Goal: Task Accomplishment & Management: Manage account settings

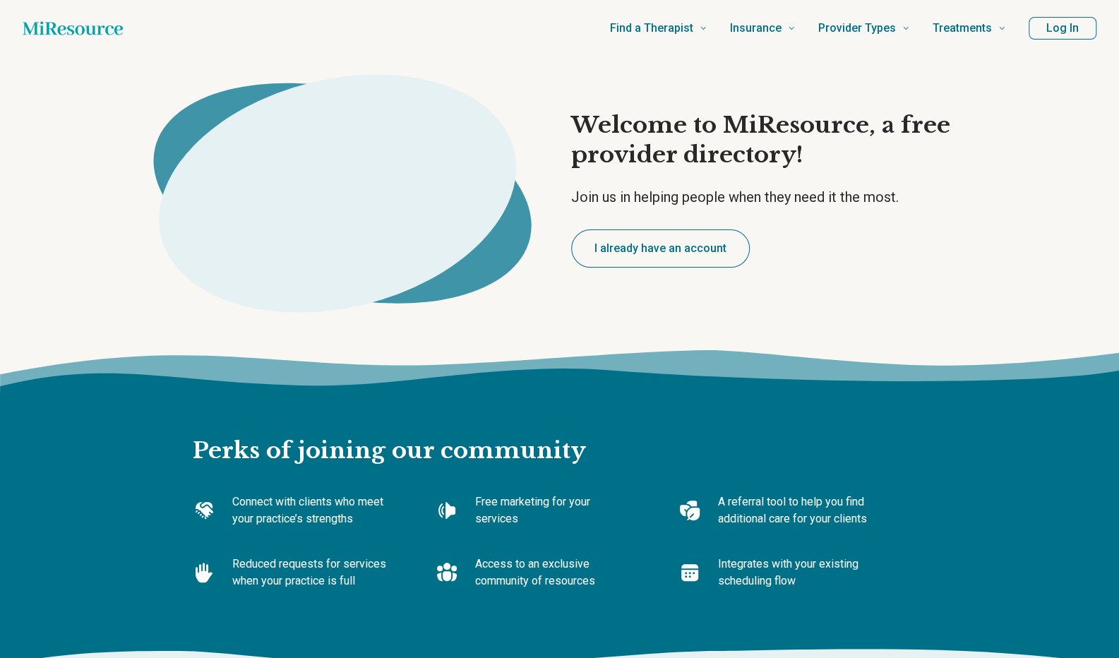
click at [692, 252] on button "I already have an account" at bounding box center [660, 248] width 179 height 38
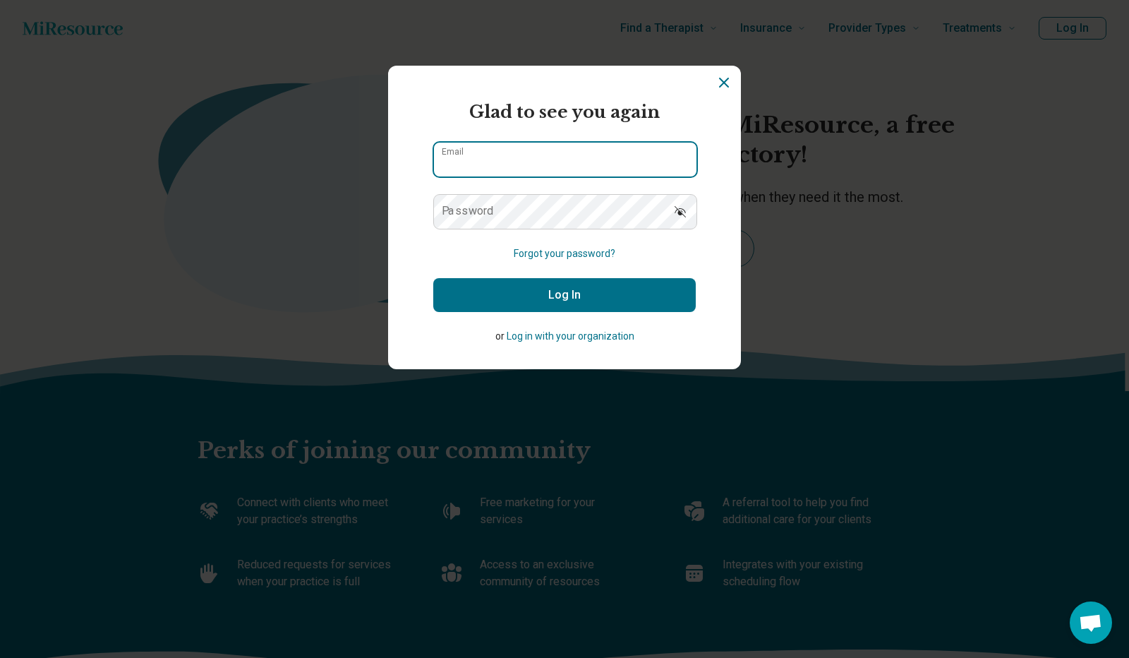
click at [615, 162] on input "Email" at bounding box center [565, 160] width 263 height 34
type input "**********"
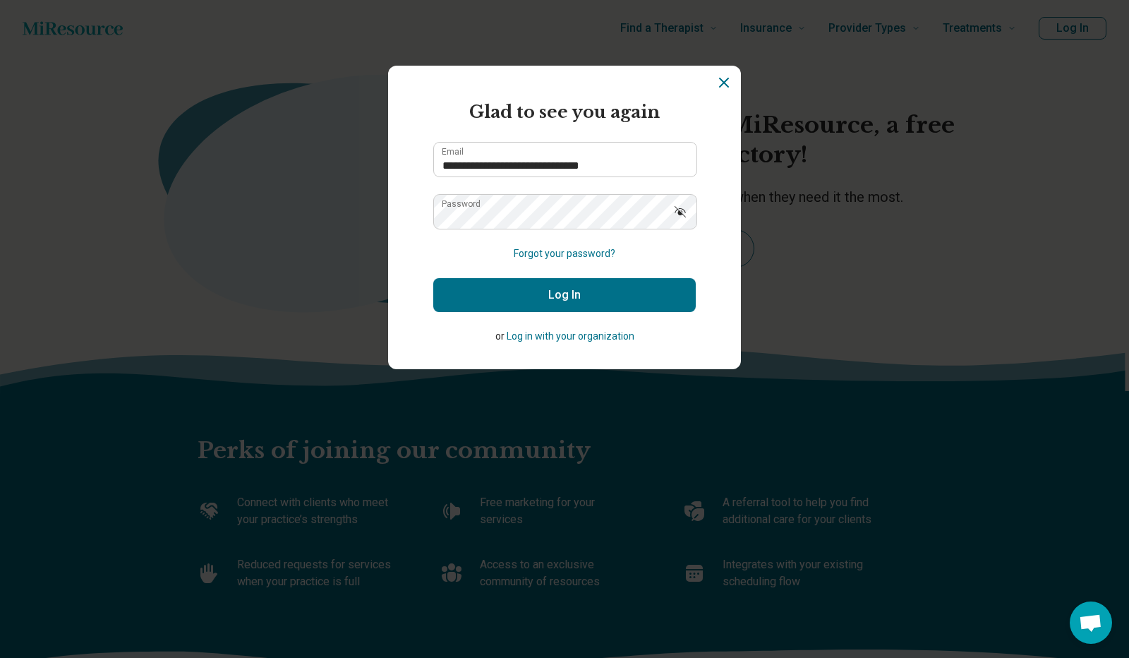
click at [531, 284] on button "Log In" at bounding box center [564, 295] width 263 height 34
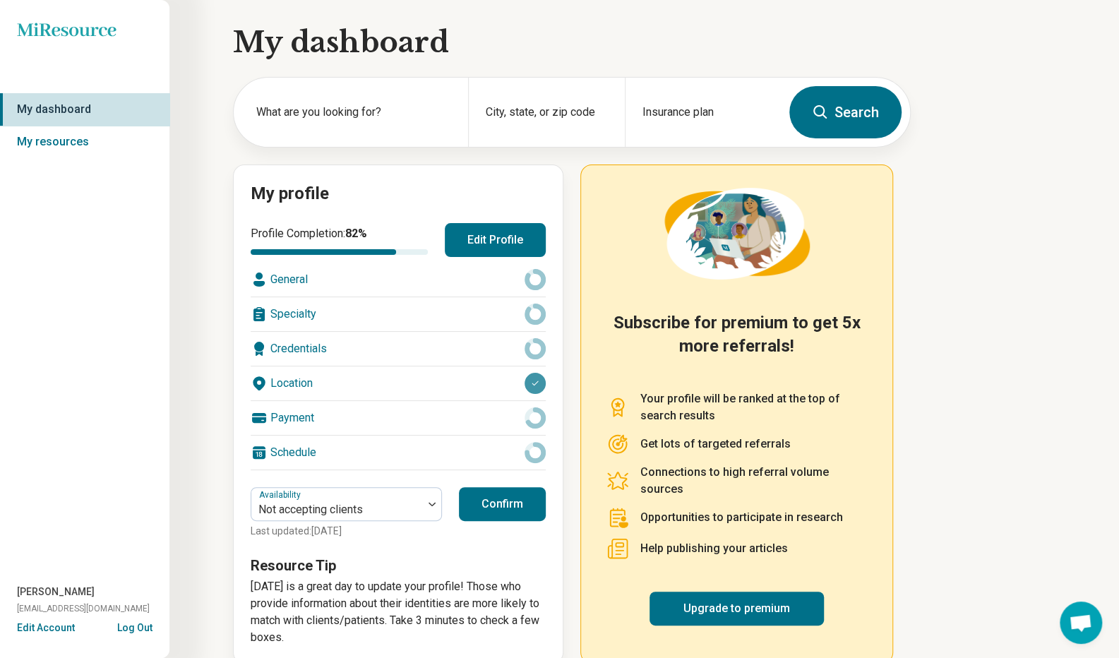
click at [426, 504] on div at bounding box center [432, 504] width 18 height 32
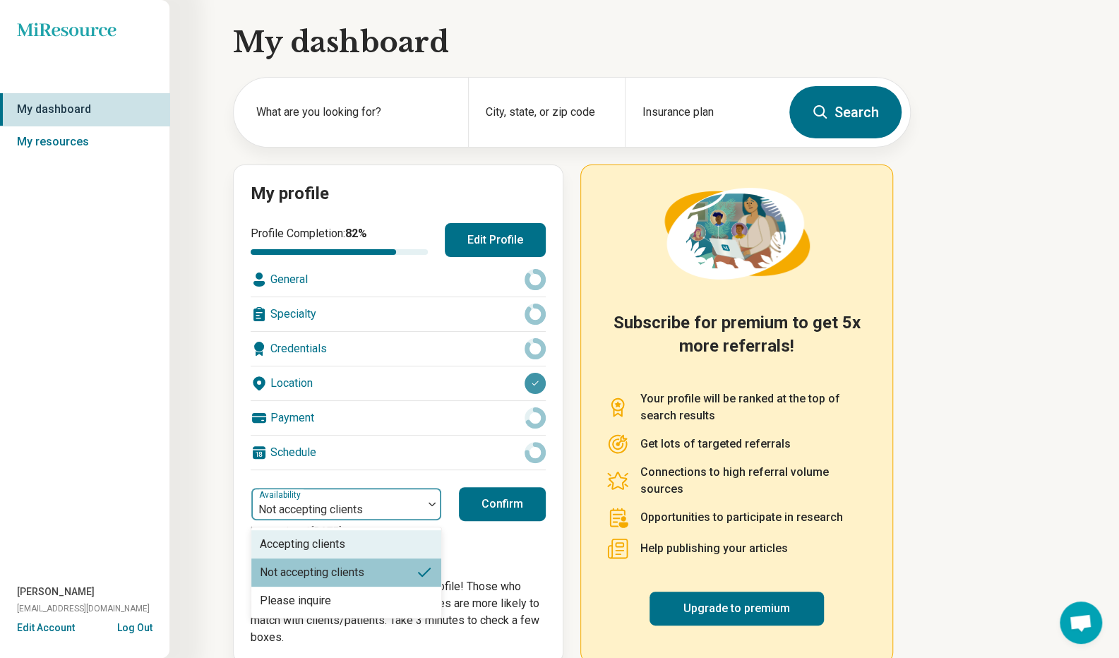
click at [397, 541] on div "Accepting clients" at bounding box center [346, 544] width 190 height 28
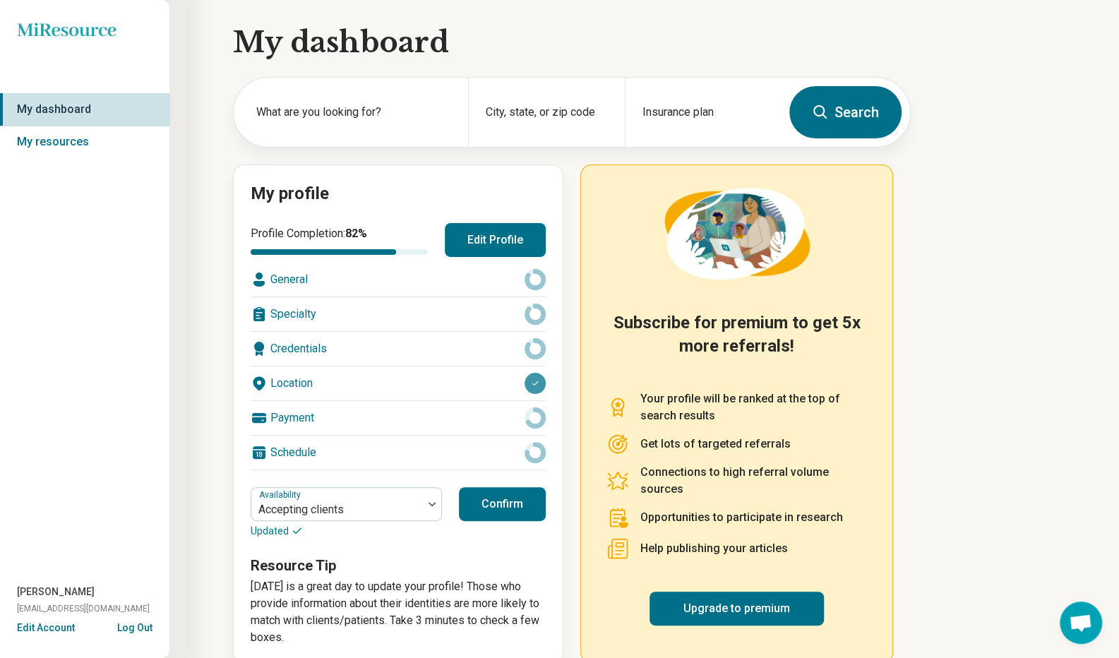
click at [510, 500] on button "Confirm" at bounding box center [502, 504] width 87 height 34
click at [482, 234] on button "Edit Profile" at bounding box center [495, 240] width 101 height 34
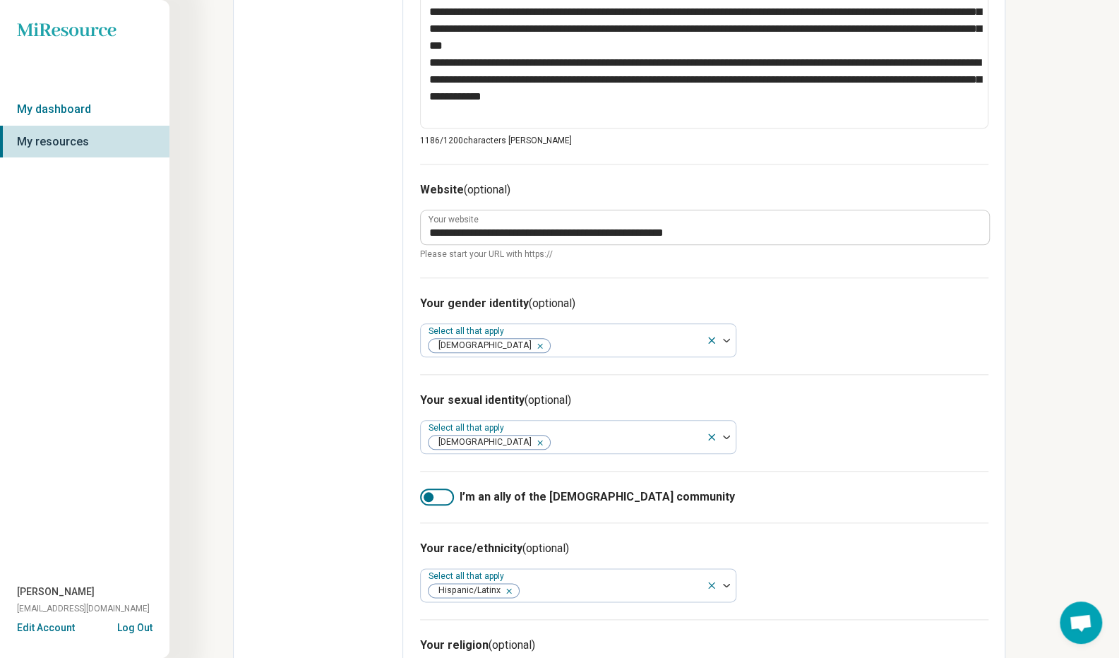
scroll to position [762, 0]
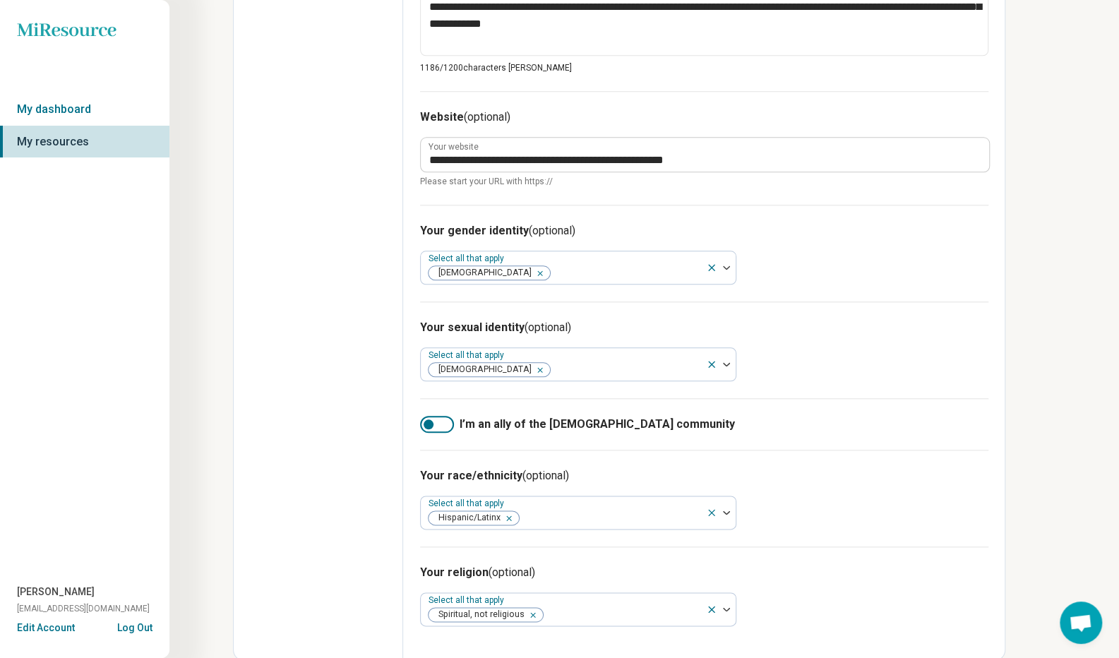
click at [443, 426] on div at bounding box center [437, 424] width 34 height 17
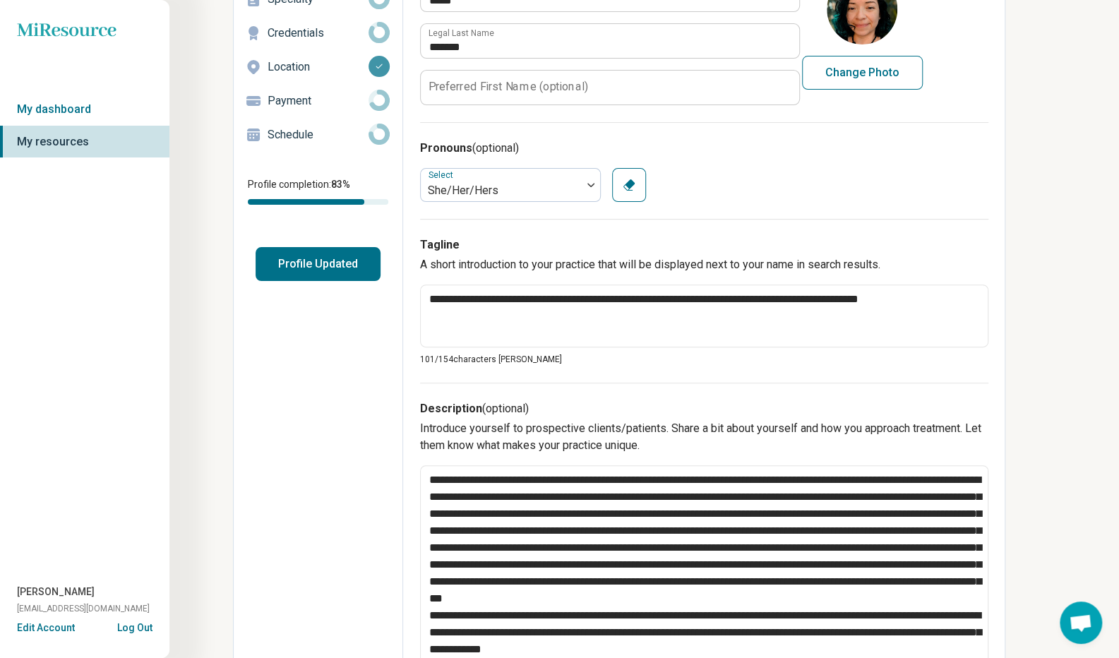
scroll to position [0, 0]
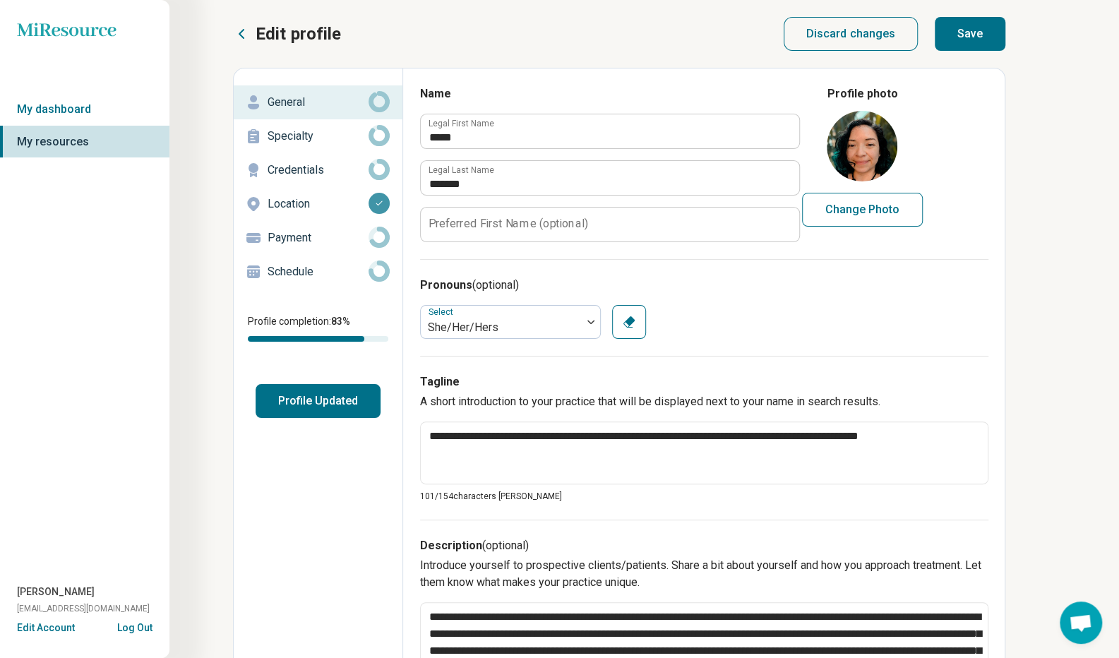
click at [980, 36] on button "Save" at bounding box center [970, 34] width 71 height 34
click at [308, 140] on p "Specialty" at bounding box center [318, 136] width 101 height 17
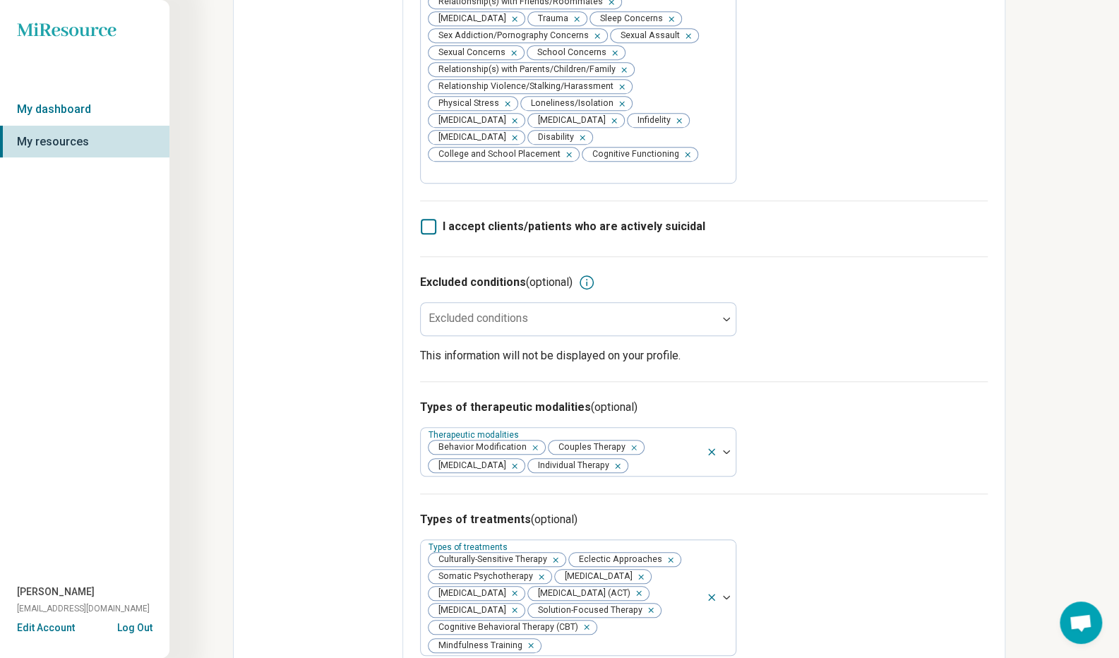
scroll to position [494, 0]
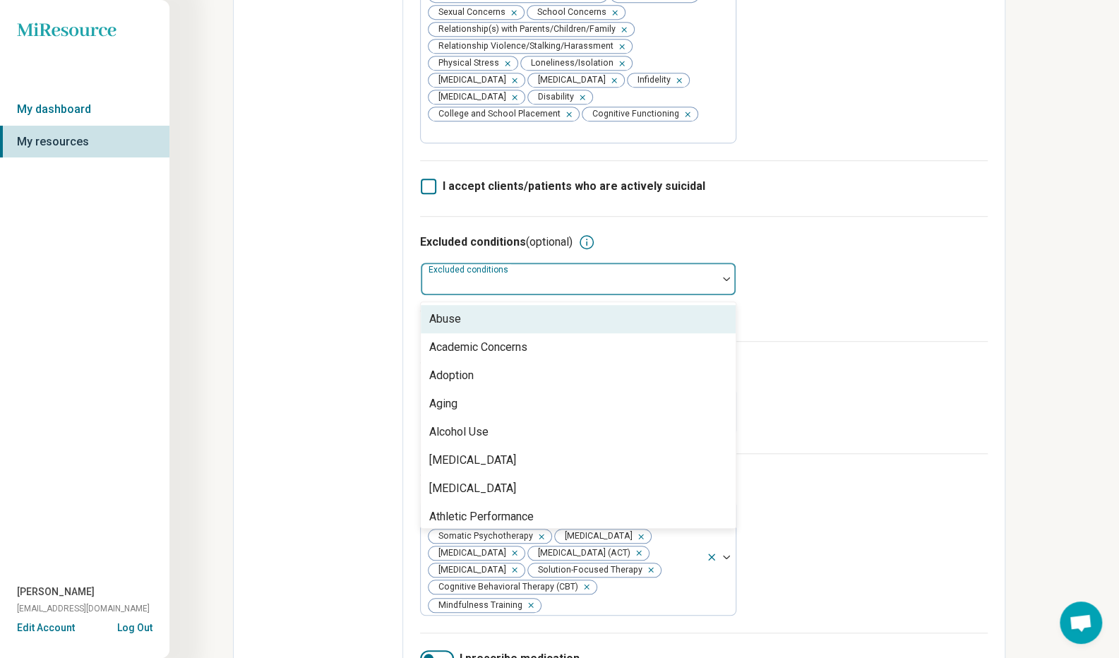
click at [721, 277] on div at bounding box center [726, 279] width 18 height 4
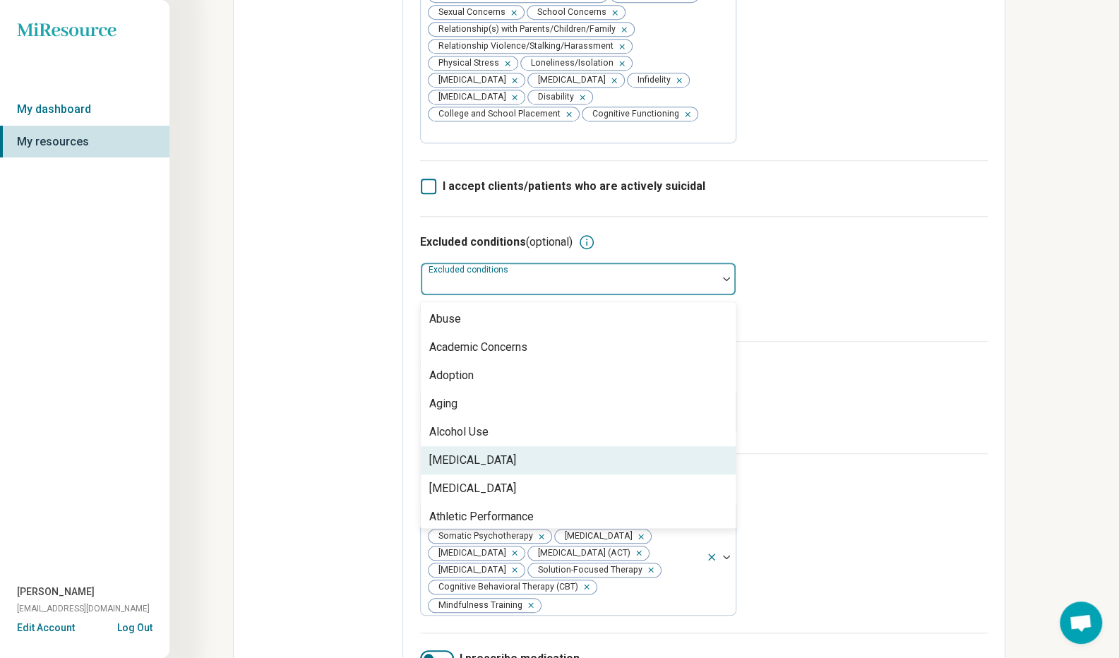
click at [671, 446] on div "[MEDICAL_DATA]" at bounding box center [578, 460] width 315 height 28
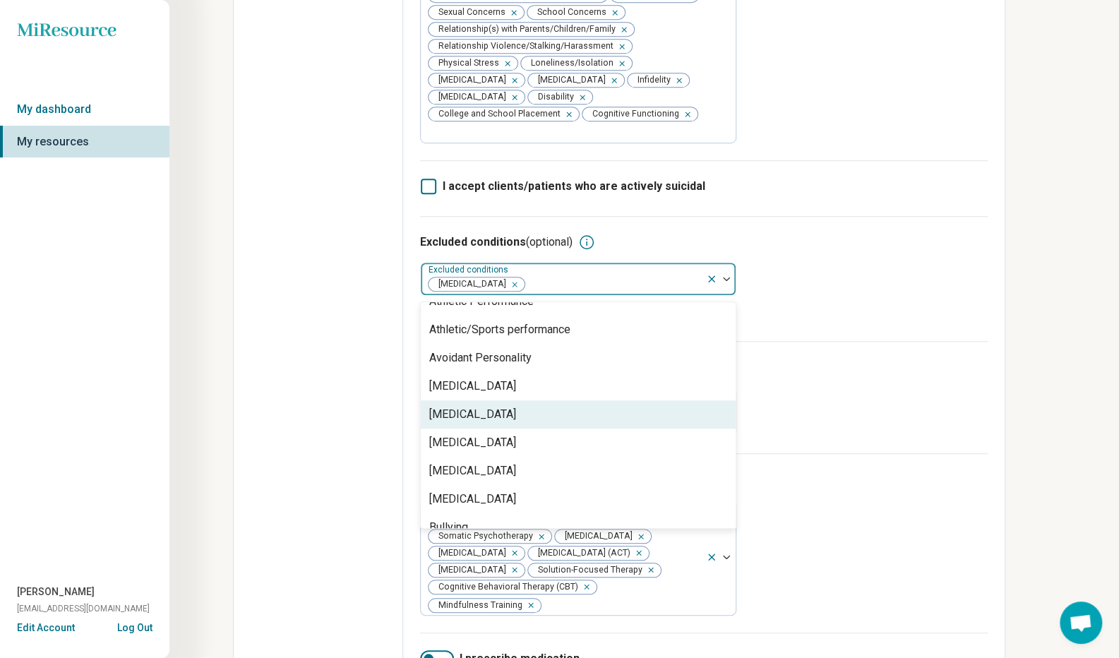
scroll to position [212, 0]
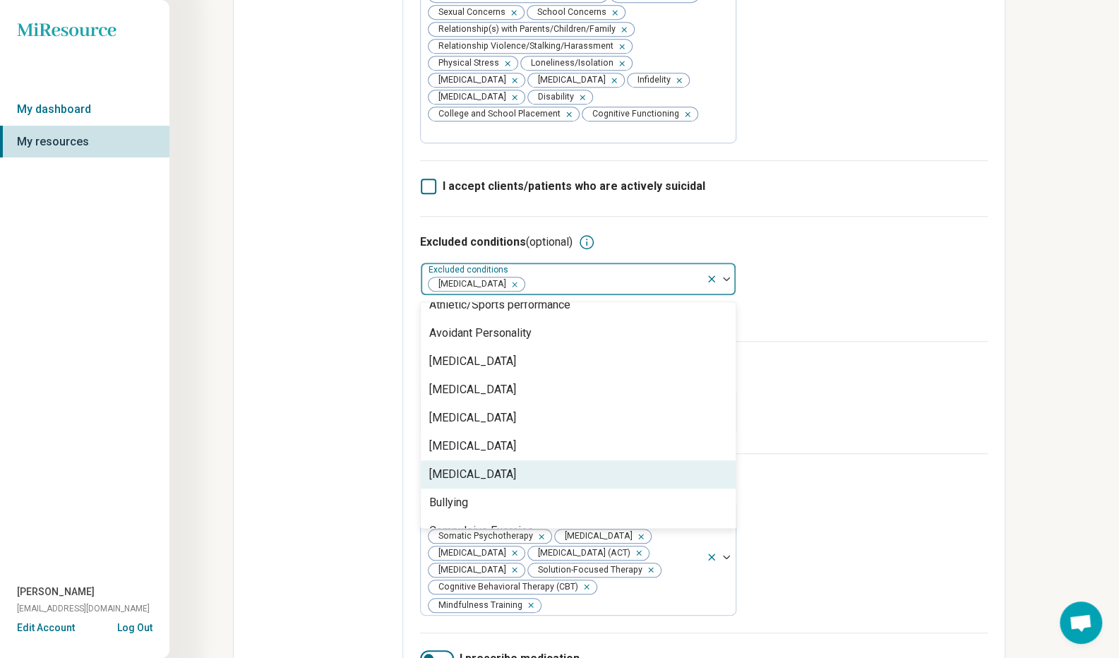
click at [638, 460] on div "[MEDICAL_DATA]" at bounding box center [578, 474] width 315 height 28
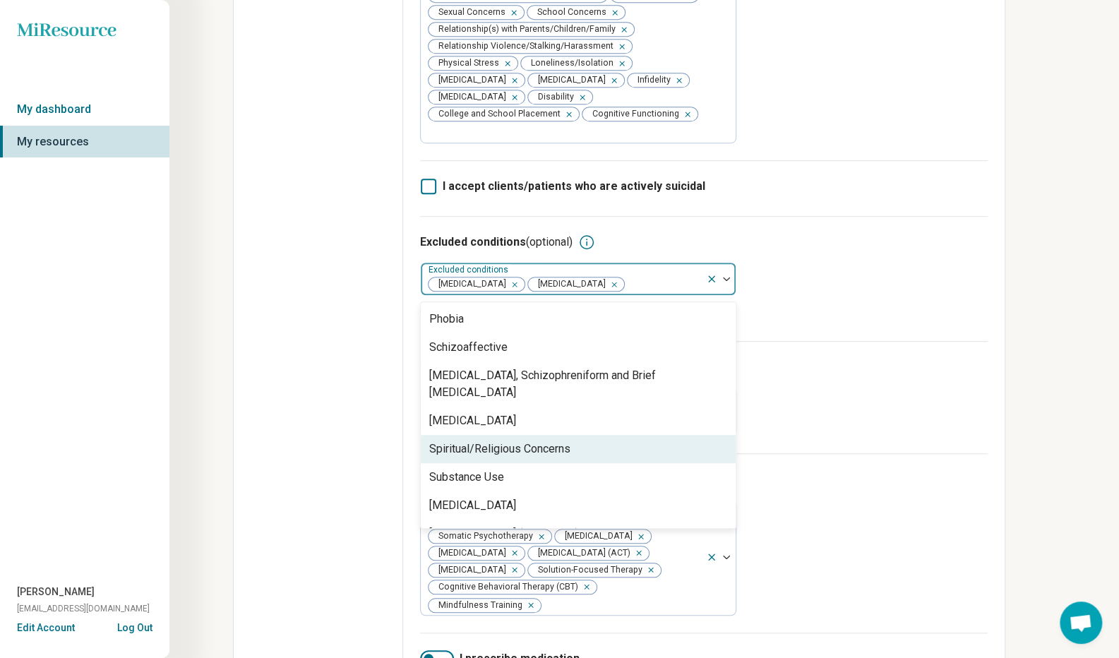
scroll to position [994, 0]
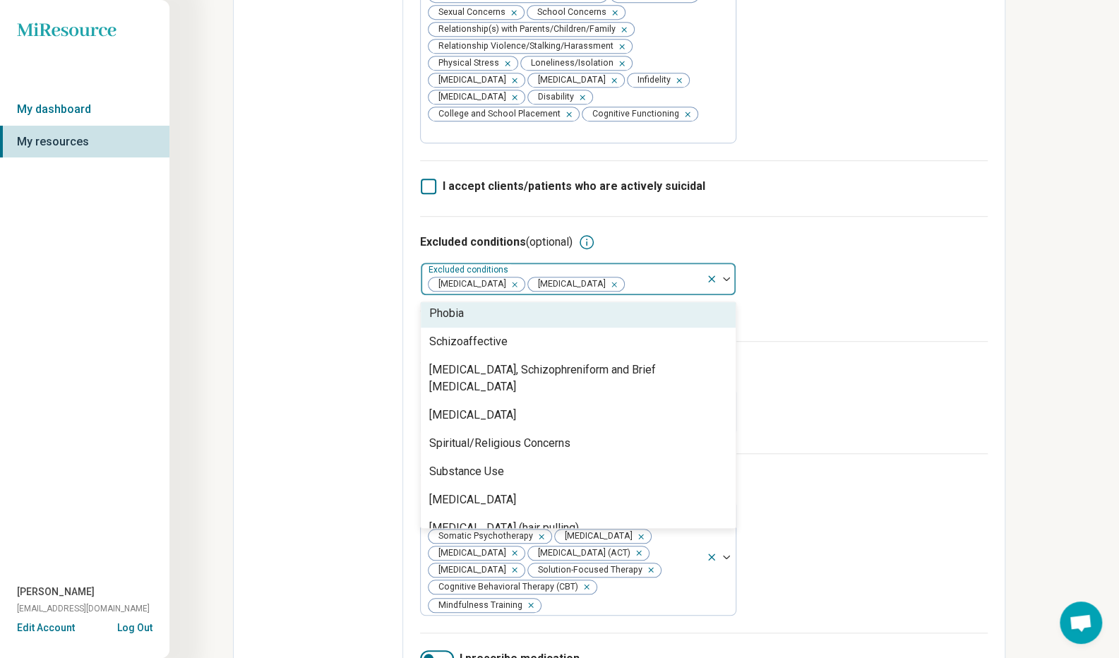
click at [840, 272] on div "Excluded conditions (optional) option [MEDICAL_DATA], selected. 43 results avai…" at bounding box center [704, 278] width 568 height 125
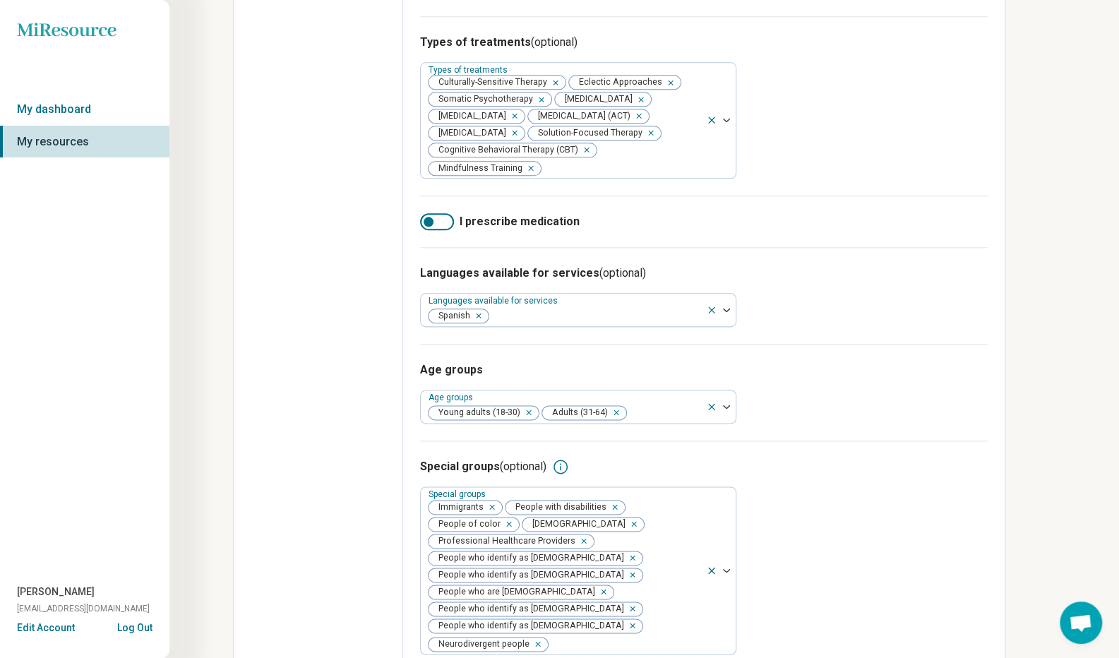
scroll to position [937, 0]
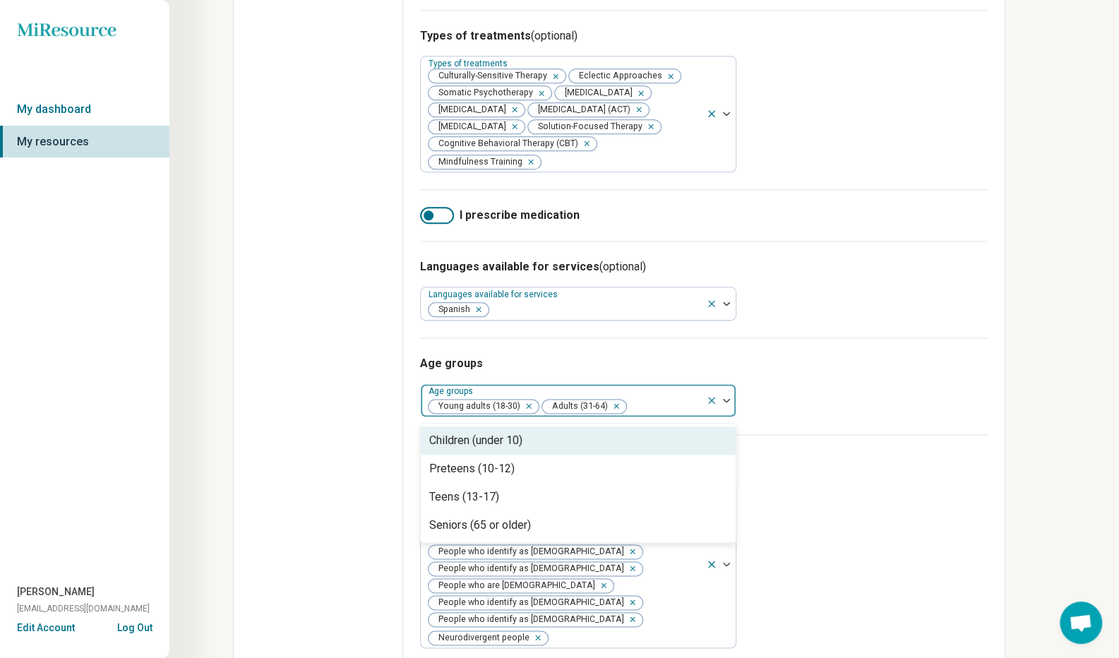
click at [730, 394] on div at bounding box center [721, 400] width 30 height 32
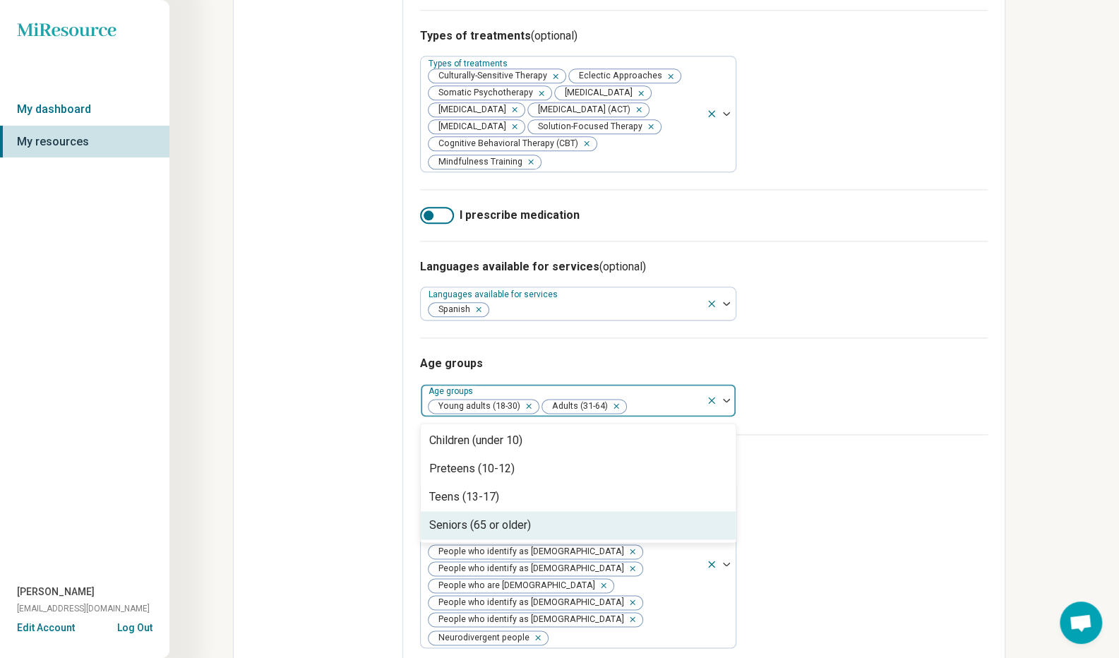
click at [664, 517] on div "Seniors (65 or older)" at bounding box center [578, 525] width 315 height 28
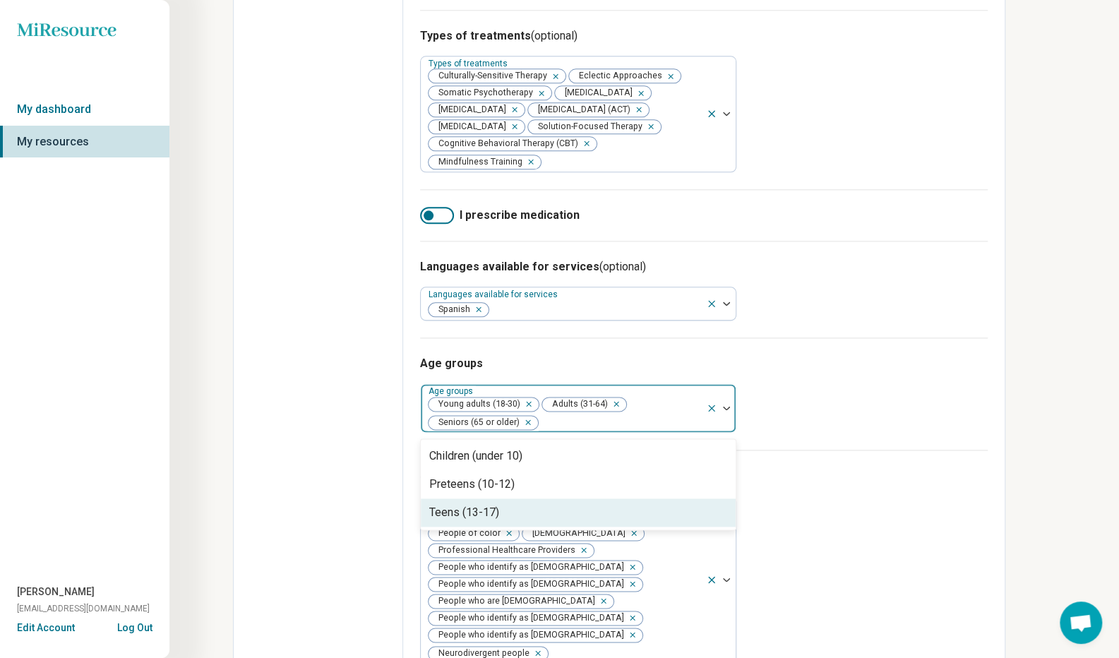
click at [678, 510] on div "Teens (13-17)" at bounding box center [578, 512] width 315 height 28
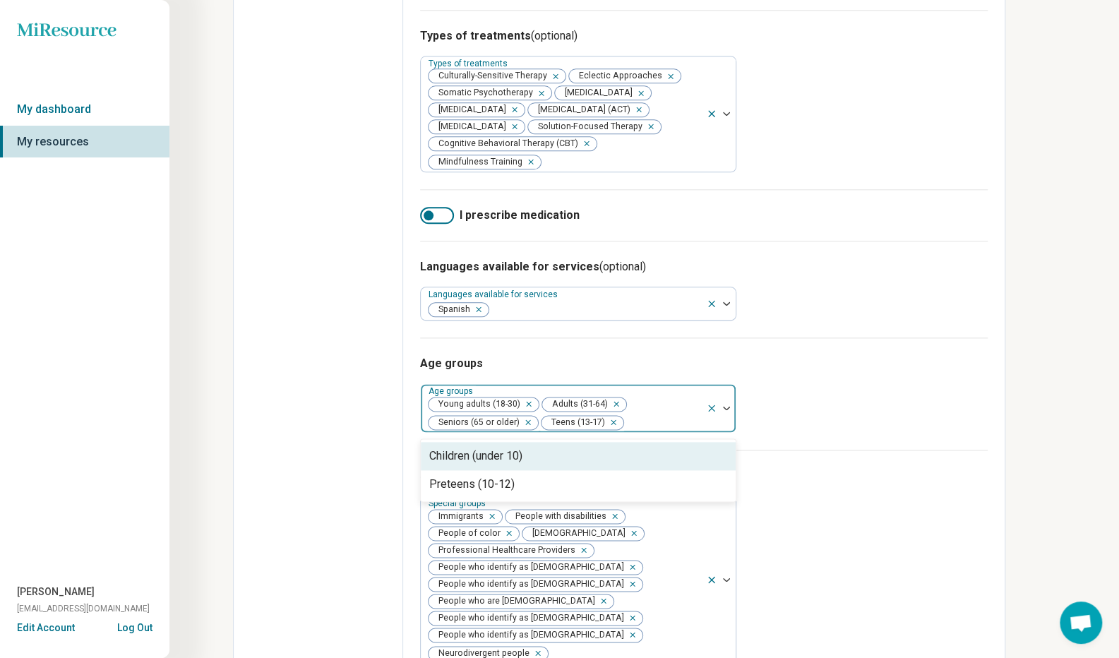
click at [822, 450] on div "Special groups (optional) Special groups Immigrants People with disabilities Pe…" at bounding box center [704, 565] width 568 height 231
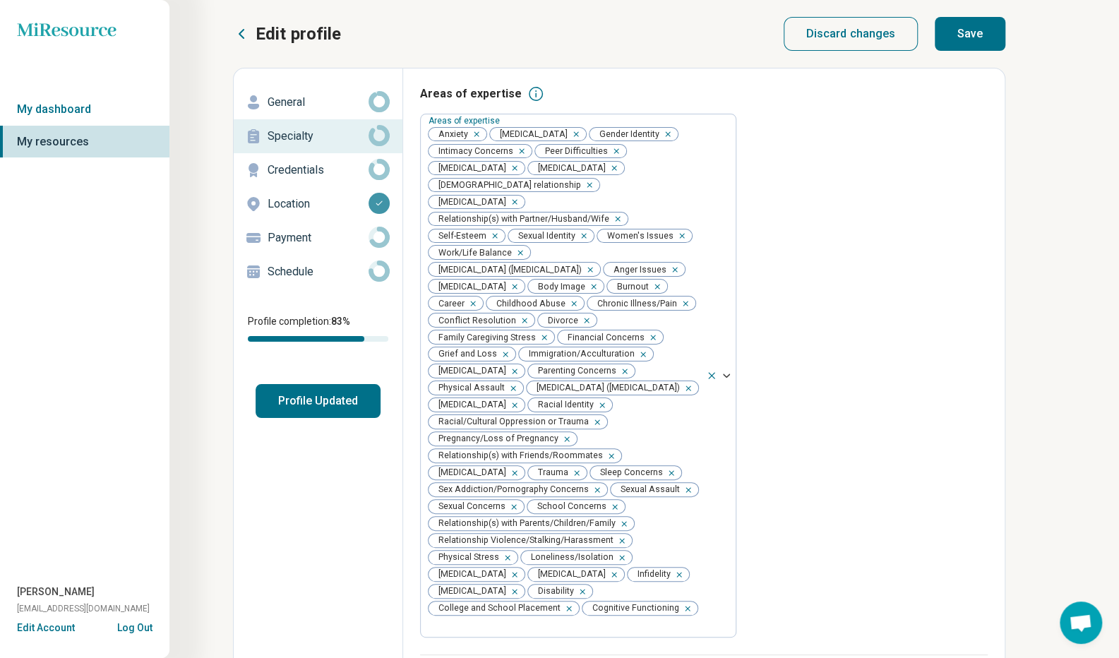
scroll to position [0, 0]
click at [981, 35] on button "Save" at bounding box center [970, 34] width 71 height 34
click at [323, 102] on p "General" at bounding box center [318, 102] width 101 height 17
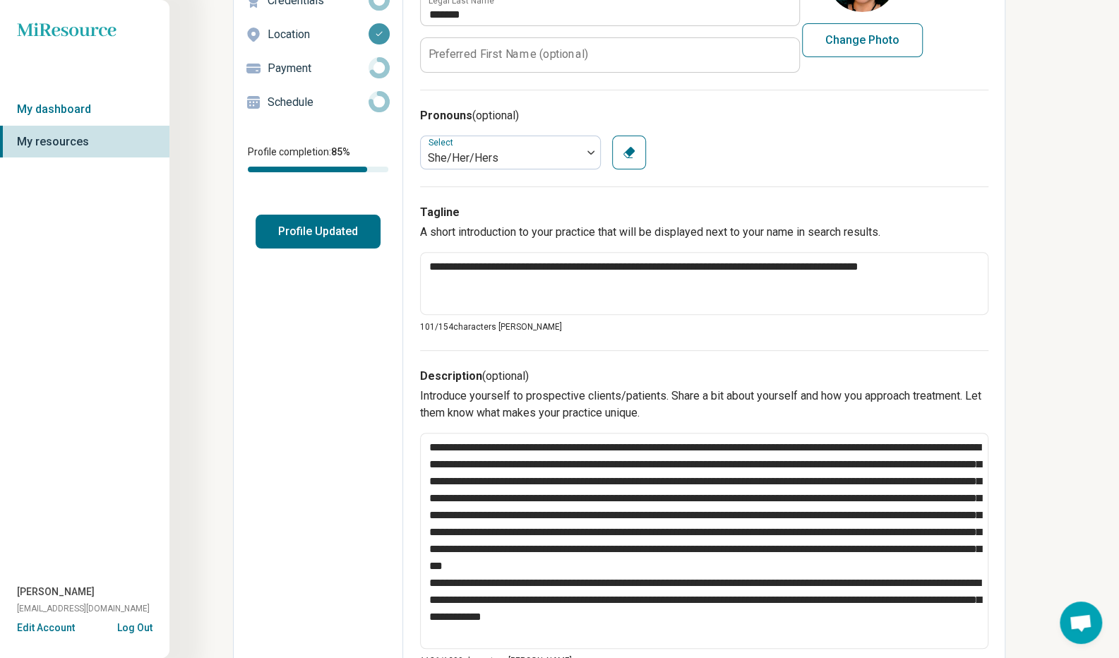
scroll to position [56, 0]
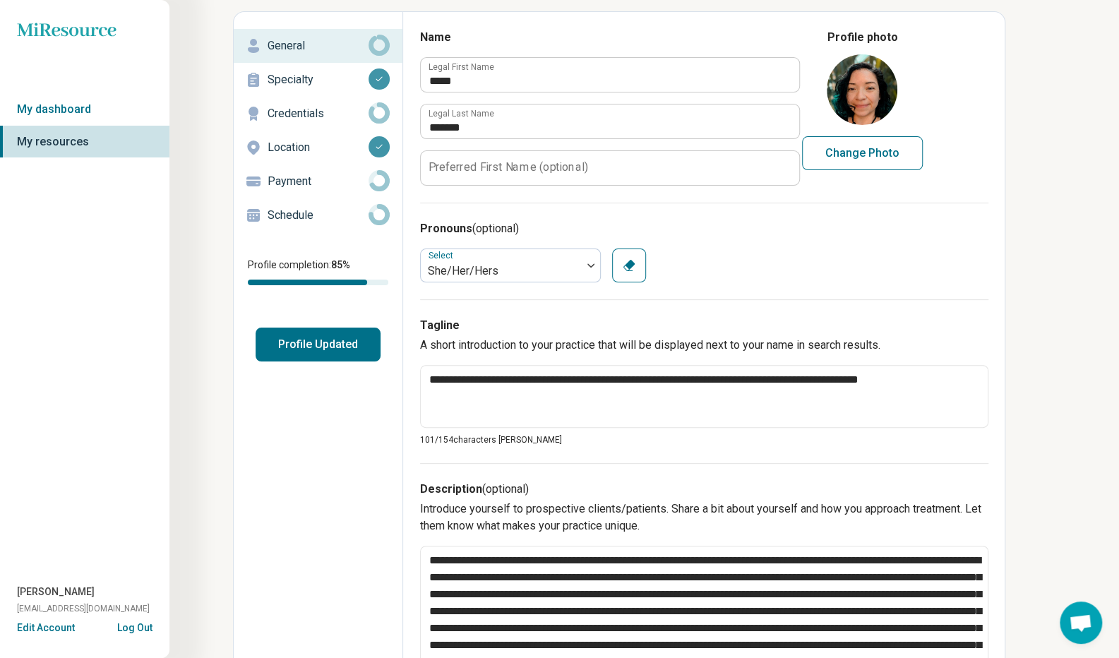
click at [277, 114] on p "Credentials" at bounding box center [318, 113] width 101 height 17
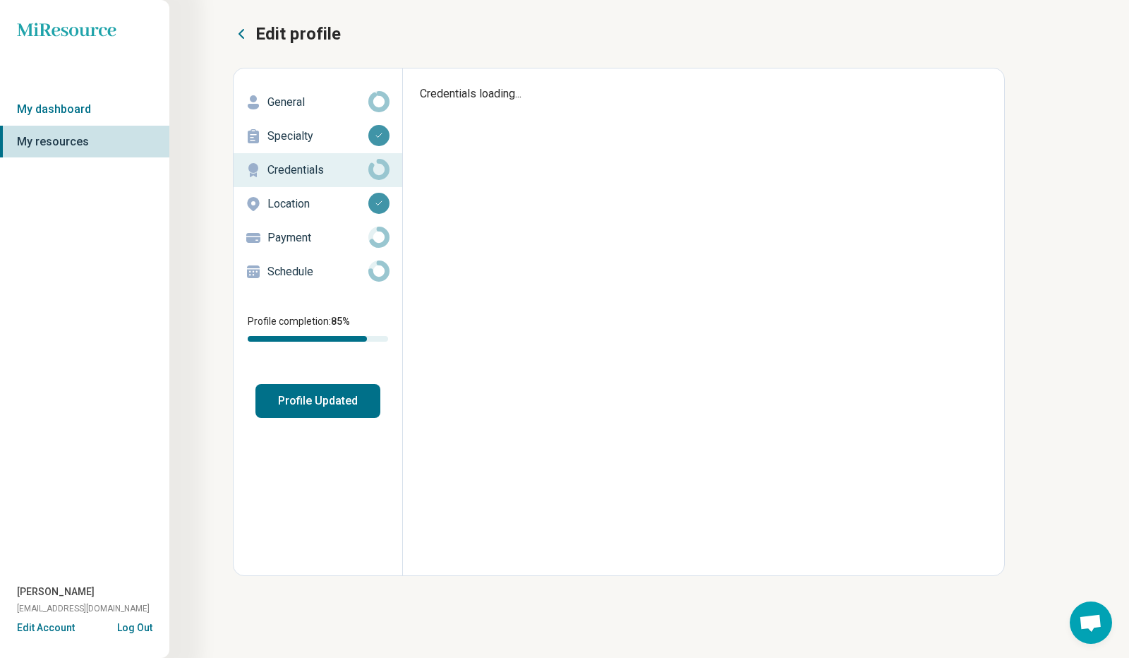
type textarea "*"
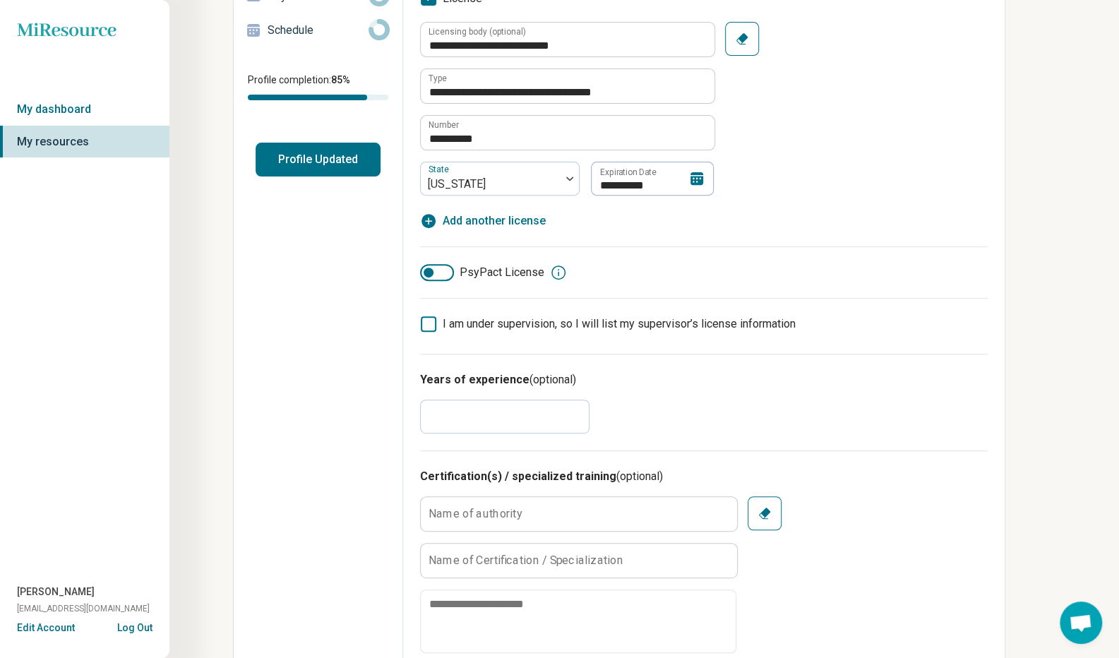
scroll to position [282, 0]
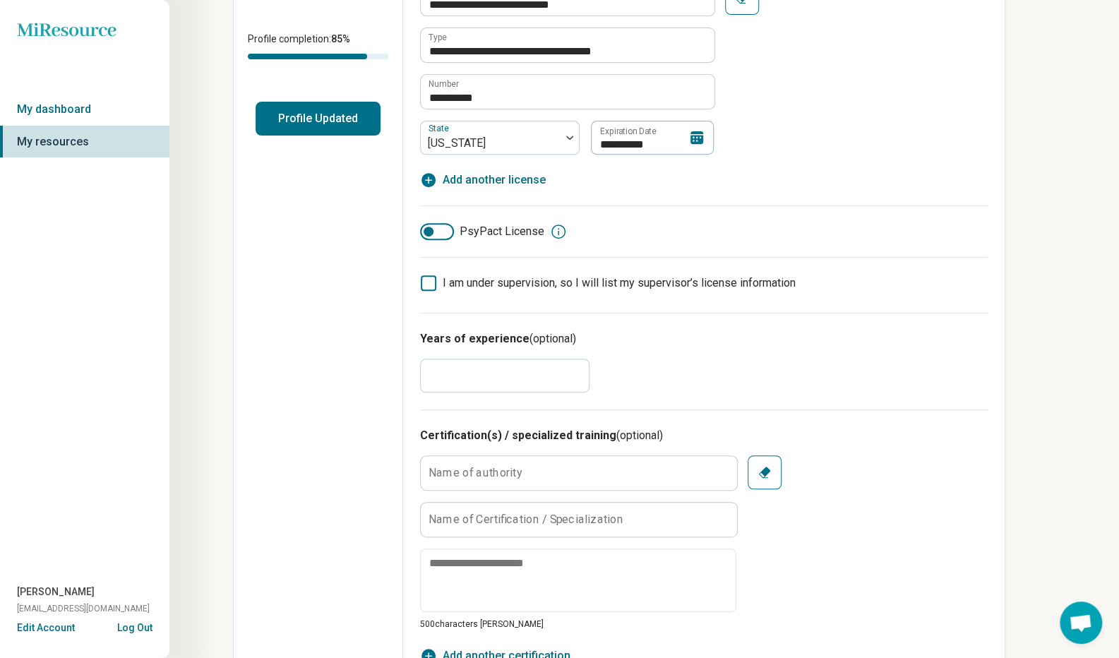
click at [463, 372] on input "**" at bounding box center [504, 376] width 169 height 34
type input "*"
type textarea "*"
type input "**"
click at [868, 392] on div "Years of experience (optional) **" at bounding box center [704, 361] width 568 height 97
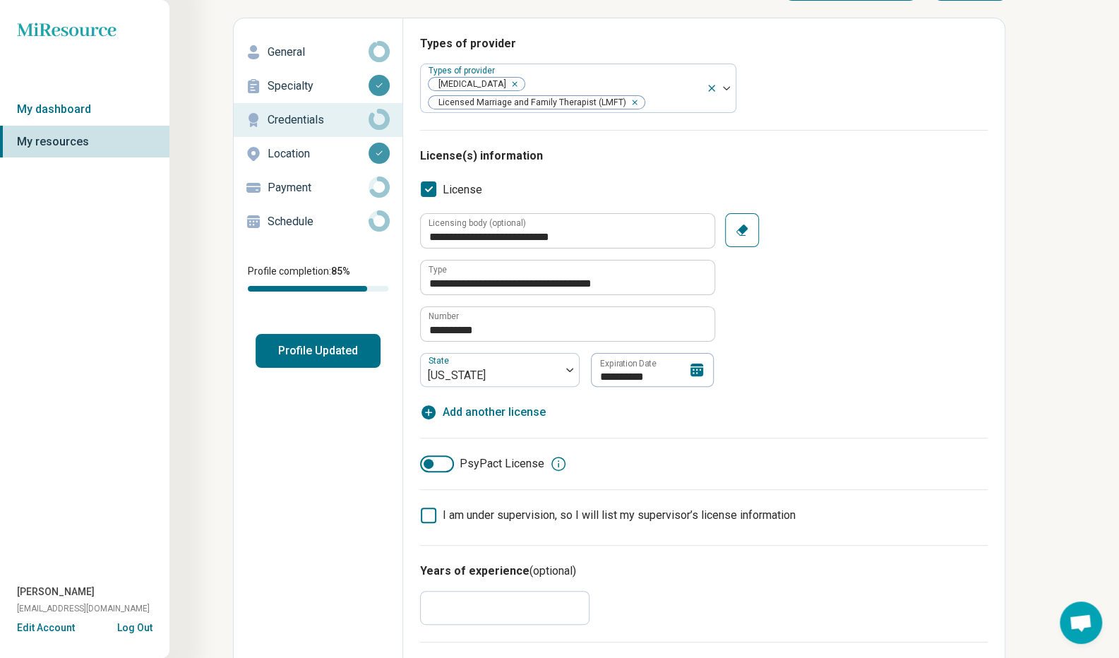
scroll to position [0, 0]
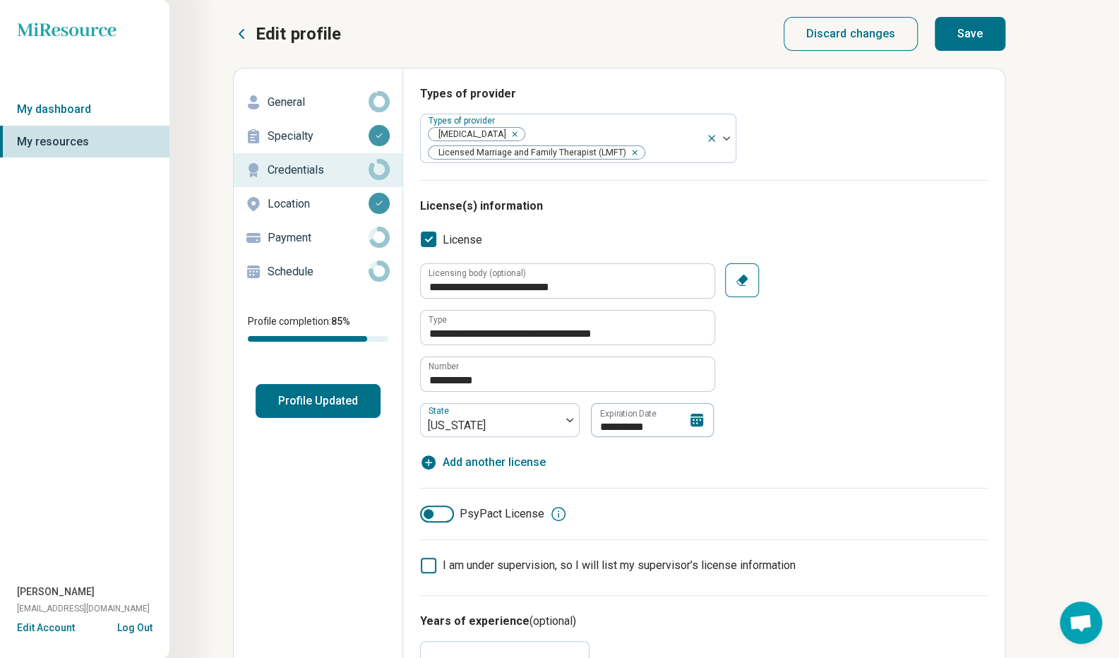
click at [995, 18] on button "Save" at bounding box center [970, 34] width 71 height 34
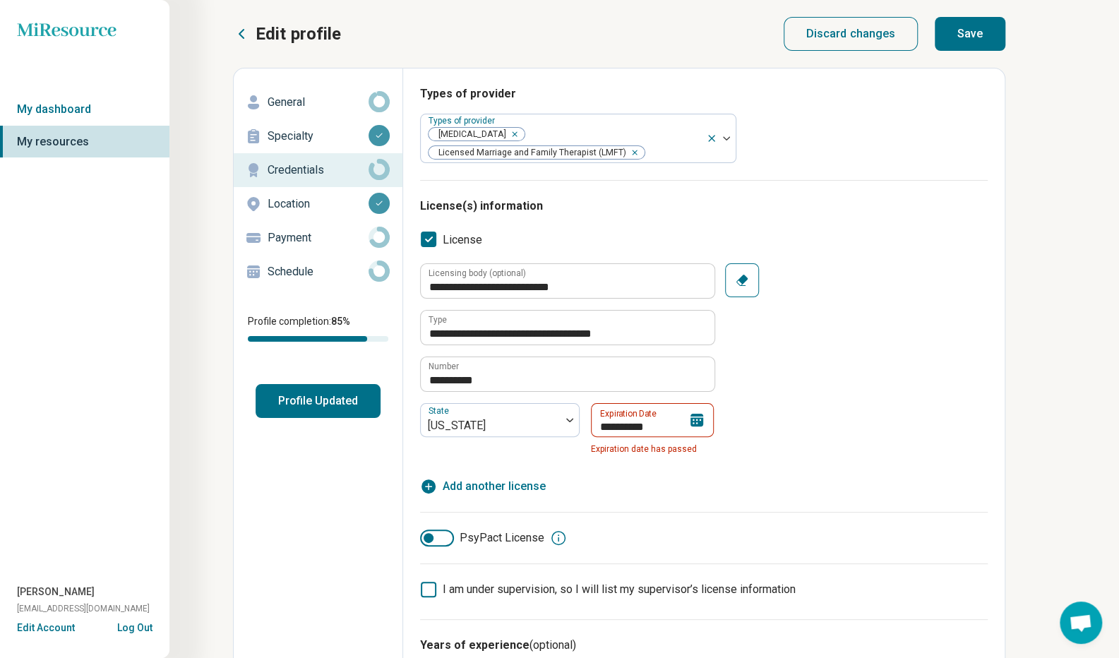
click at [977, 37] on button "Save" at bounding box center [970, 34] width 71 height 34
type textarea "*"
click at [702, 421] on icon at bounding box center [696, 420] width 13 height 13
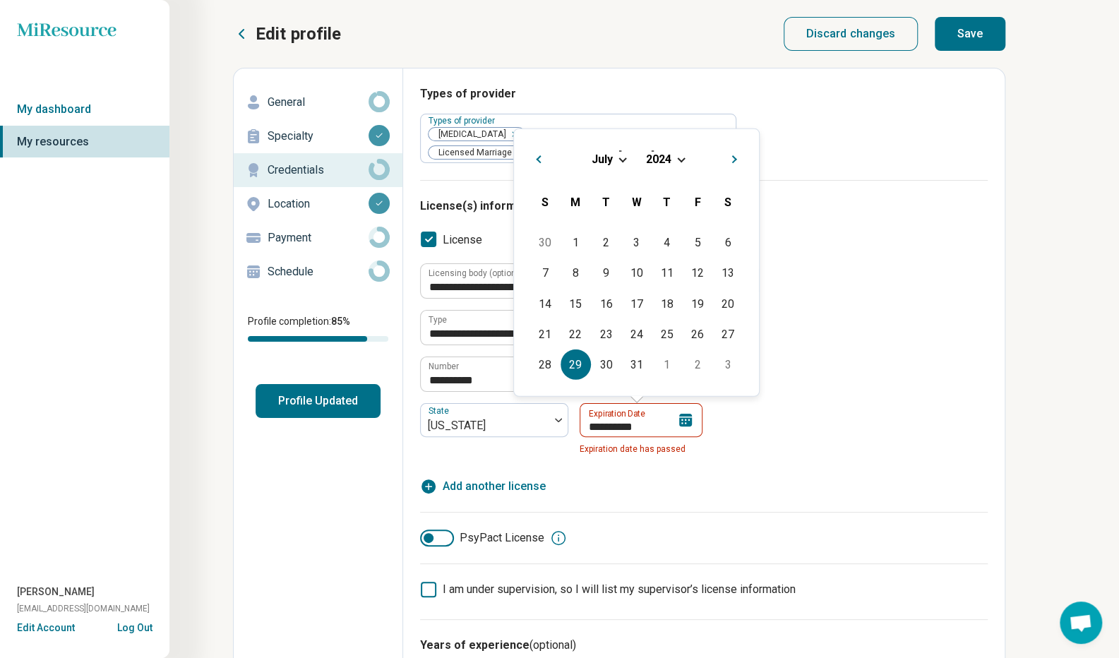
click at [680, 160] on span "Choose Date" at bounding box center [681, 159] width 8 height 8
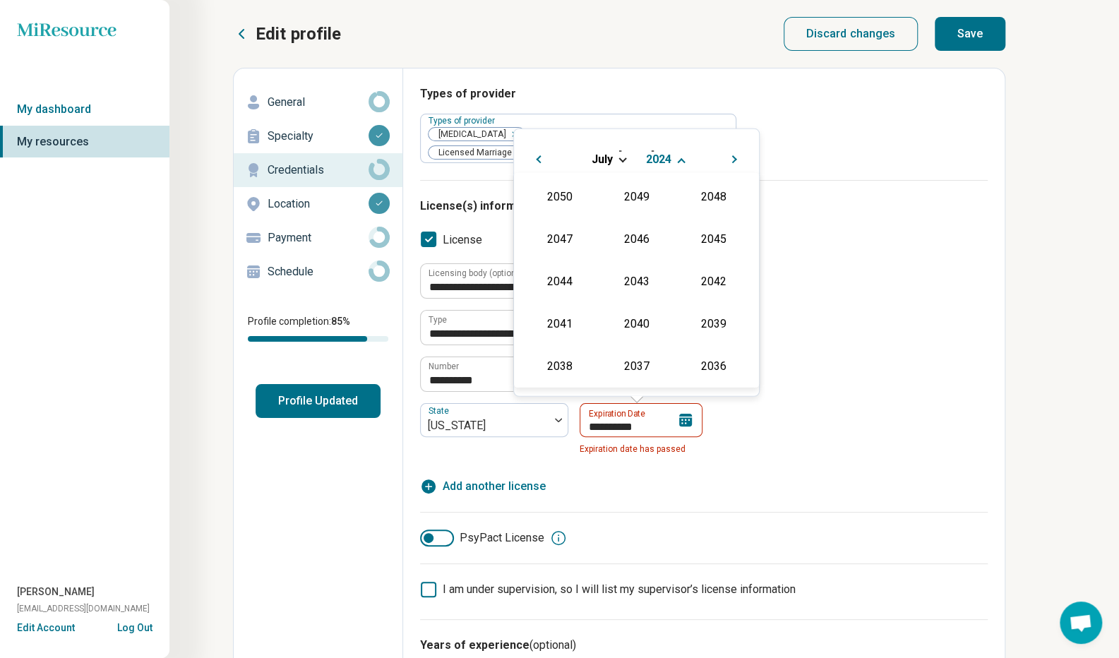
scroll to position [256, 0]
click at [558, 282] on div "2026" at bounding box center [559, 279] width 68 height 25
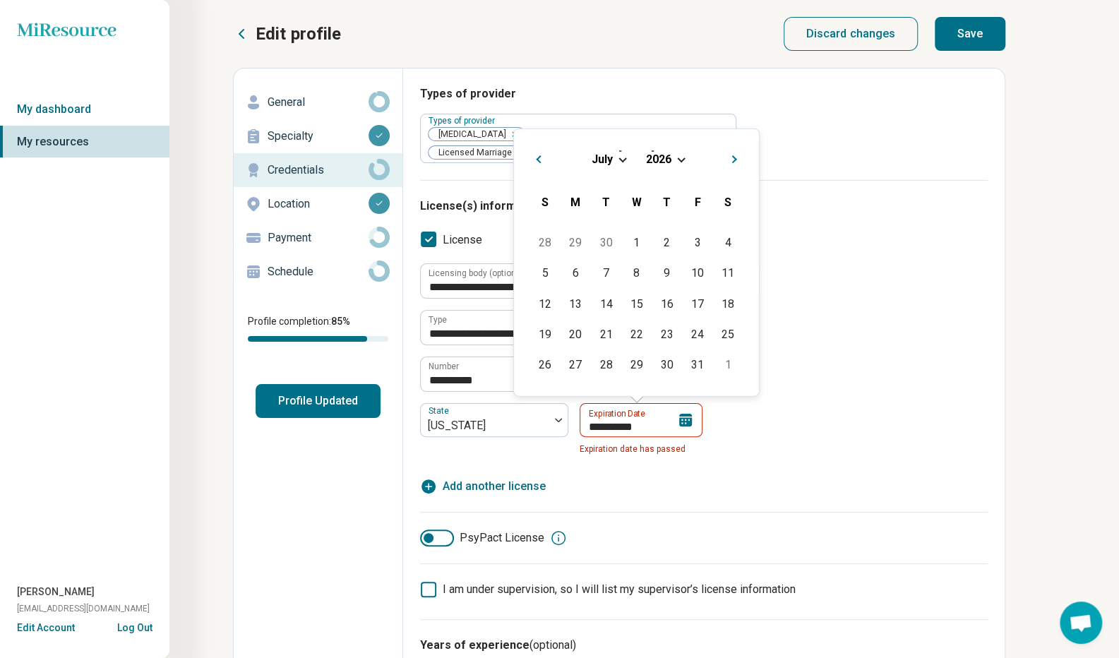
click at [697, 367] on div "31" at bounding box center [697, 364] width 30 height 30
type input "**********"
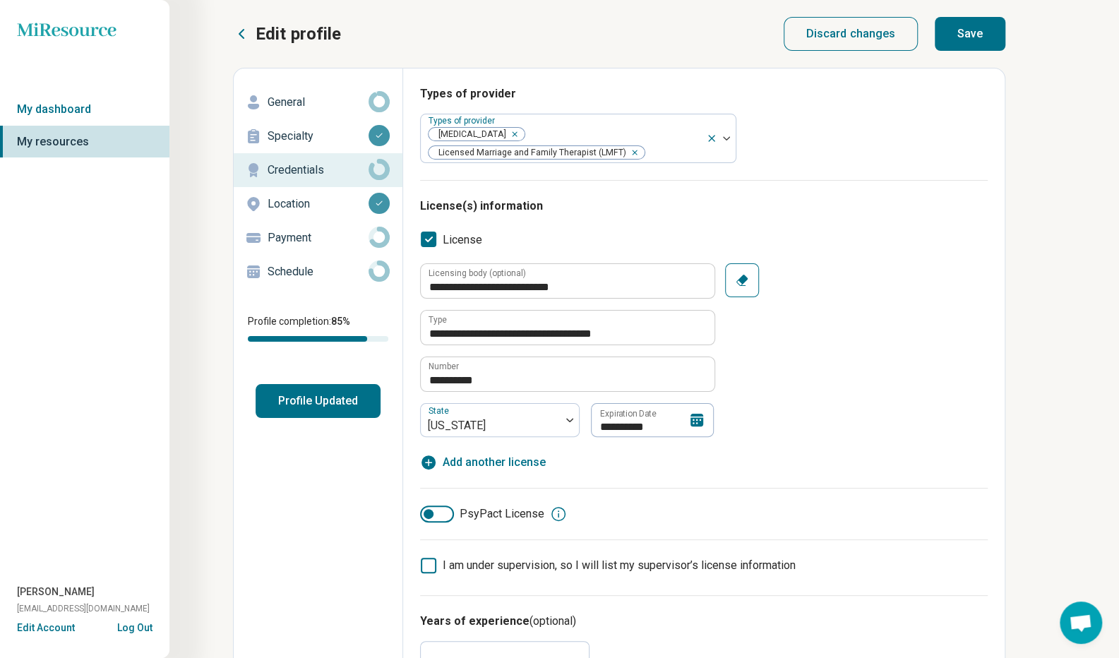
click at [992, 36] on button "Save" at bounding box center [970, 34] width 71 height 34
type textarea "*"
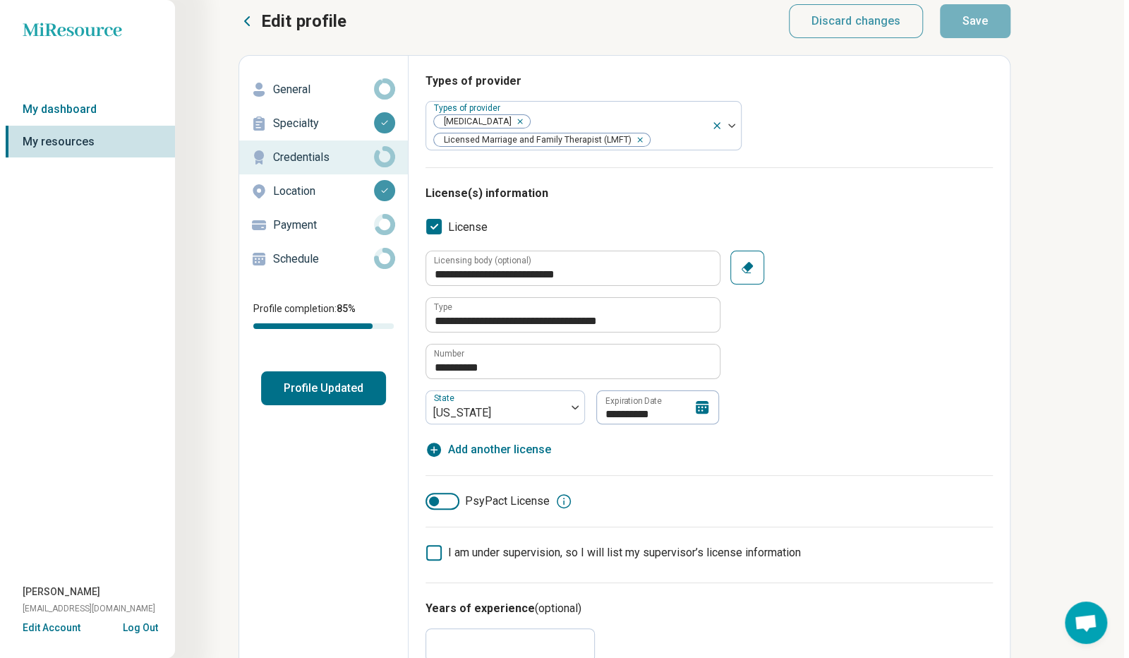
scroll to position [0, 0]
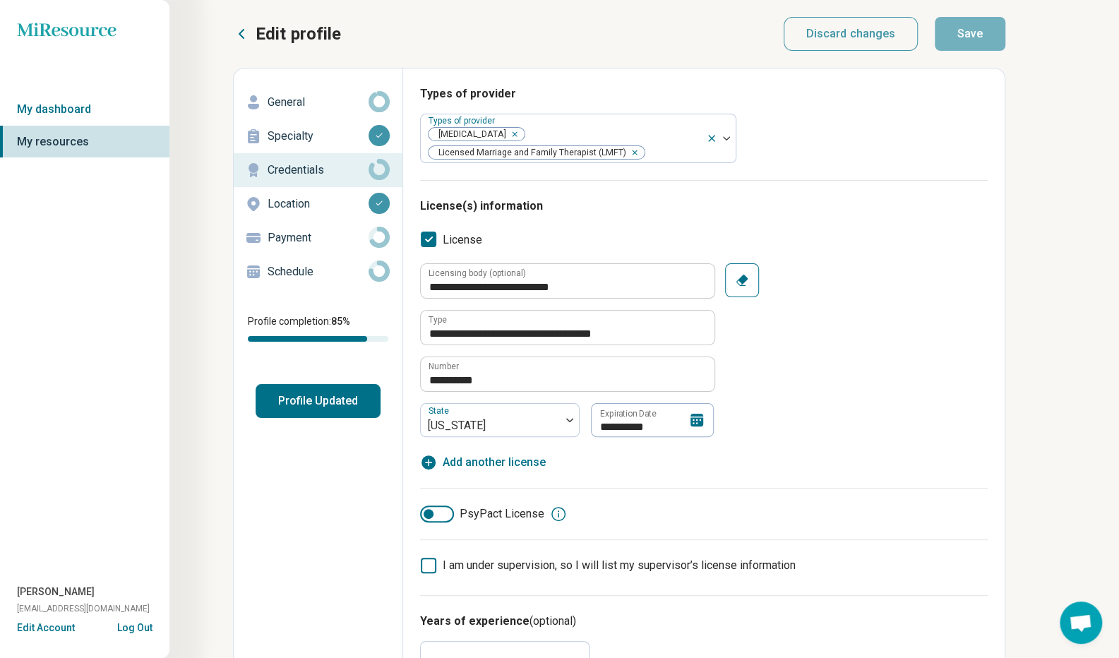
click at [306, 241] on p "Payment" at bounding box center [318, 237] width 101 height 17
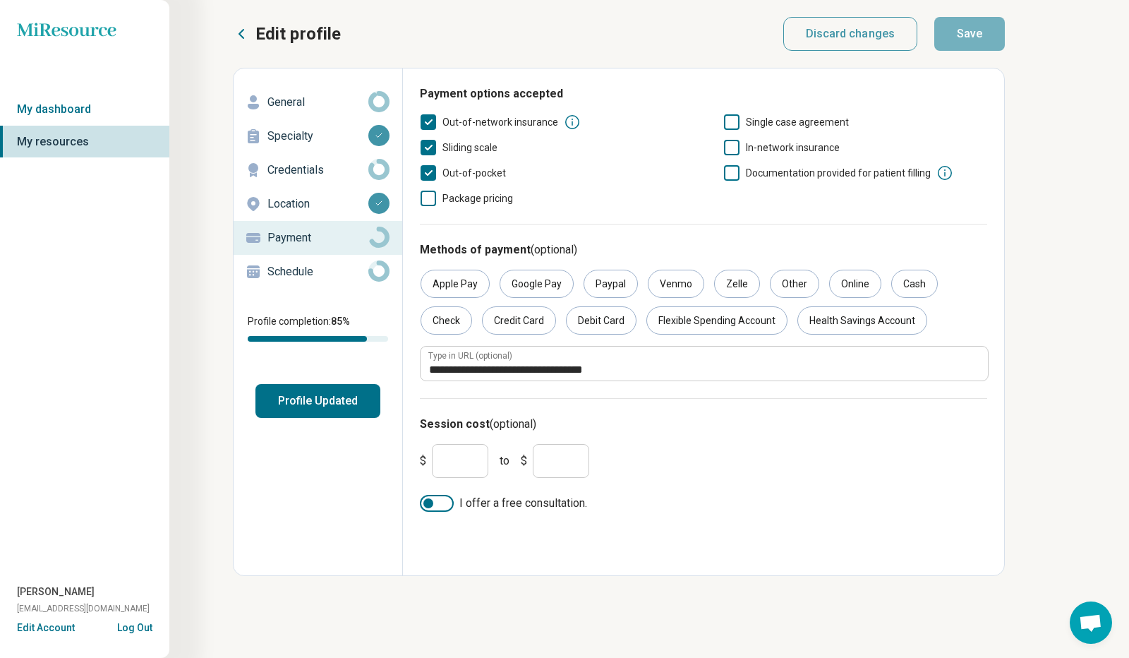
click at [738, 122] on icon at bounding box center [732, 122] width 16 height 16
click at [733, 150] on icon at bounding box center [732, 148] width 16 height 16
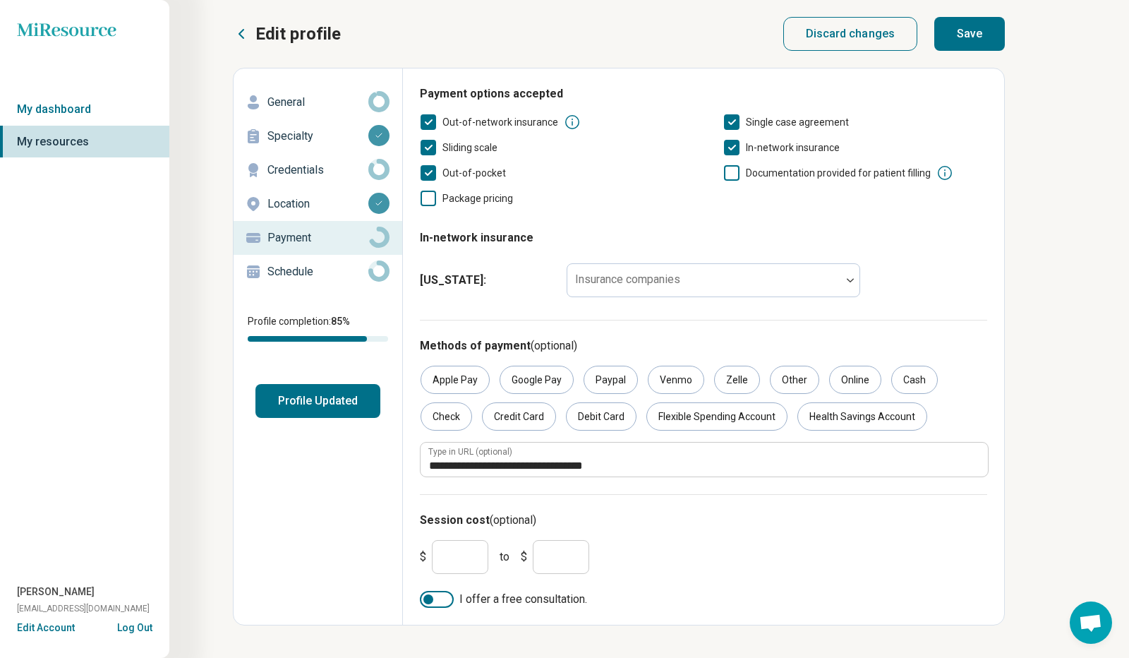
click at [848, 280] on img at bounding box center [850, 280] width 7 height 4
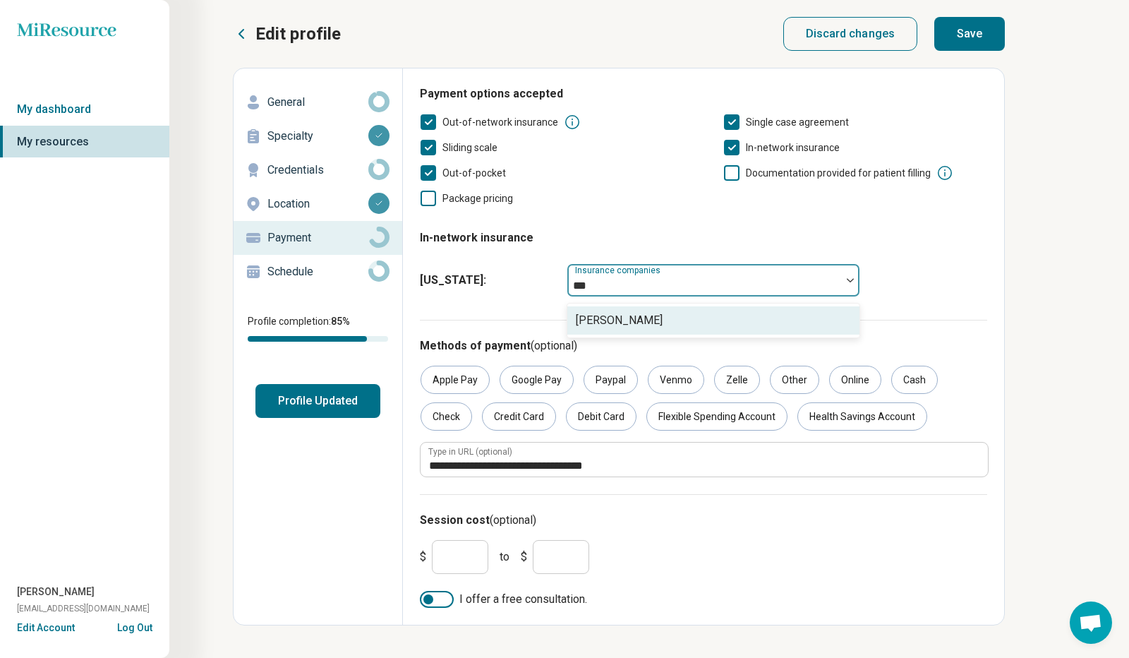
type input "****"
click at [728, 319] on div "[PERSON_NAME]" at bounding box center [714, 320] width 292 height 28
type input "***"
click at [684, 323] on div "Magellan" at bounding box center [714, 320] width 292 height 28
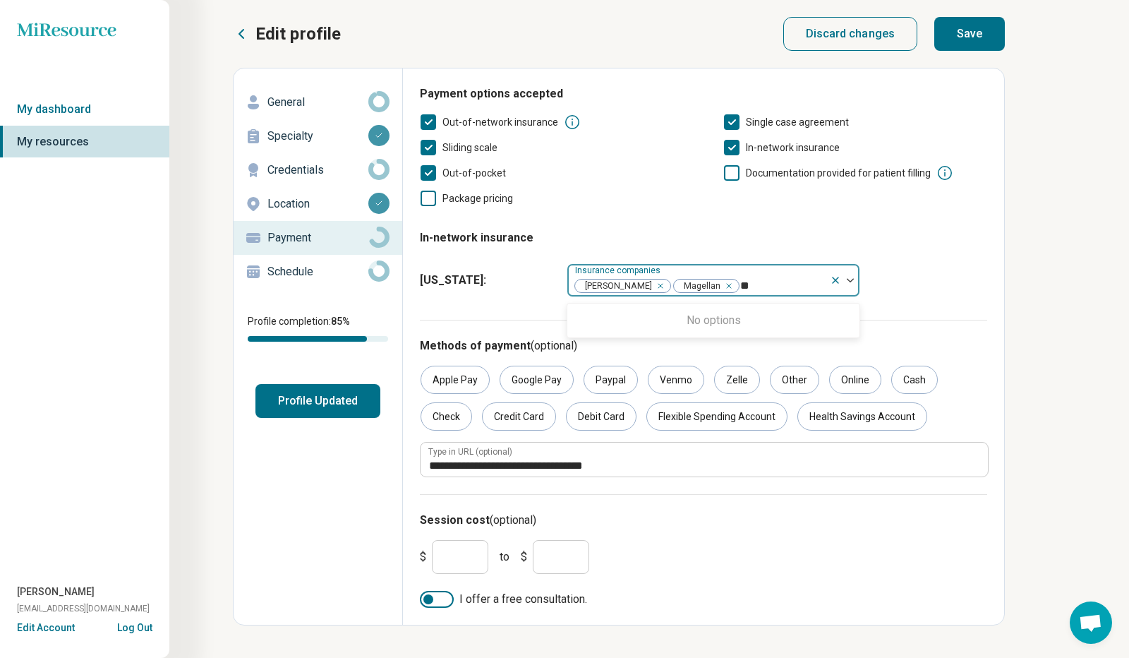
type input "*"
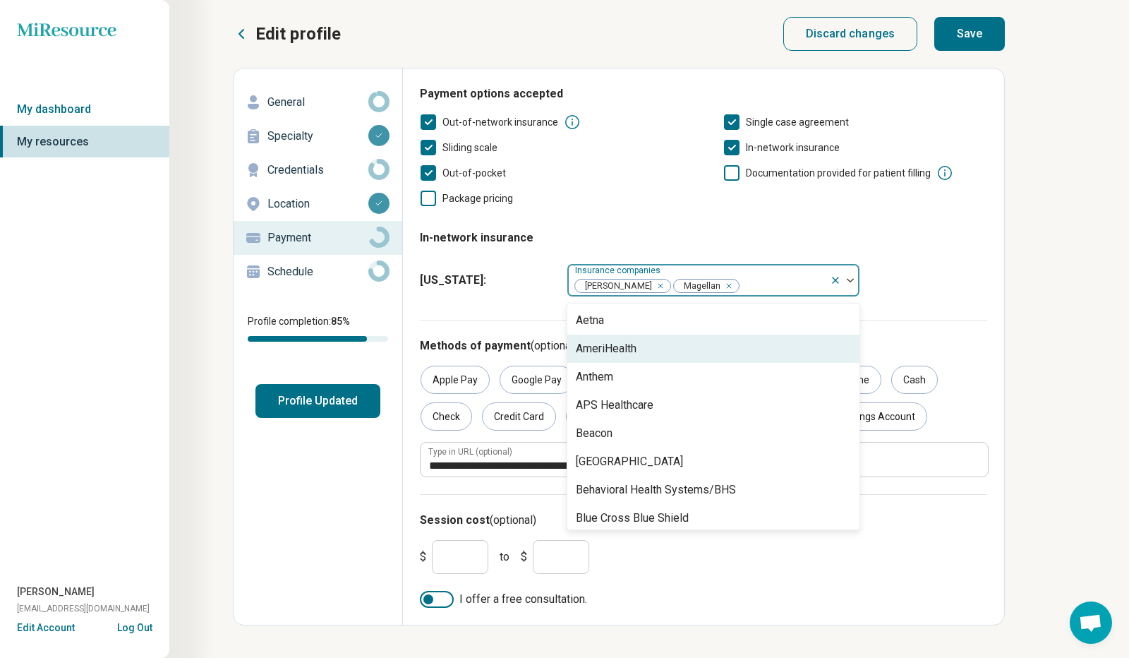
click at [764, 211] on div "Payment options accepted Out-of-network insurance Single case agreement Sliding…" at bounding box center [704, 202] width 568 height 234
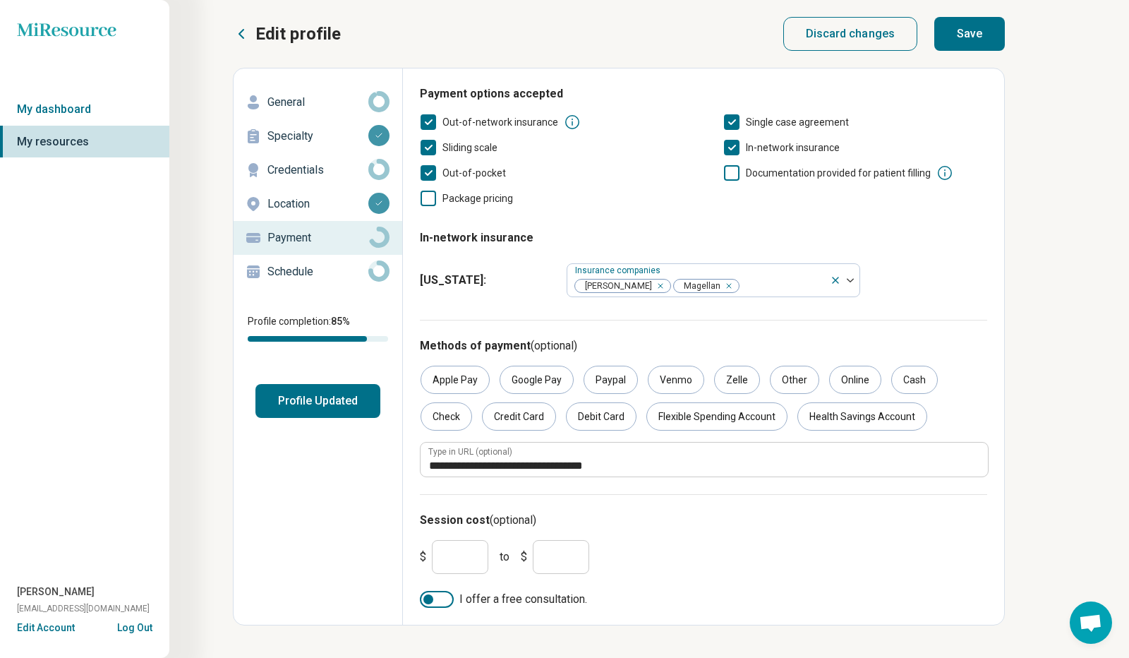
click at [990, 29] on button "Save" at bounding box center [970, 34] width 71 height 34
click at [332, 277] on p "Schedule" at bounding box center [318, 271] width 101 height 17
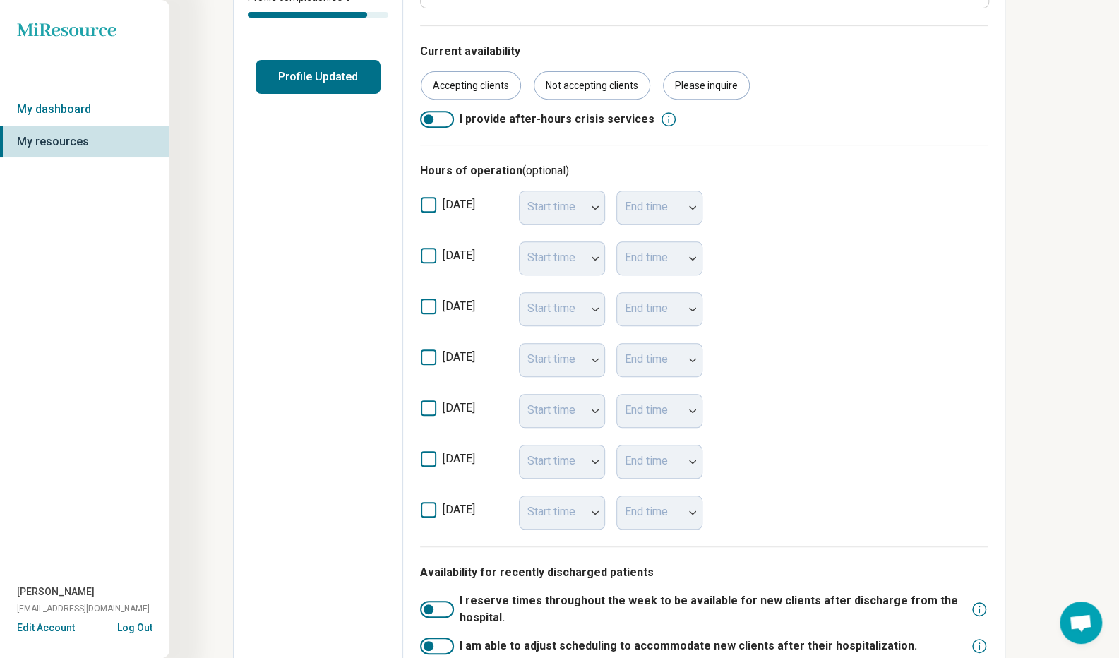
scroll to position [353, 0]
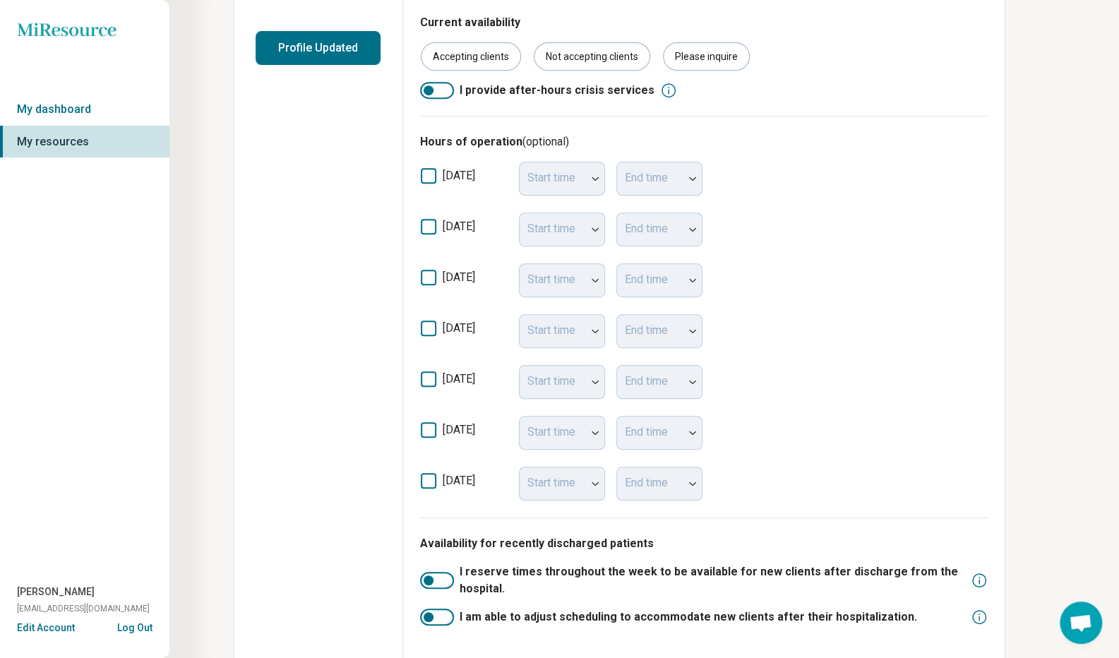
click at [431, 227] on icon at bounding box center [429, 227] width 16 height 16
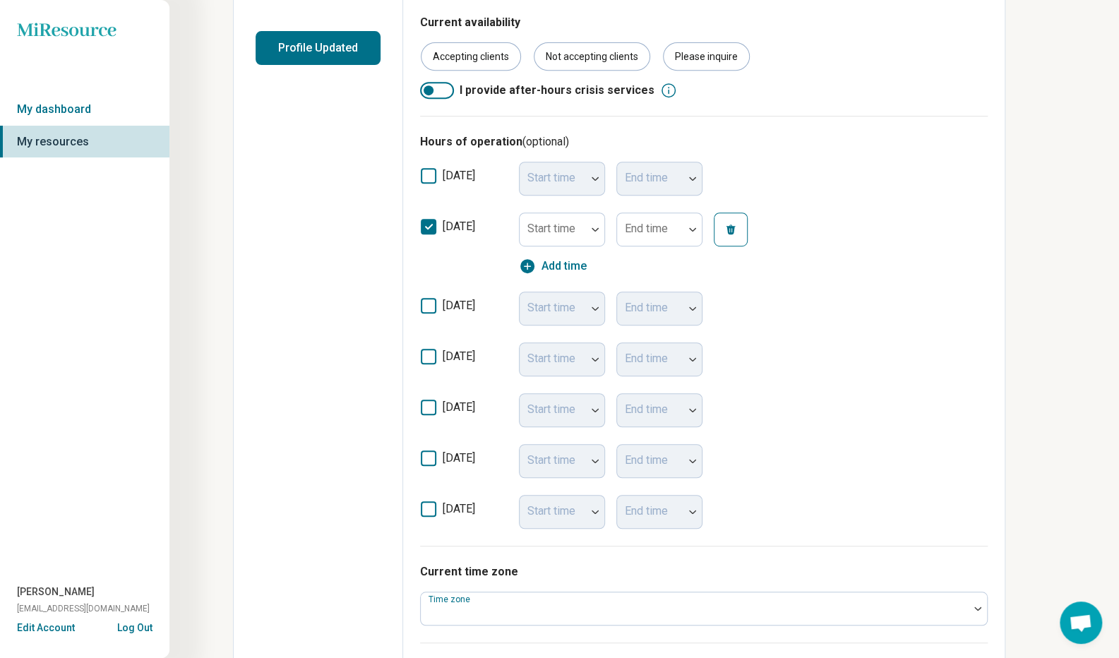
scroll to position [7, 0]
click at [594, 229] on img at bounding box center [595, 229] width 7 height 4
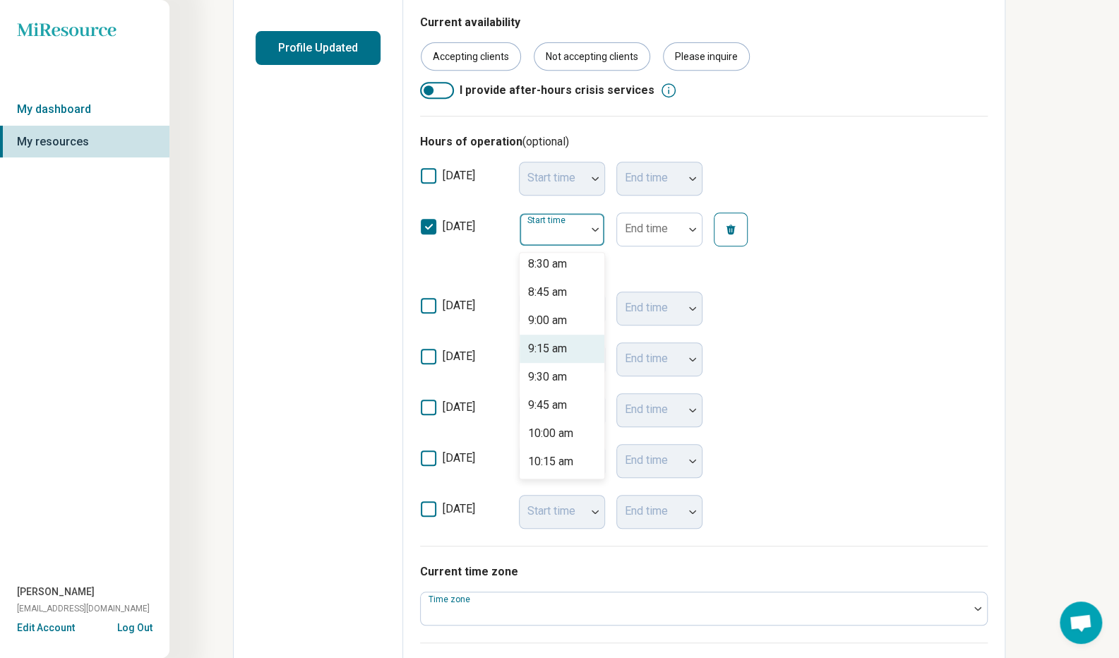
scroll to position [1059, 0]
click at [558, 341] on div "10:00 am" at bounding box center [550, 340] width 45 height 17
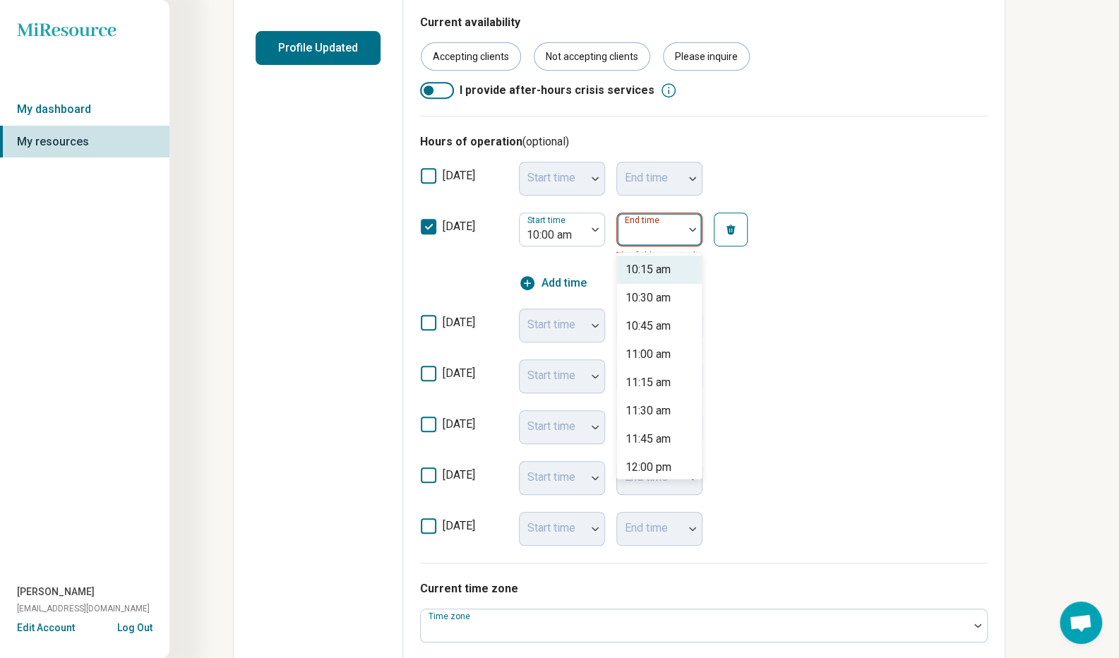
click at [688, 227] on div at bounding box center [692, 229] width 18 height 4
click at [663, 451] on div "8:00 pm" at bounding box center [645, 453] width 40 height 17
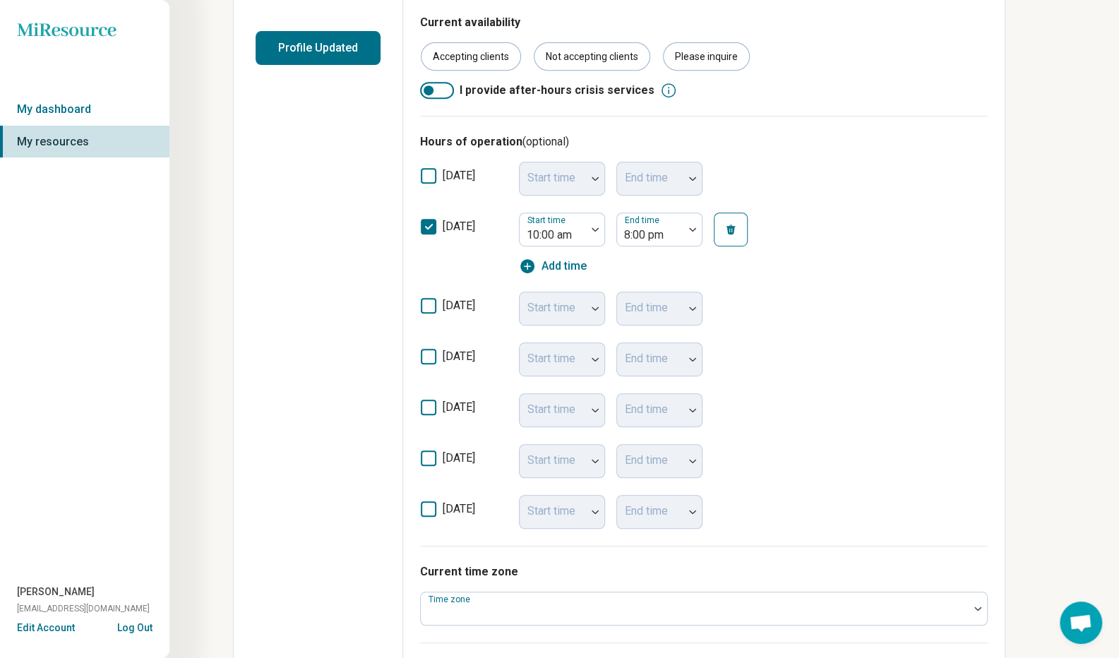
click at [428, 304] on icon at bounding box center [429, 306] width 16 height 16
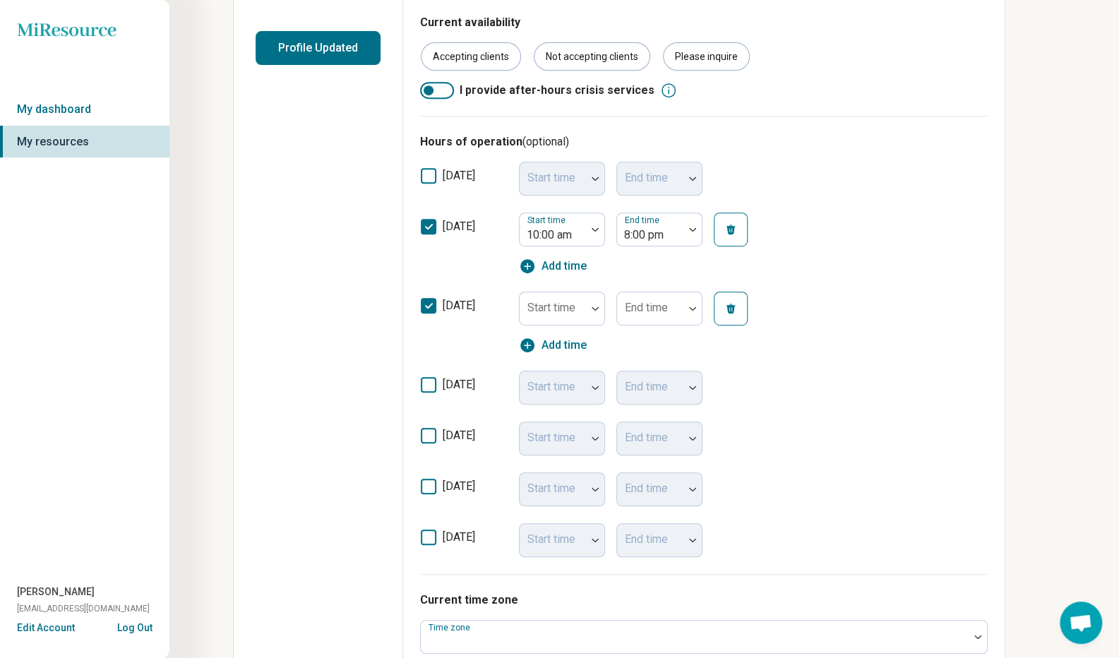
scroll to position [7, 0]
click at [599, 308] on div at bounding box center [595, 308] width 18 height 4
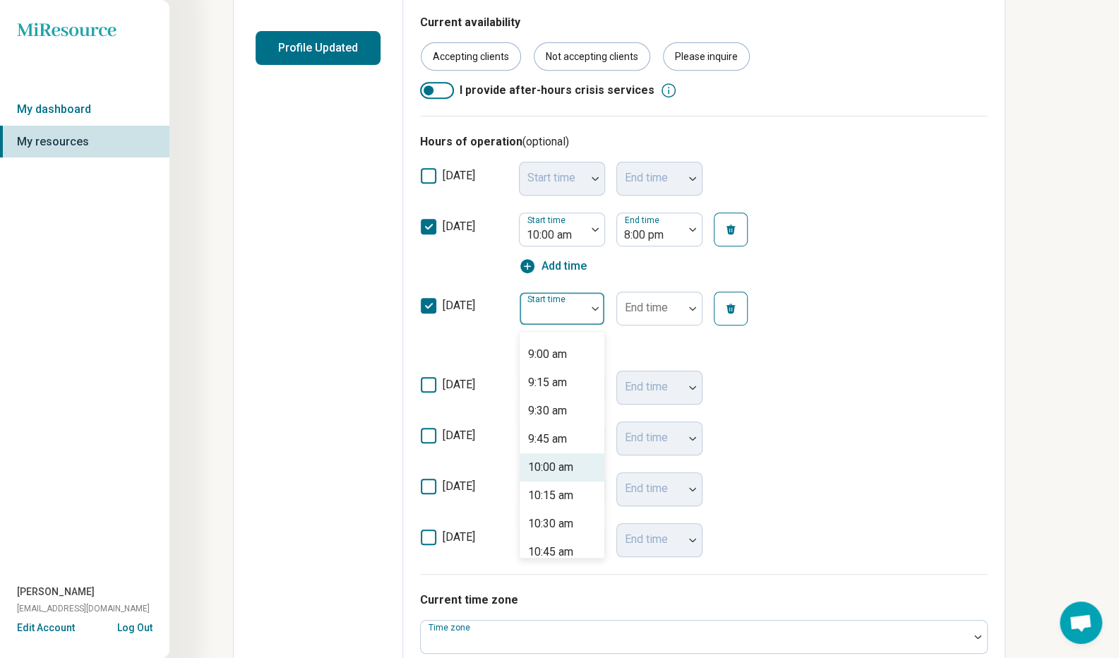
scroll to position [988, 0]
click at [582, 497] on div "10:00 am" at bounding box center [562, 490] width 85 height 28
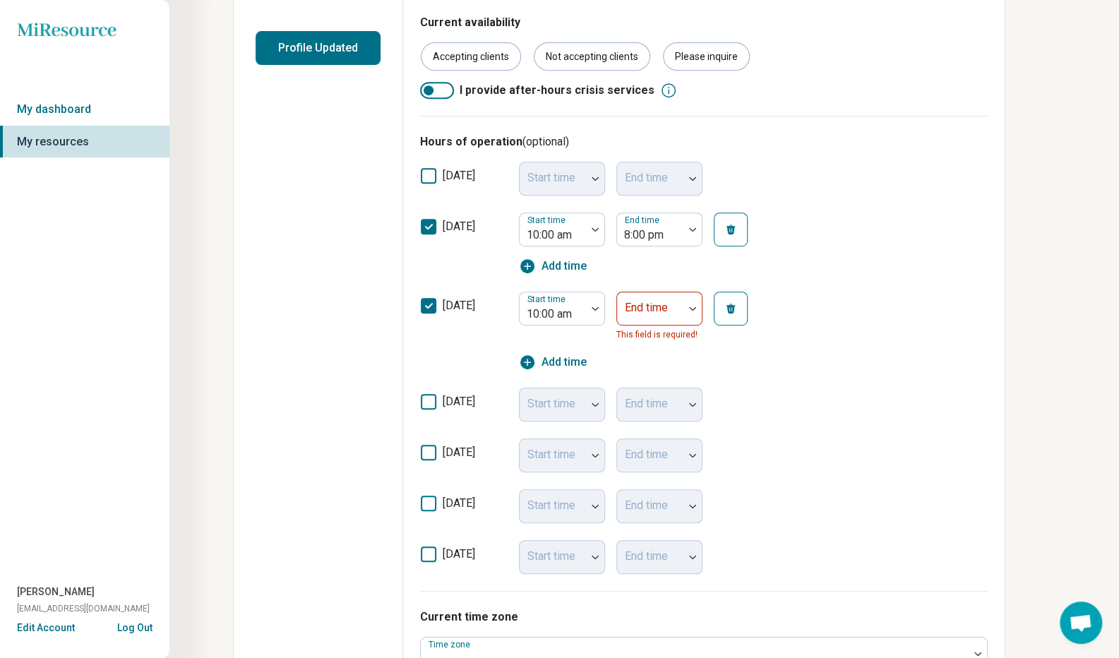
click at [697, 310] on div at bounding box center [692, 308] width 18 height 32
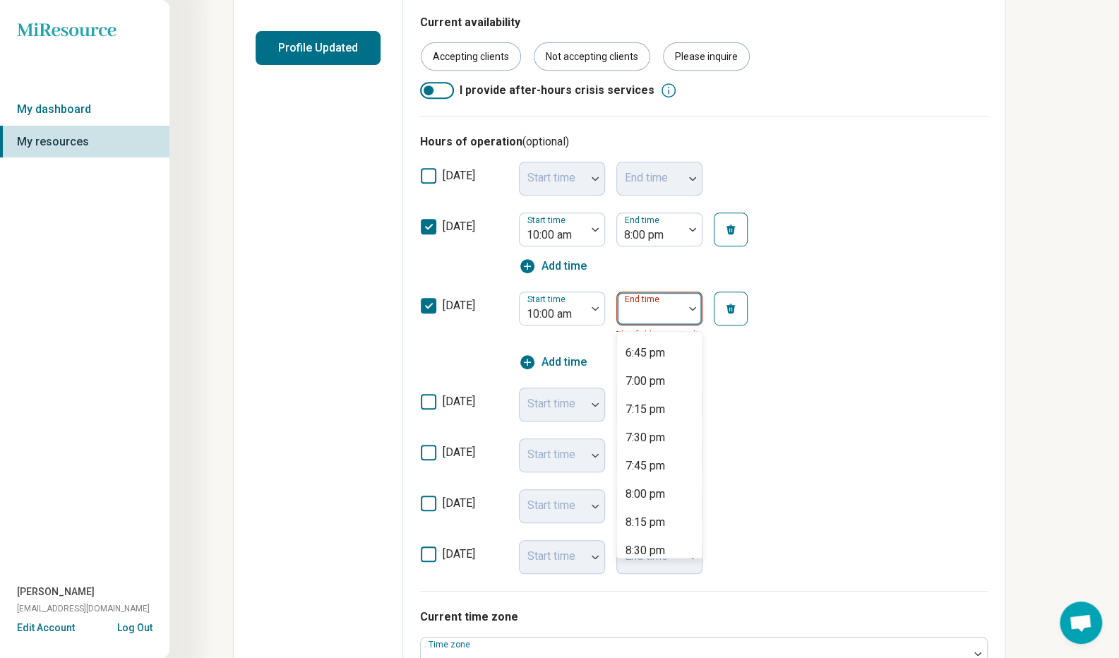
scroll to position [1059, 0]
click at [652, 390] on div "8:00 pm" at bounding box center [645, 391] width 40 height 17
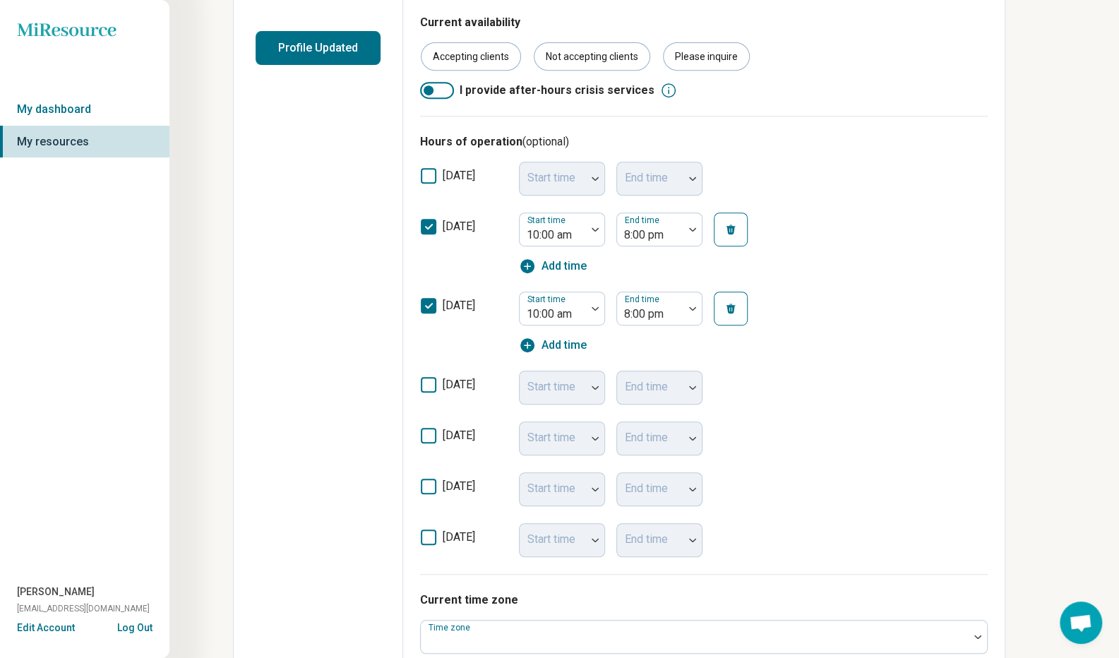
click at [424, 384] on icon at bounding box center [429, 385] width 16 height 16
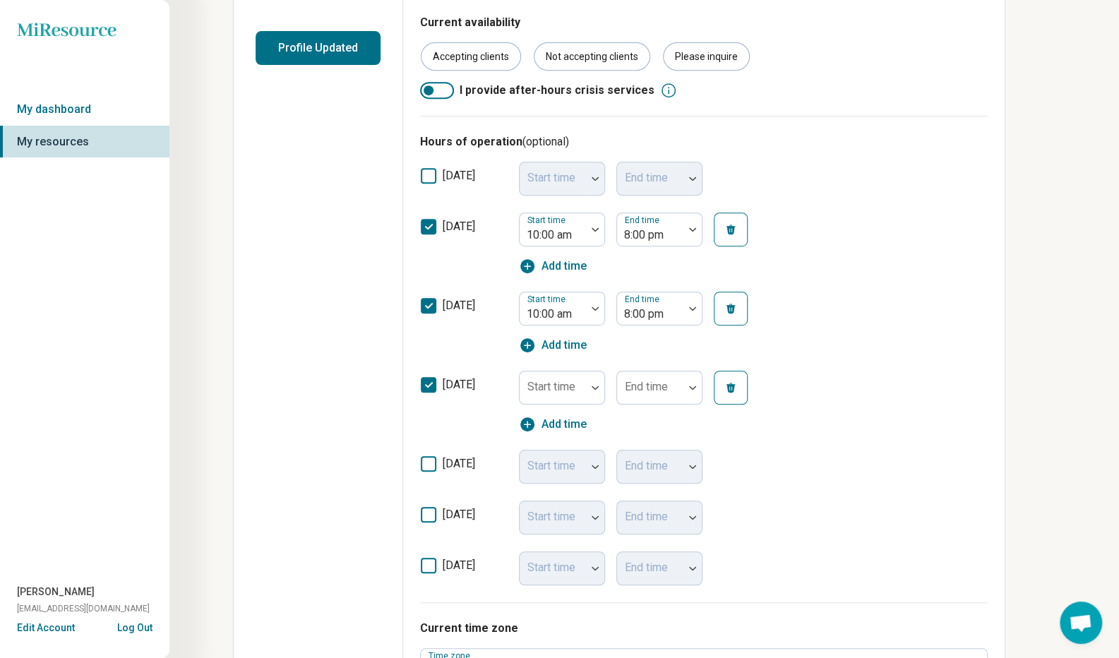
click at [594, 389] on div at bounding box center [595, 387] width 18 height 32
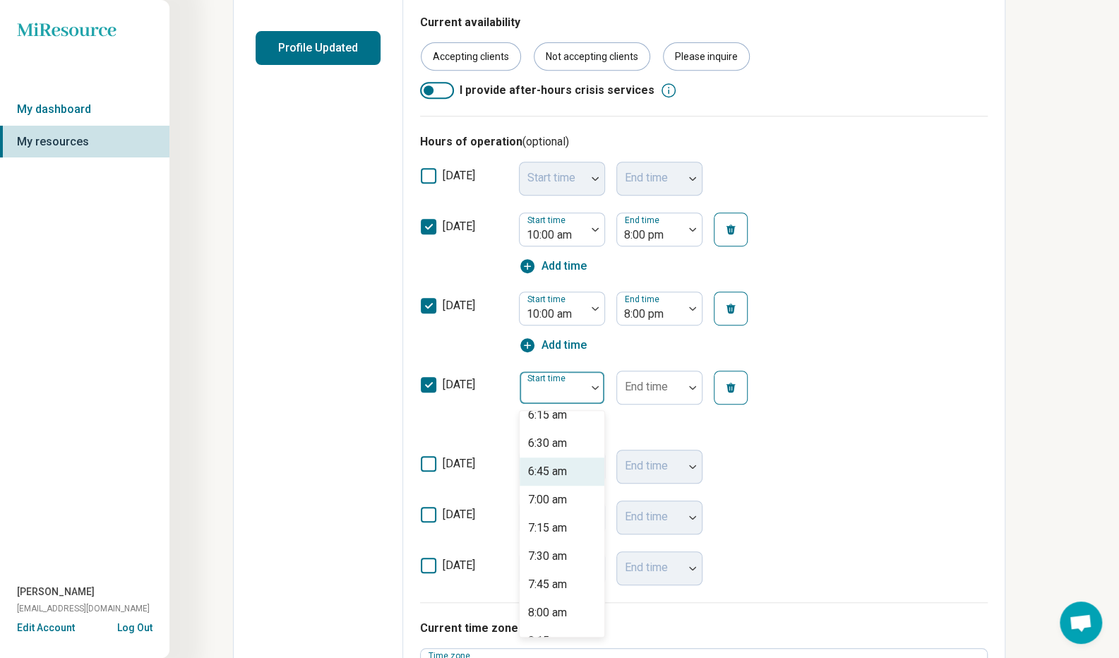
scroll to position [847, 0]
click at [555, 486] on div "8:00 am" at bounding box center [547, 484] width 39 height 17
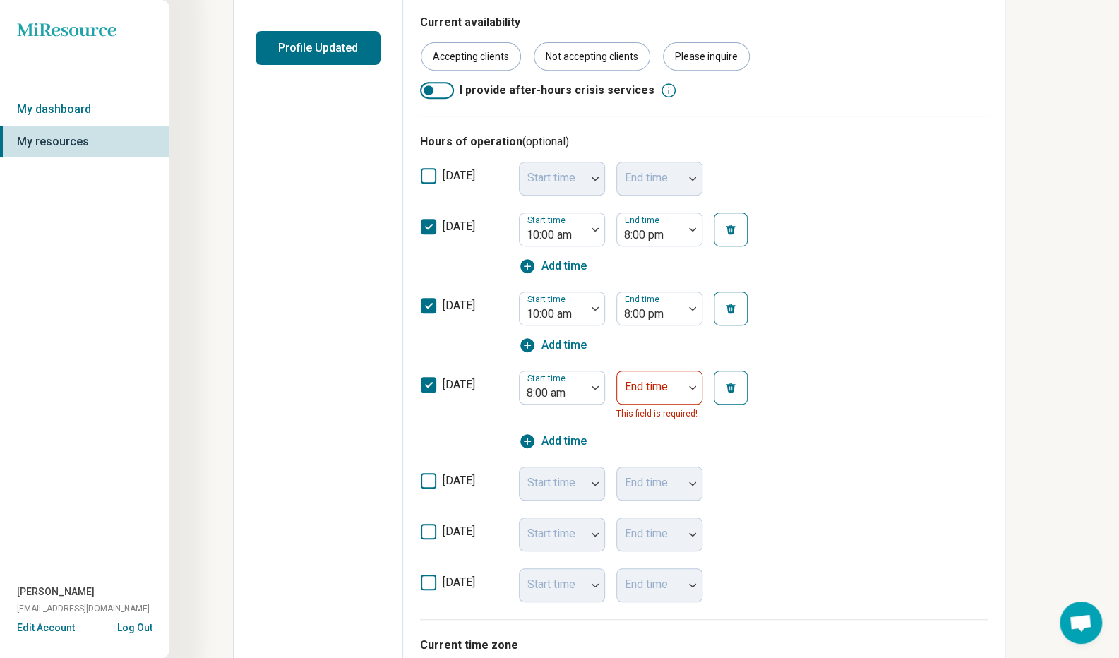
click at [692, 383] on div at bounding box center [692, 387] width 18 height 32
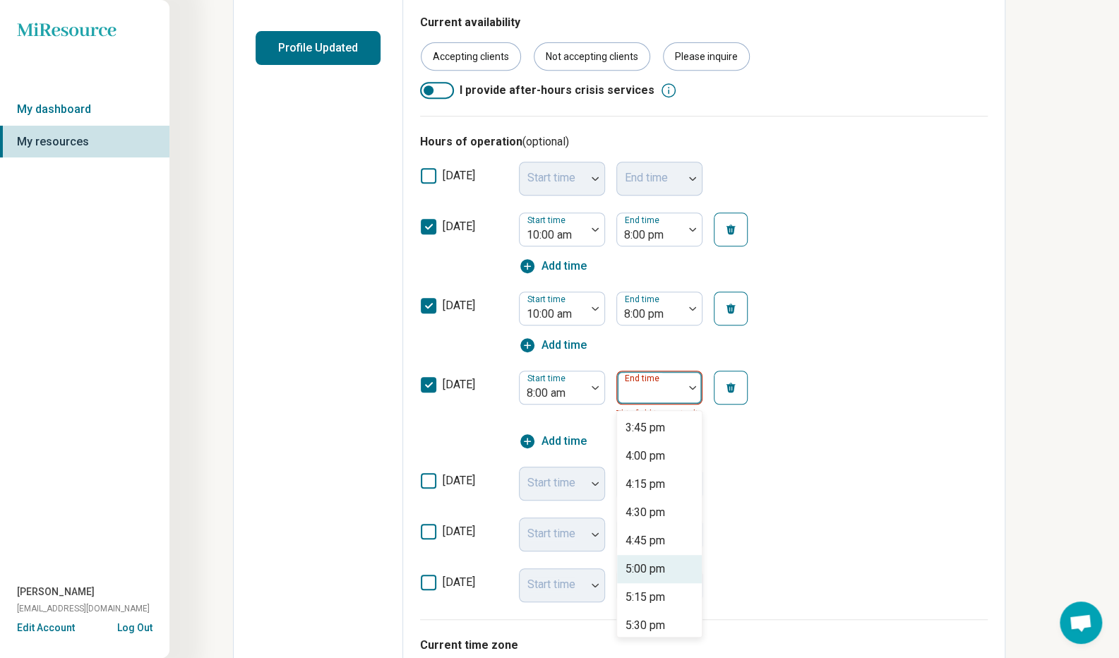
click at [660, 572] on div "5:00 pm" at bounding box center [645, 568] width 40 height 17
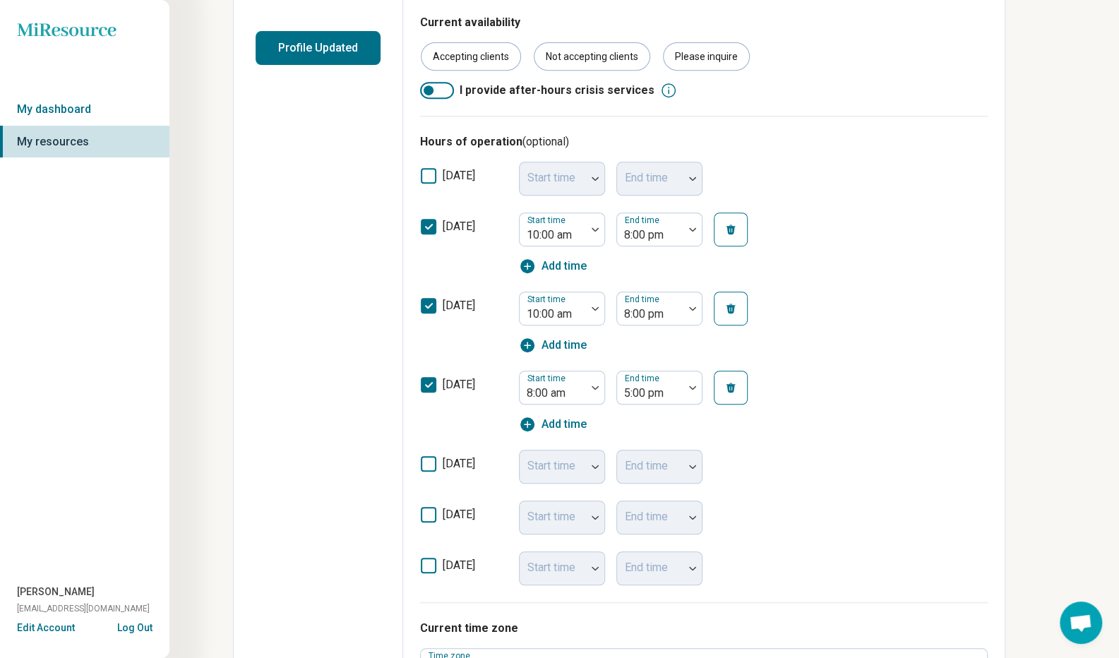
click at [429, 460] on icon at bounding box center [429, 464] width 16 height 16
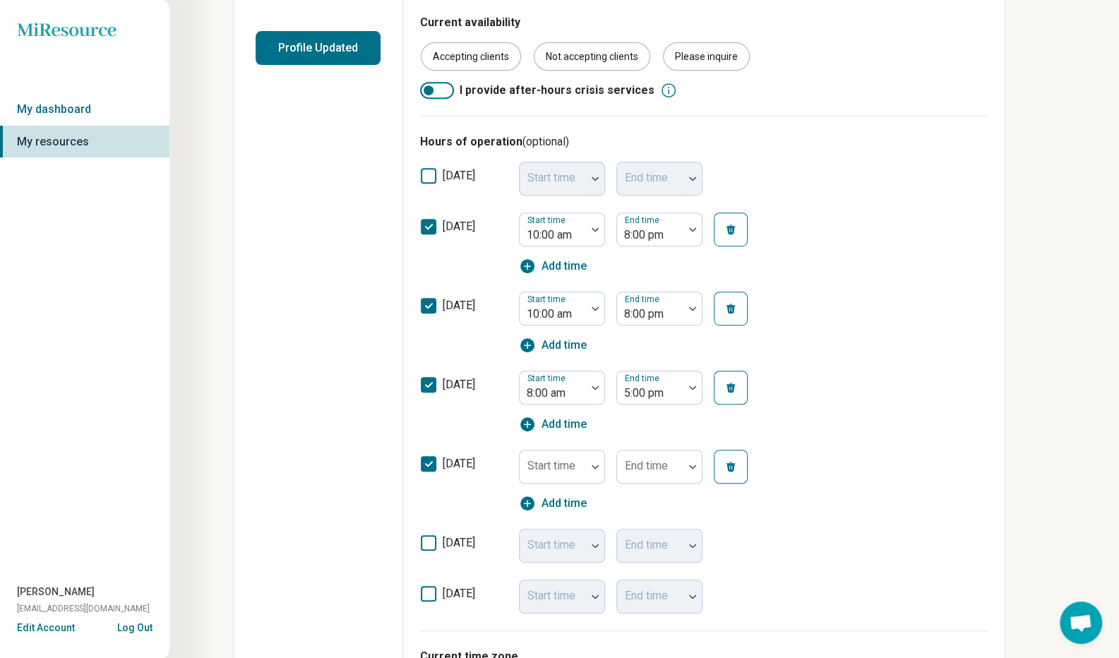
scroll to position [7, 0]
click at [590, 465] on div at bounding box center [595, 466] width 18 height 4
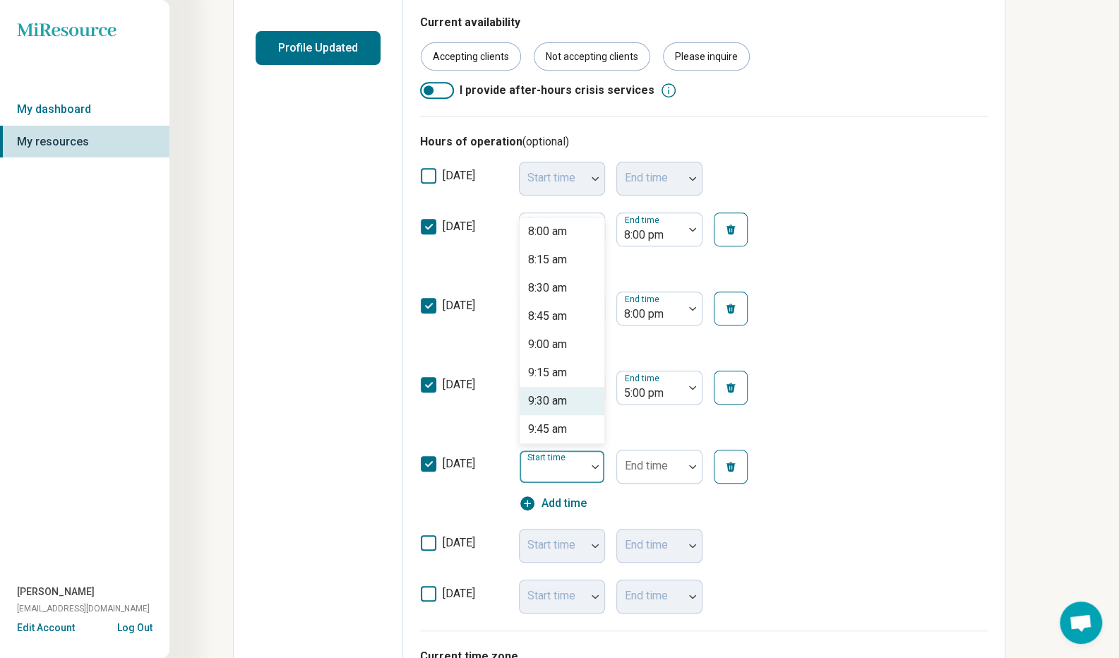
scroll to position [918, 0]
click at [567, 332] on div "9:00 am" at bounding box center [547, 333] width 39 height 17
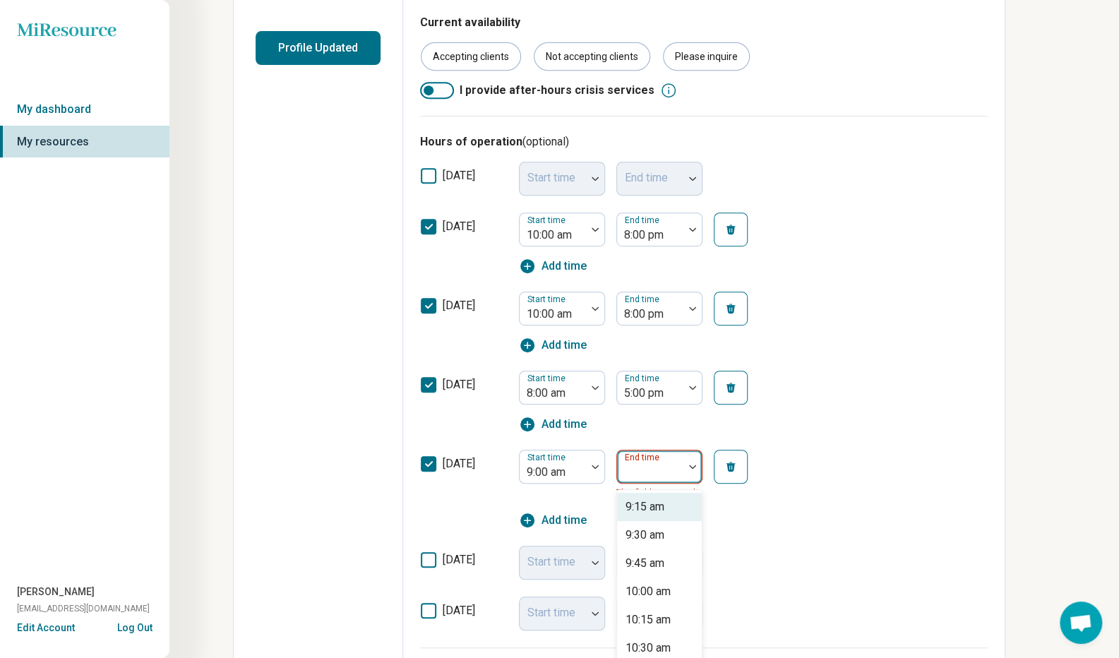
click at [691, 465] on img at bounding box center [692, 466] width 7 height 4
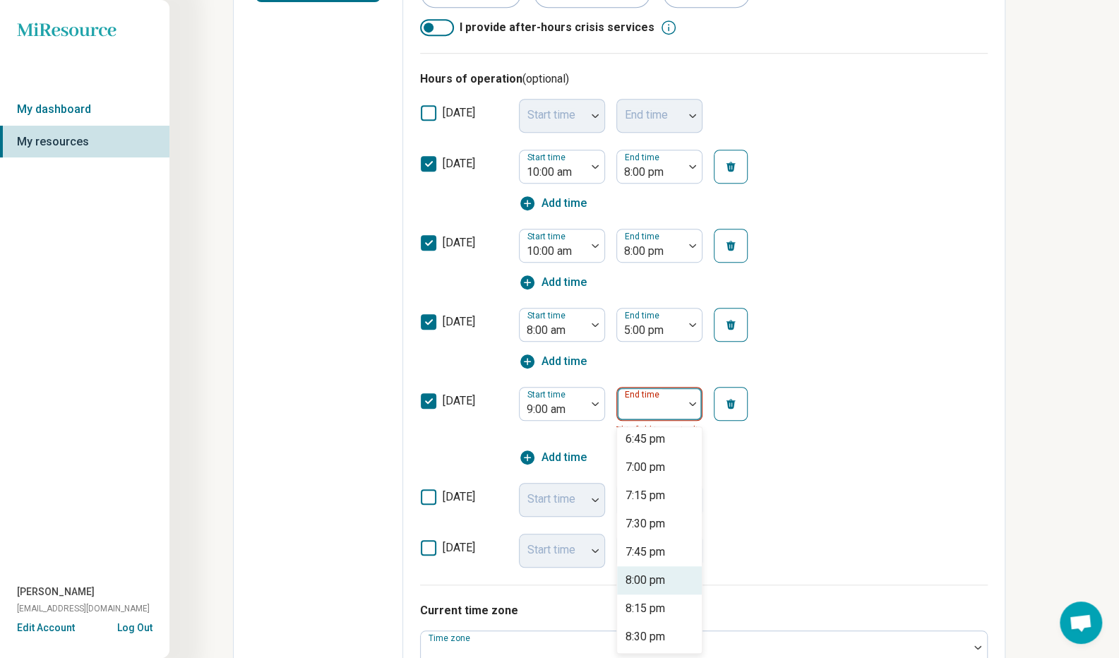
scroll to position [1059, 0]
click at [654, 485] on div "7:00 pm" at bounding box center [645, 486] width 40 height 17
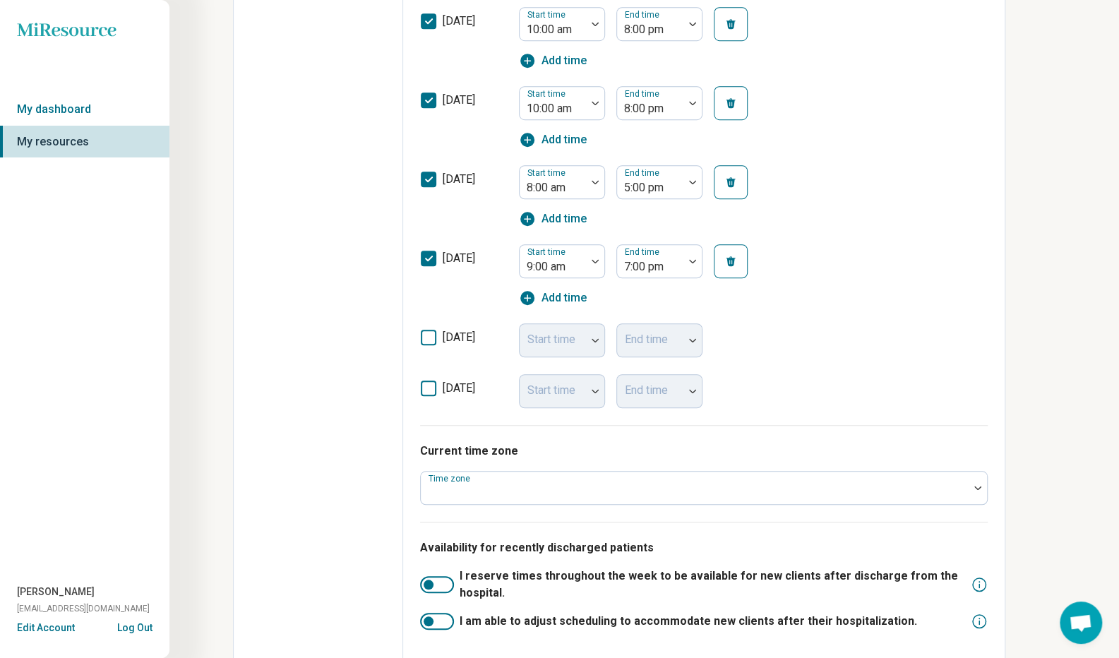
scroll to position [603, 0]
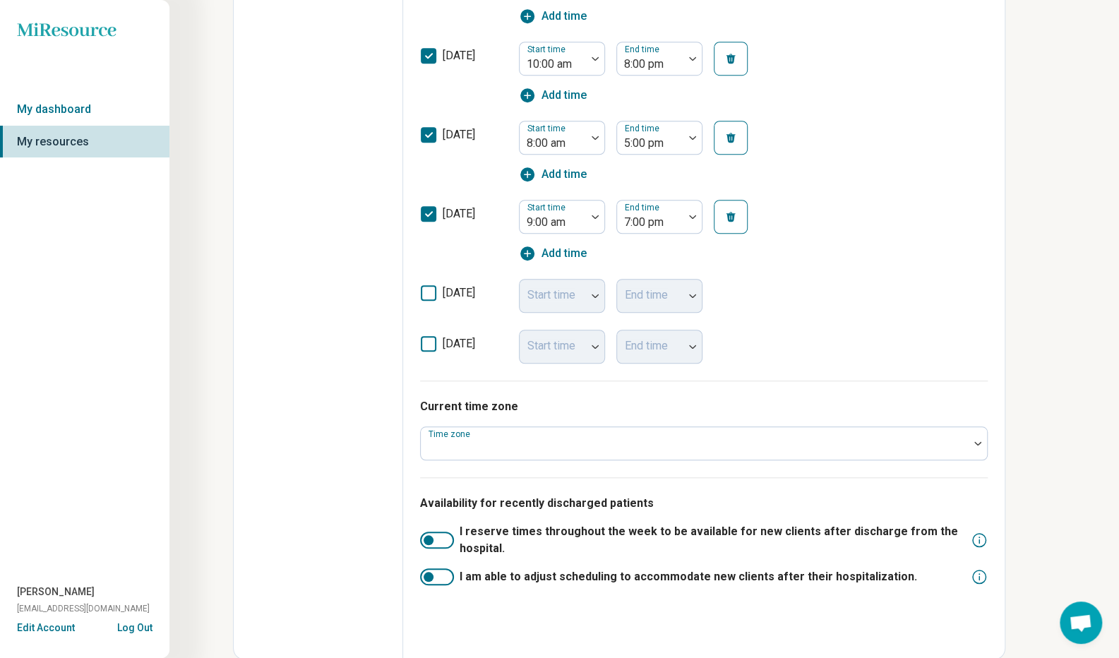
click at [976, 441] on img at bounding box center [977, 443] width 7 height 4
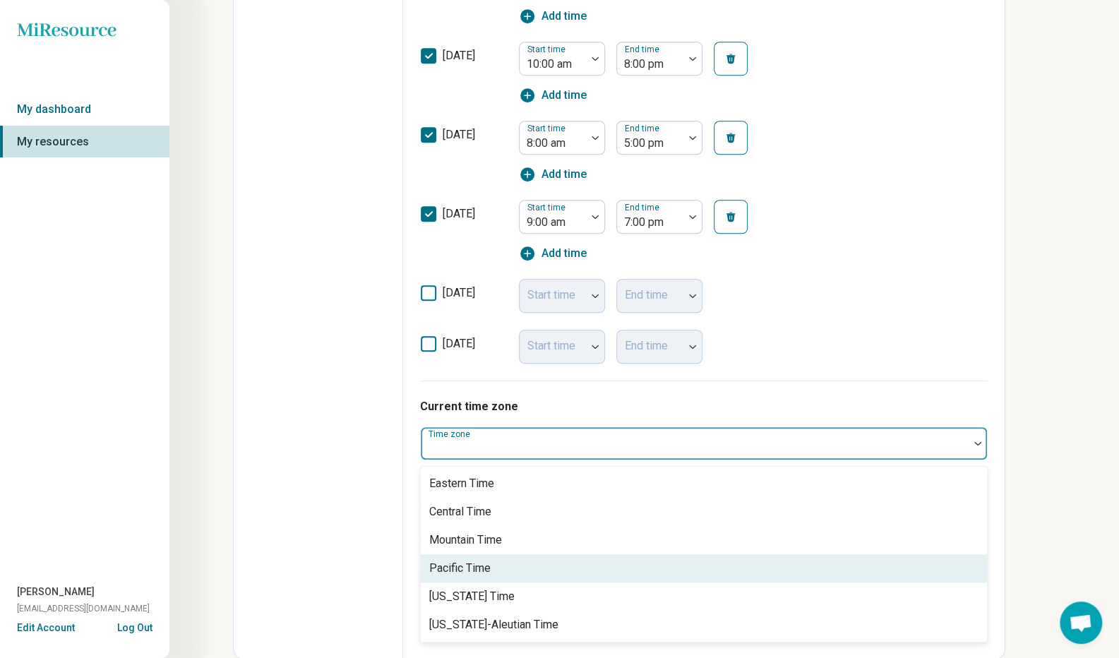
click at [649, 563] on div "Pacific Time" at bounding box center [704, 568] width 566 height 28
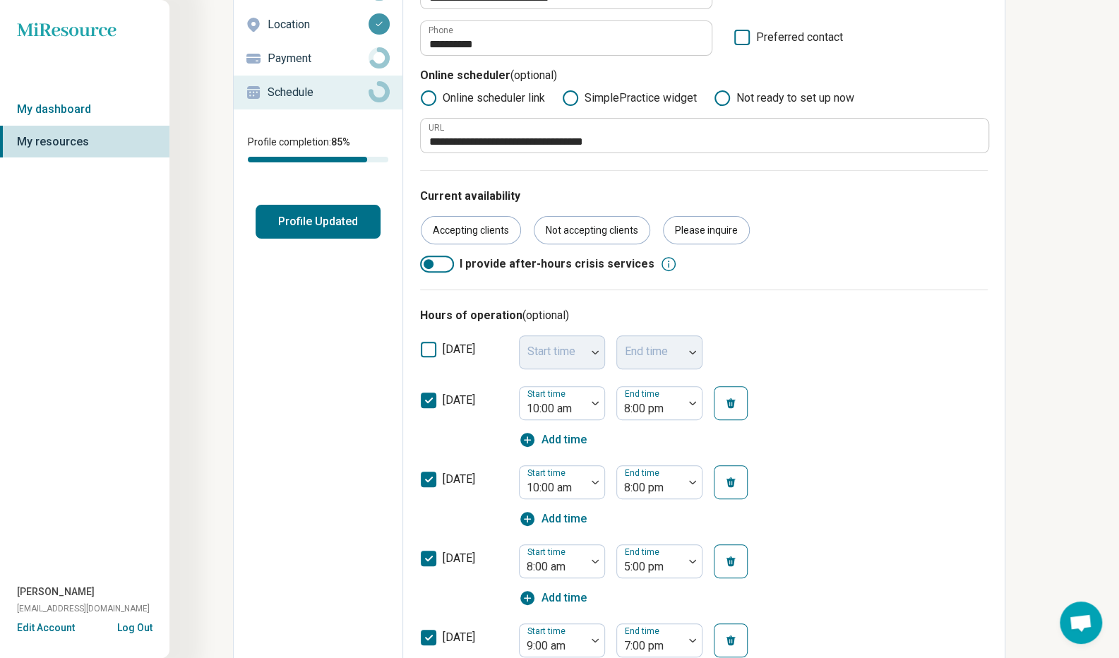
scroll to position [0, 0]
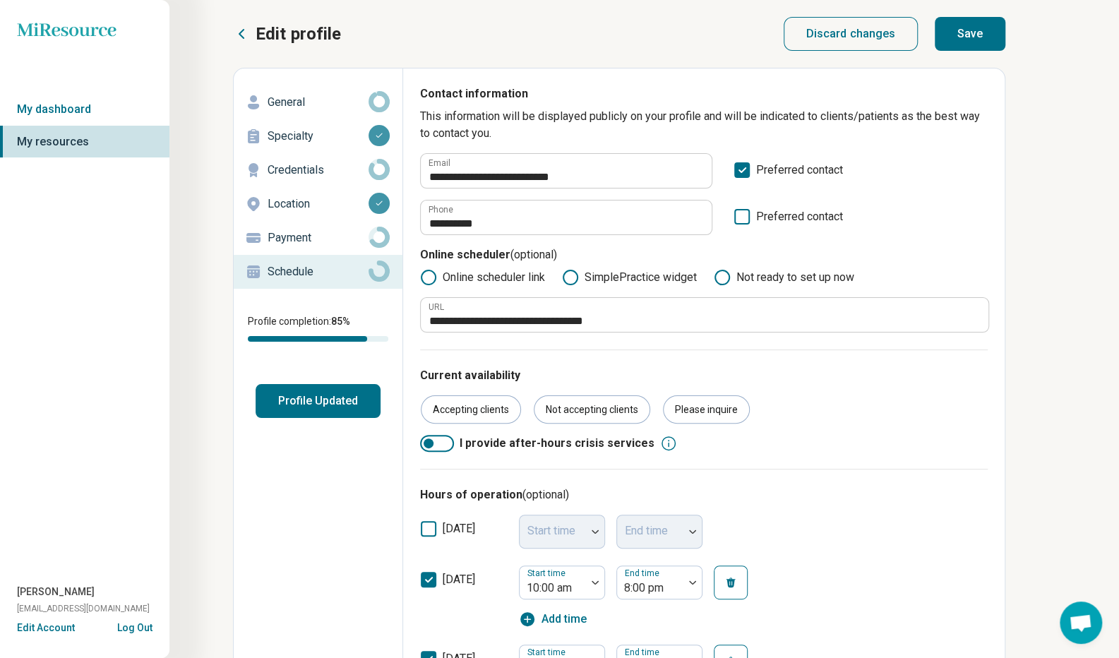
click at [988, 35] on button "Save" at bounding box center [970, 34] width 71 height 34
click at [329, 105] on p "General" at bounding box center [318, 102] width 101 height 17
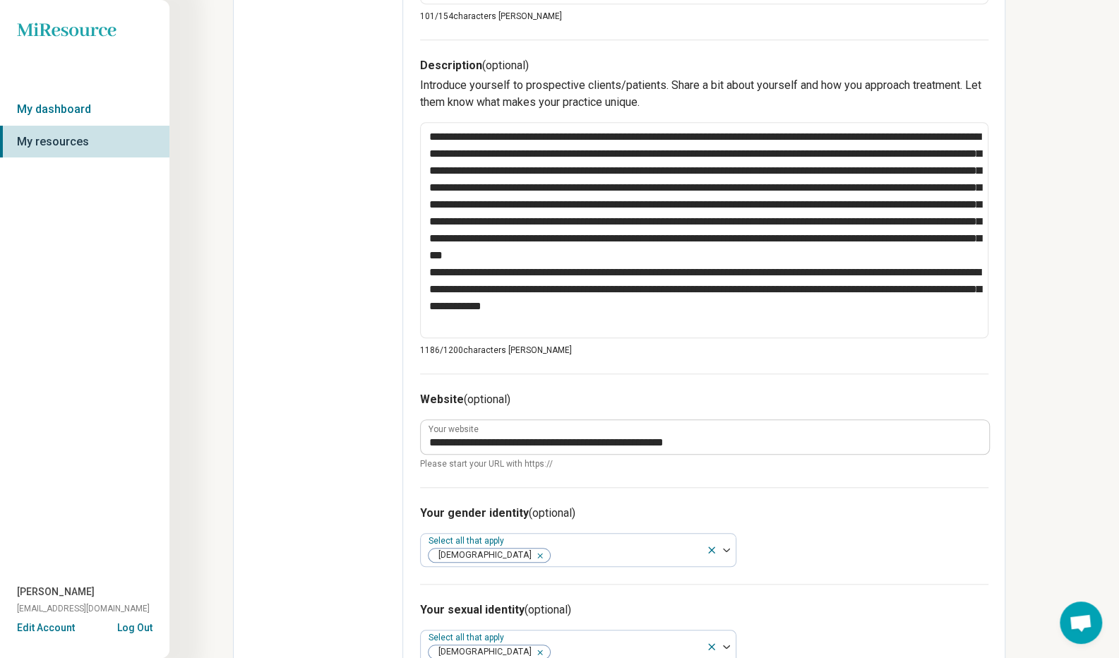
scroll to position [480, 0]
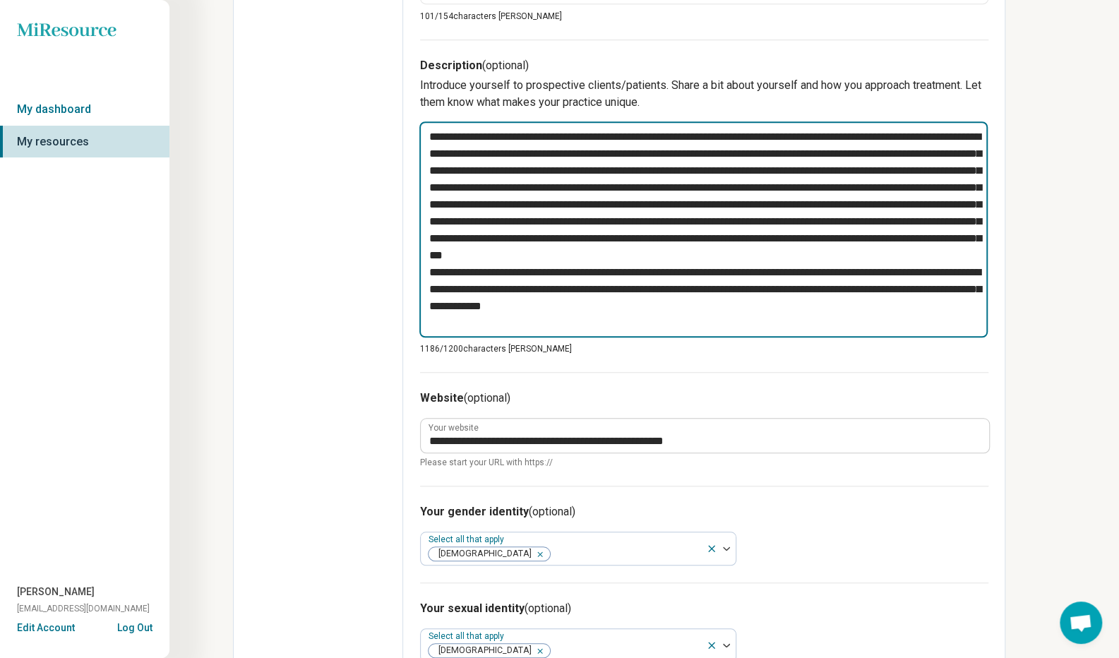
click at [480, 220] on textarea at bounding box center [703, 228] width 568 height 215
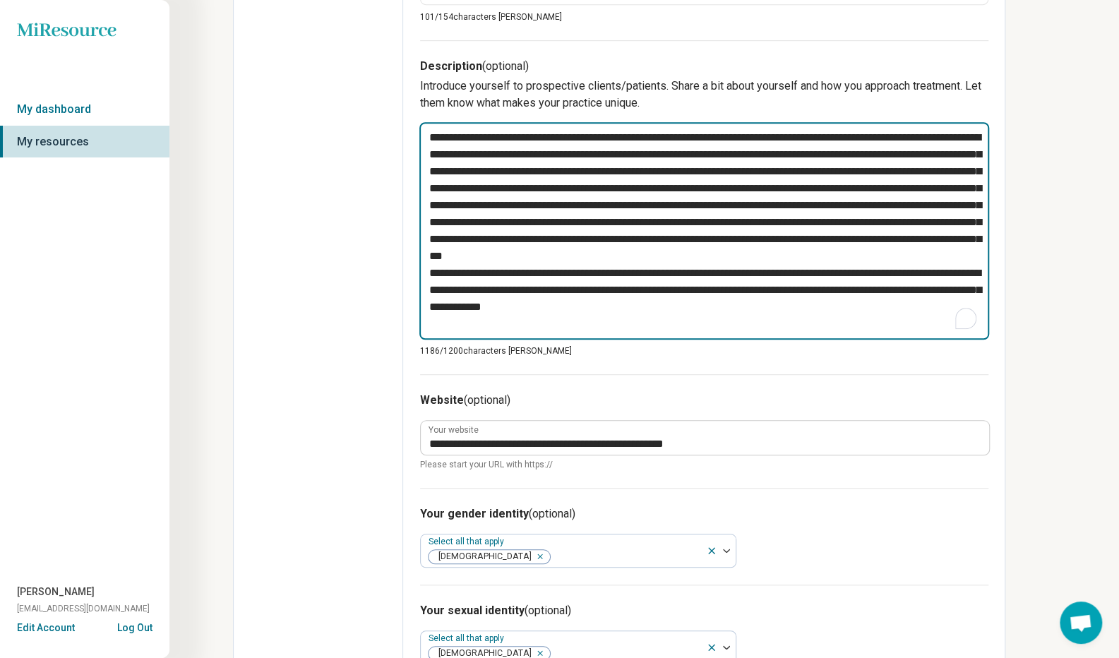
type textarea "*"
type textarea "**********"
type textarea "*"
type textarea "**********"
type textarea "*"
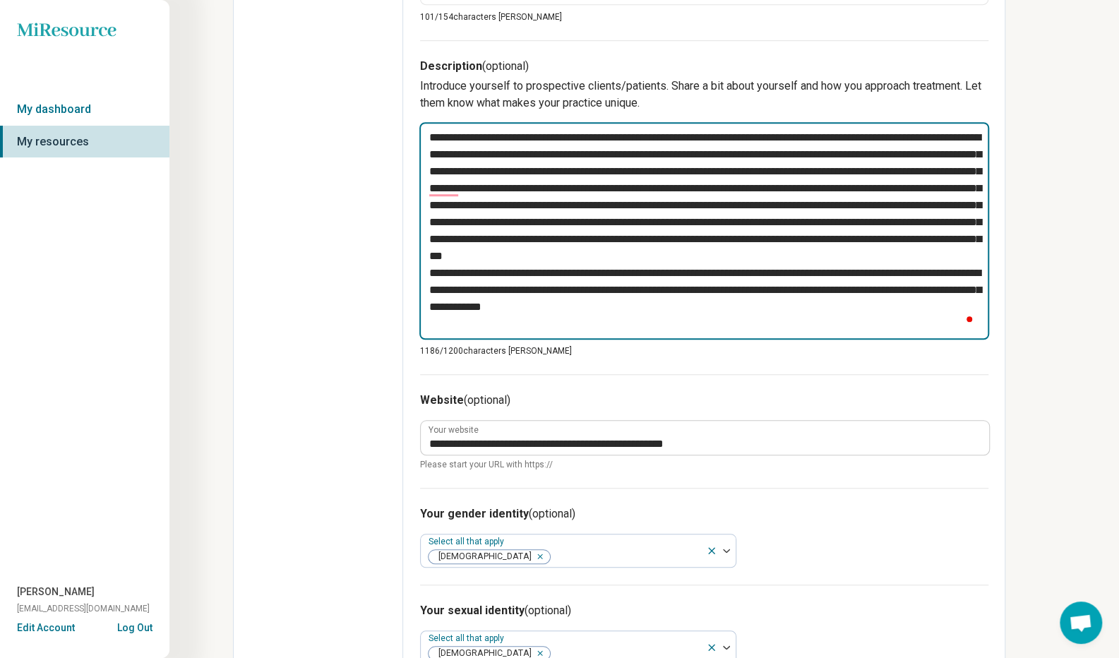
type textarea "**********"
type textarea "*"
type textarea "**********"
type textarea "*"
type textarea "**********"
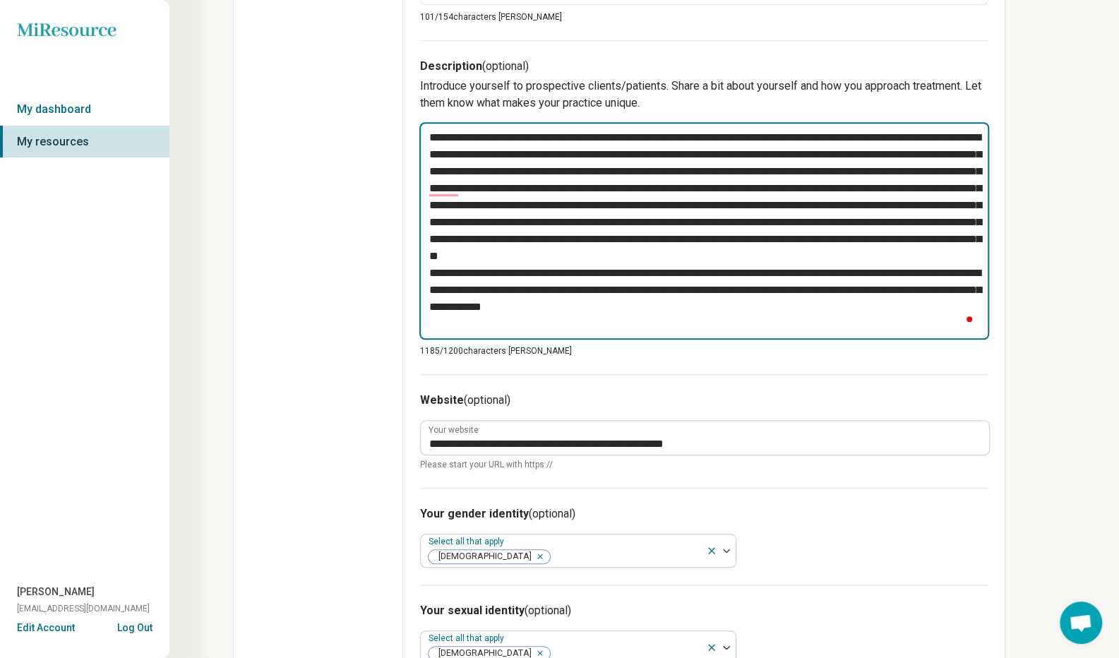
type textarea "*"
type textarea "**********"
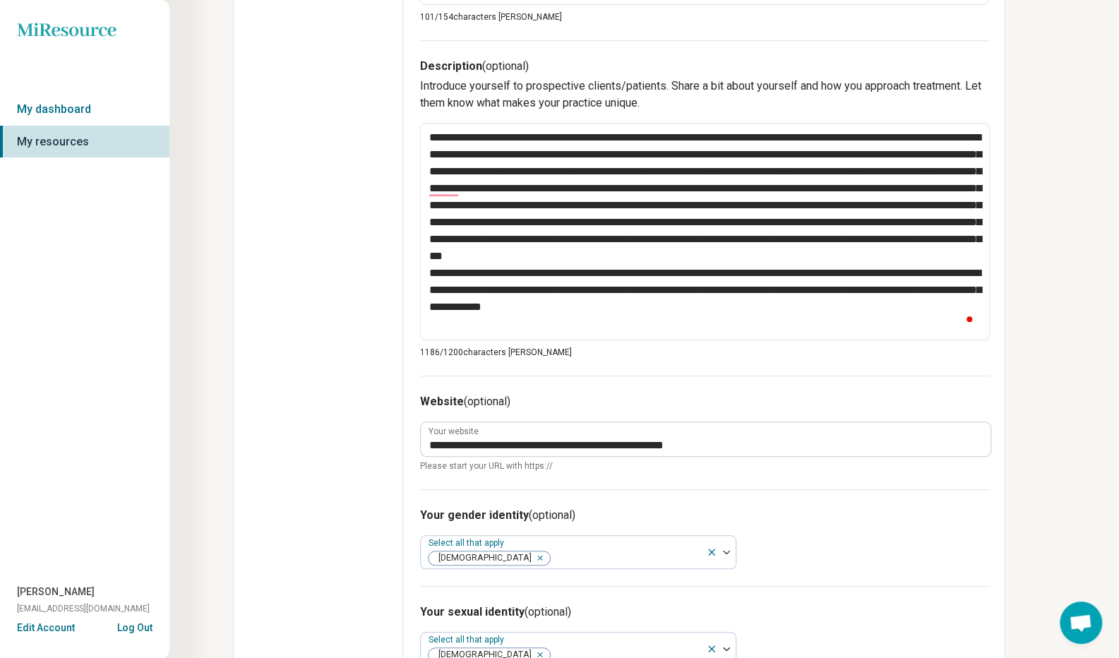
click at [889, 380] on div "**********" at bounding box center [705, 433] width 570 height 114
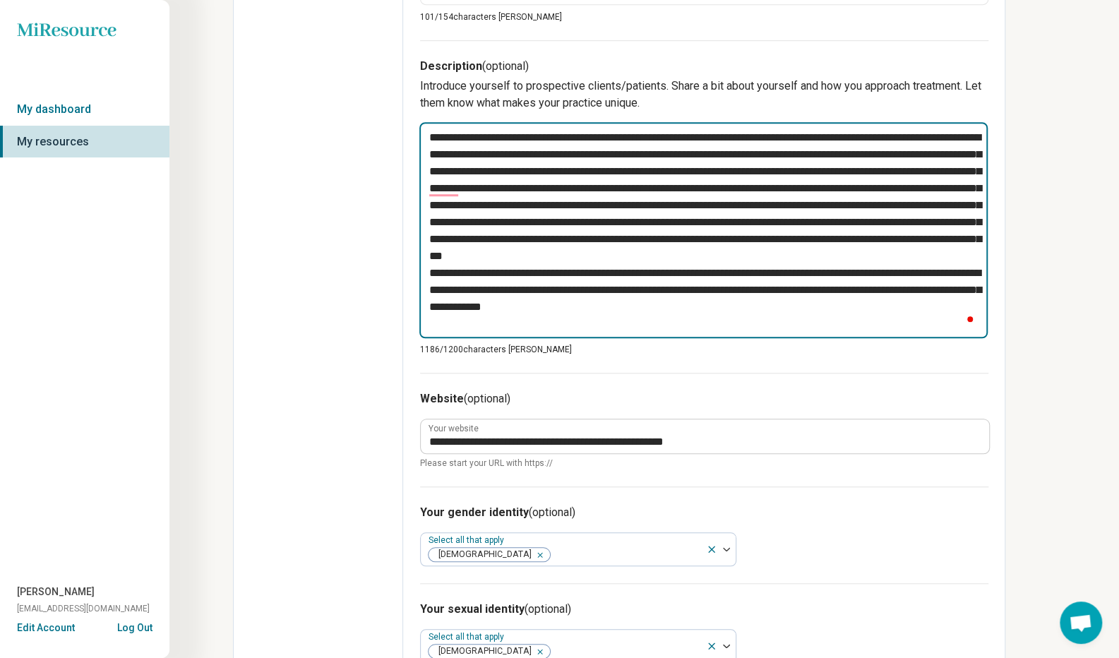
click at [889, 287] on textarea "To enrich screen reader interactions, please activate Accessibility in Grammarl…" at bounding box center [703, 229] width 568 height 215
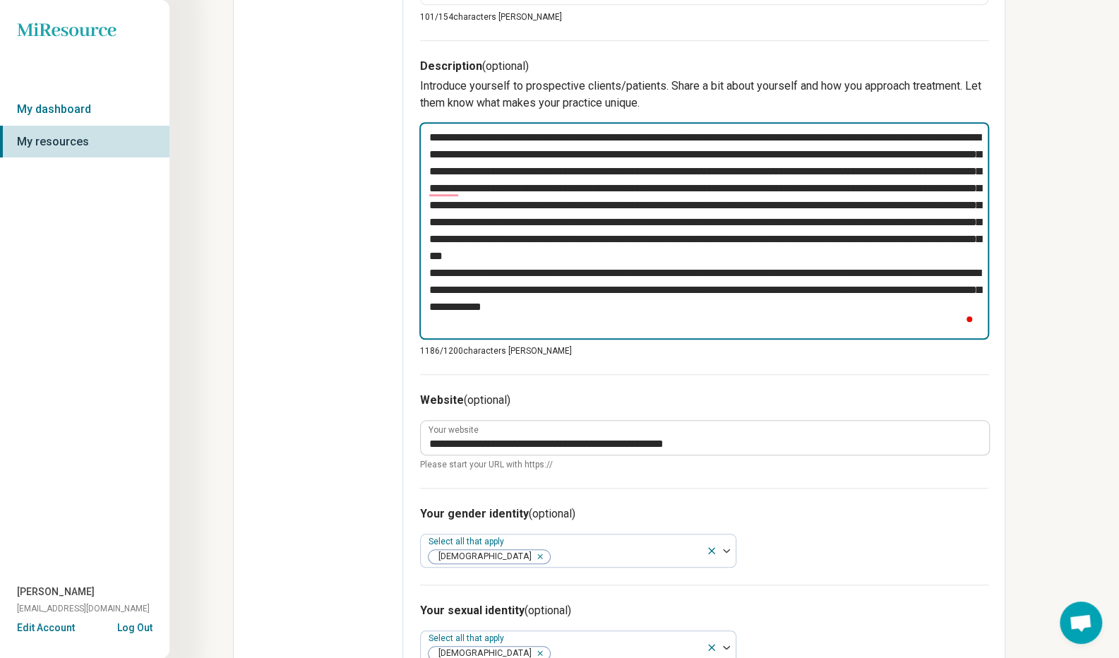
type textarea "*"
type textarea "**********"
type textarea "*"
type textarea "**********"
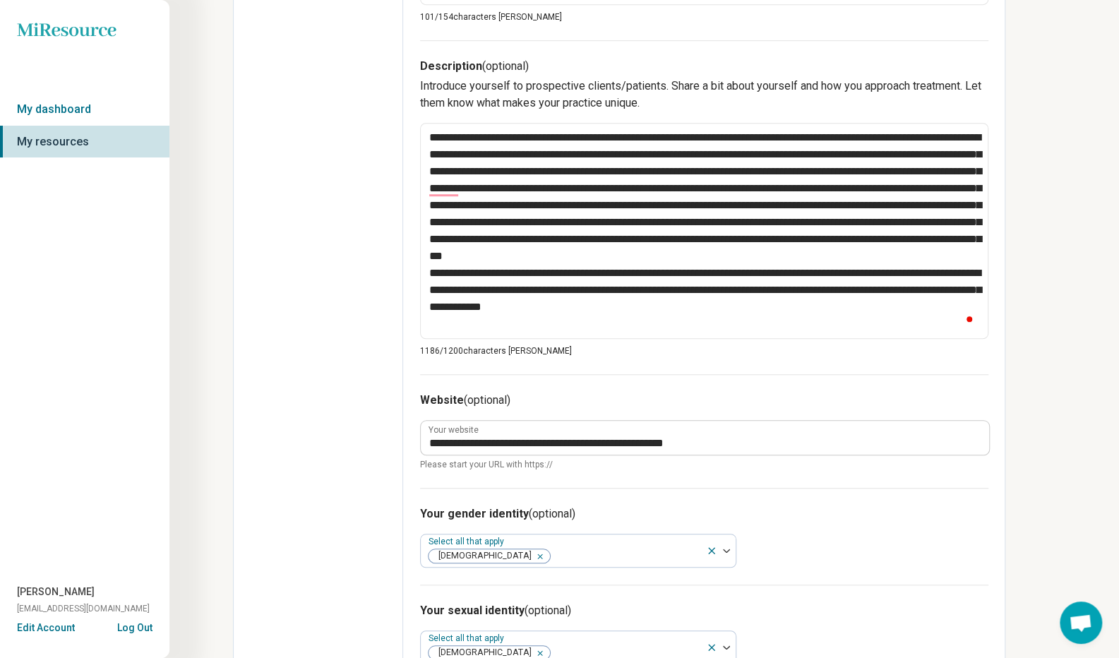
click at [888, 369] on div "Description (optional) Introduce yourself to prospective clients/patients. Shar…" at bounding box center [704, 206] width 568 height 333
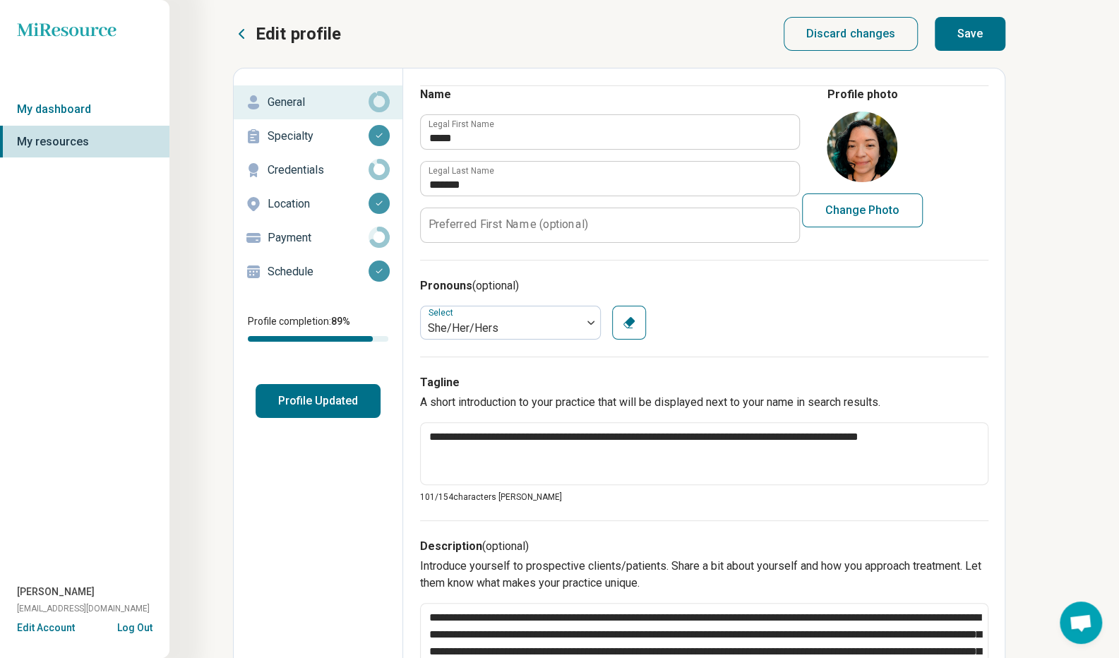
scroll to position [0, 0]
click at [984, 39] on button "Save" at bounding box center [970, 34] width 71 height 34
click at [323, 172] on p "Credentials" at bounding box center [318, 170] width 101 height 17
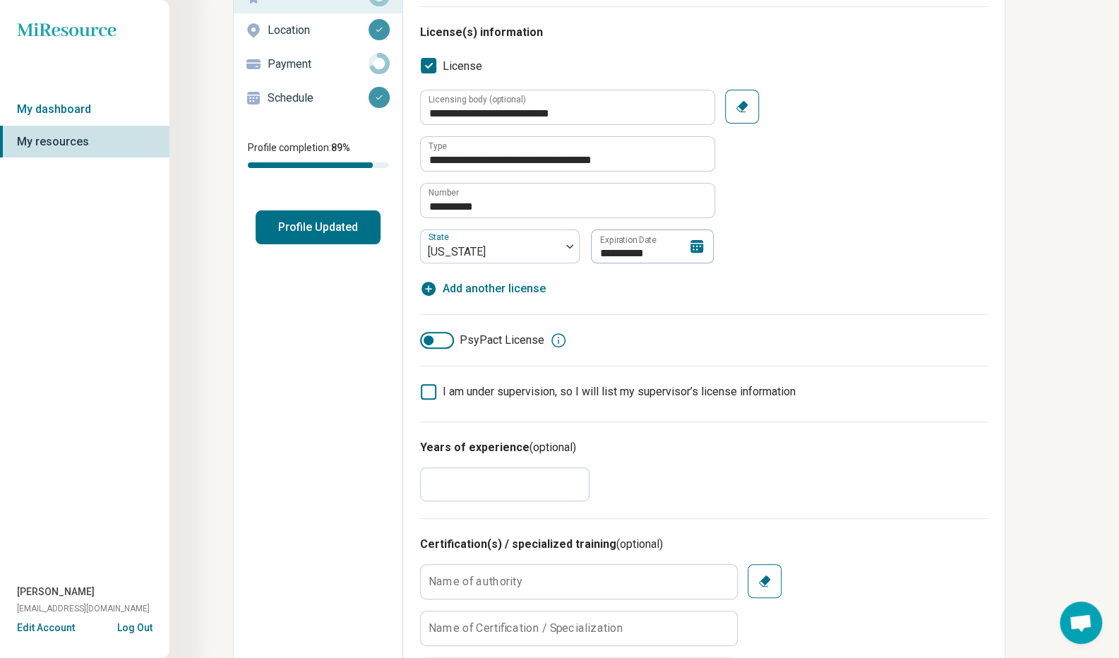
scroll to position [212, 0]
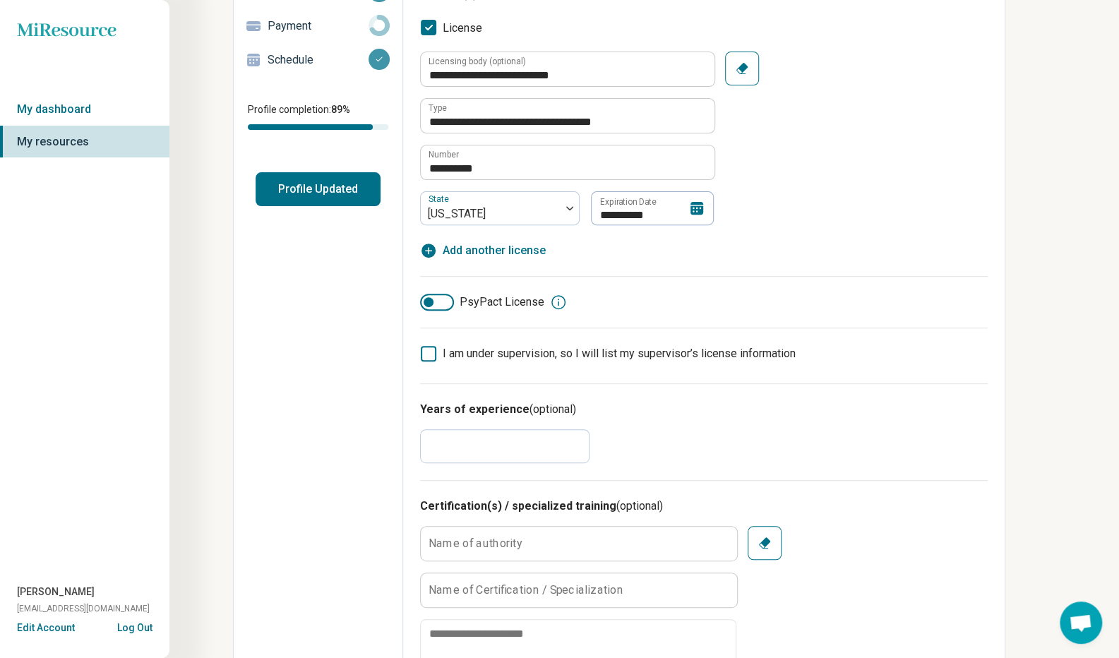
click at [438, 450] on input "**" at bounding box center [504, 446] width 169 height 34
type textarea "*"
type input "**"
click at [852, 437] on div "Years of experience (optional) **" at bounding box center [704, 431] width 568 height 97
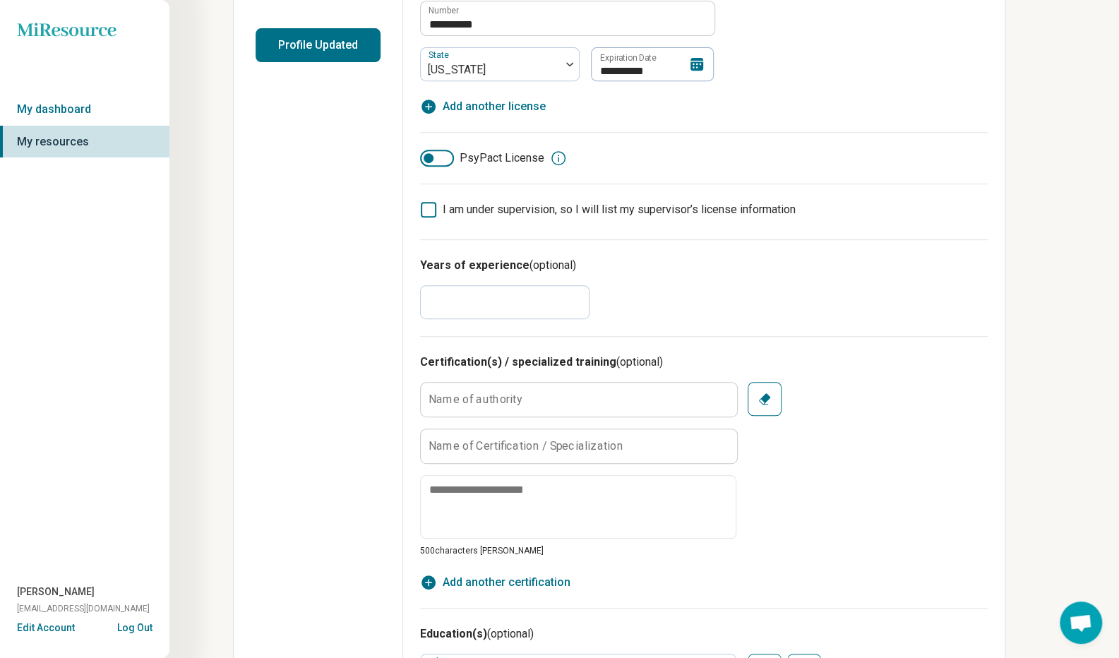
scroll to position [424, 0]
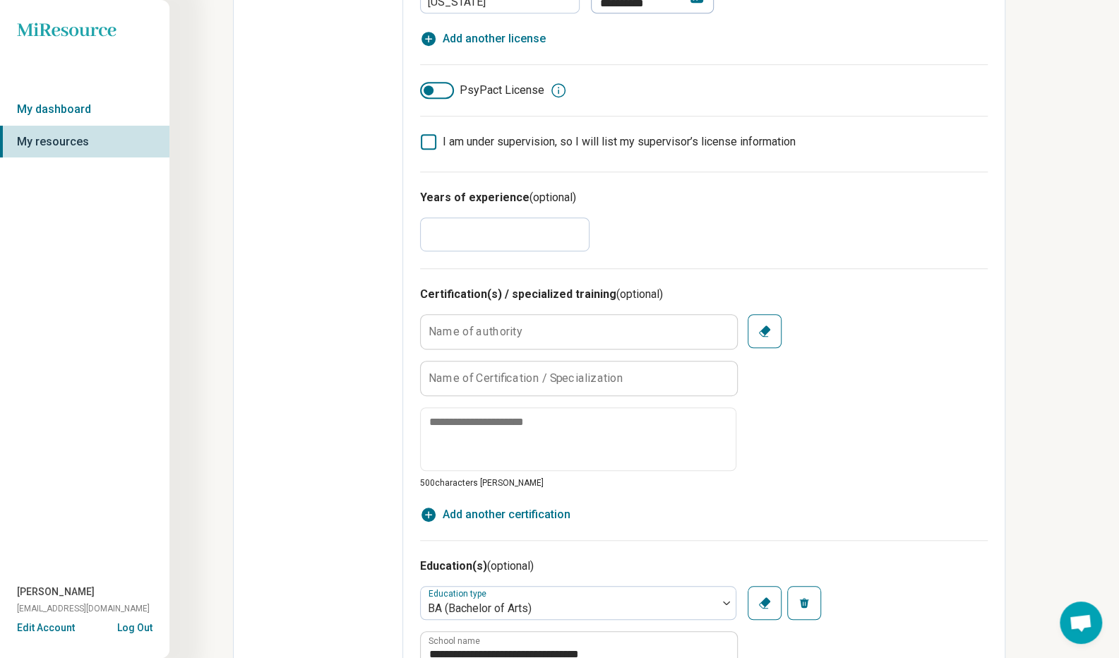
click at [771, 330] on icon "button" at bounding box center [764, 331] width 14 height 14
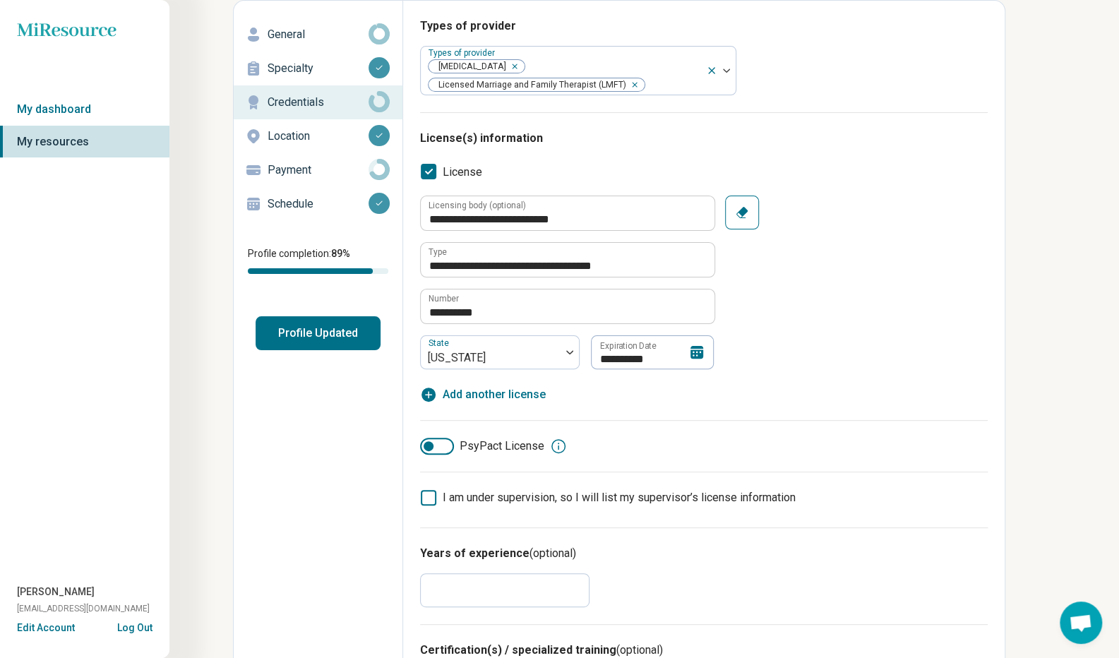
scroll to position [0, 0]
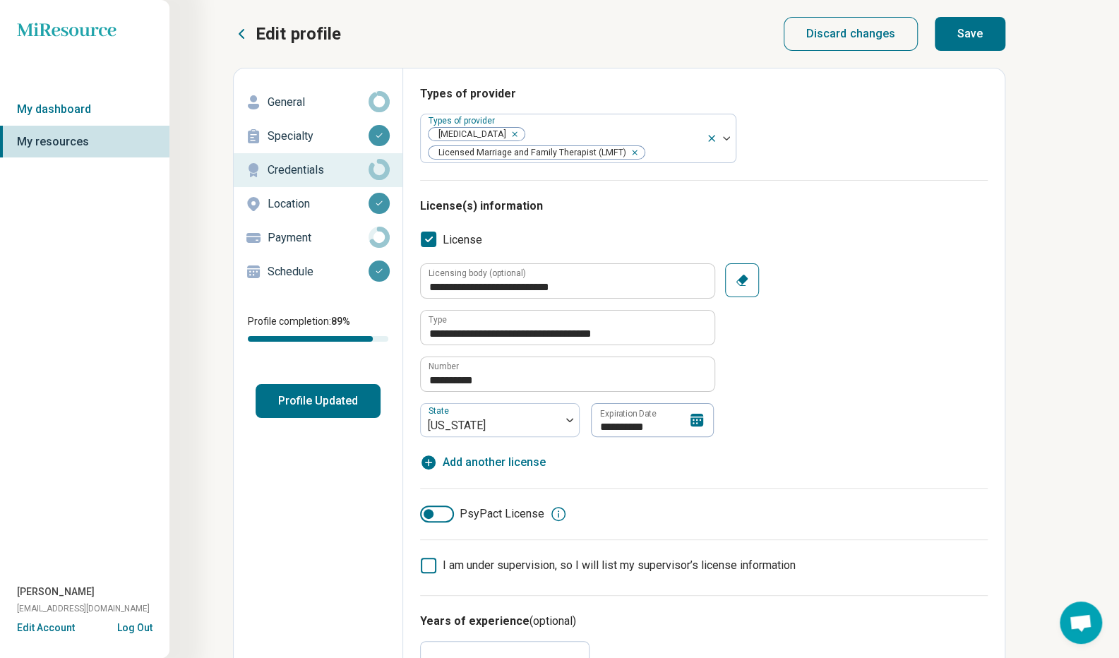
click at [985, 29] on button "Save" at bounding box center [970, 34] width 71 height 34
click at [506, 133] on icon "Remove [object Object]" at bounding box center [511, 134] width 10 height 10
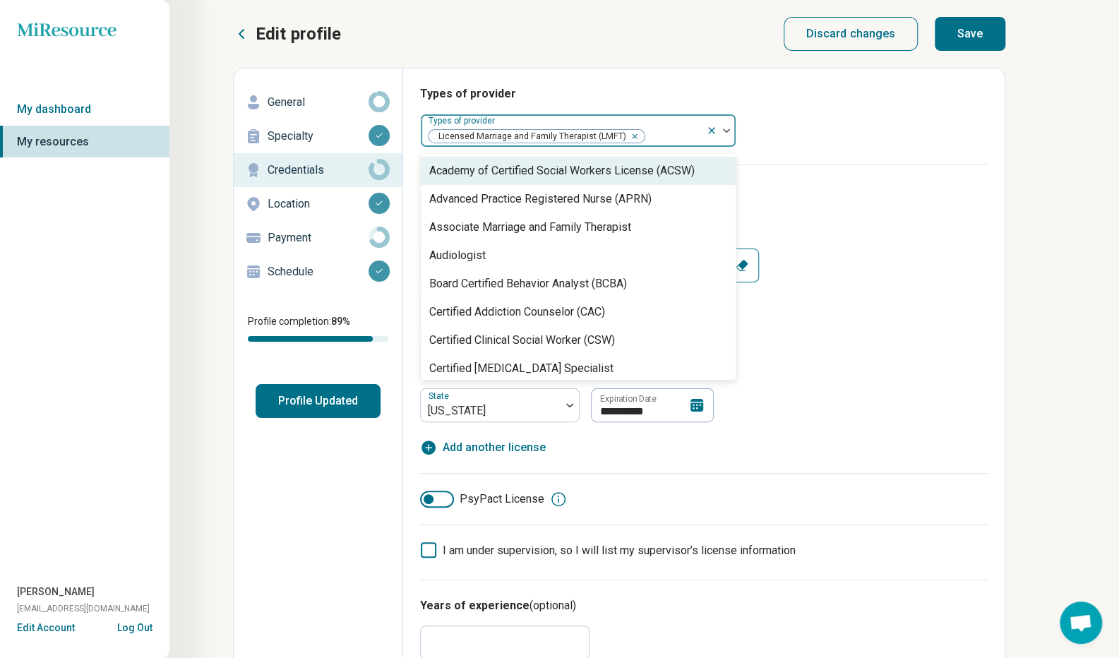
click at [728, 131] on img at bounding box center [726, 130] width 7 height 4
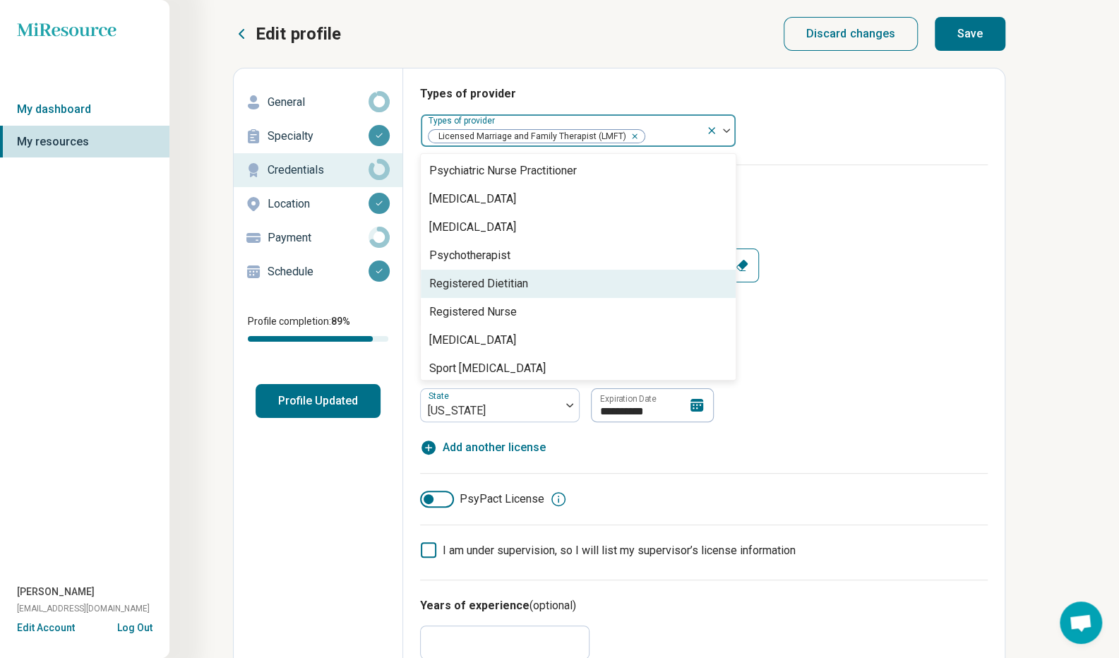
scroll to position [1700, 0]
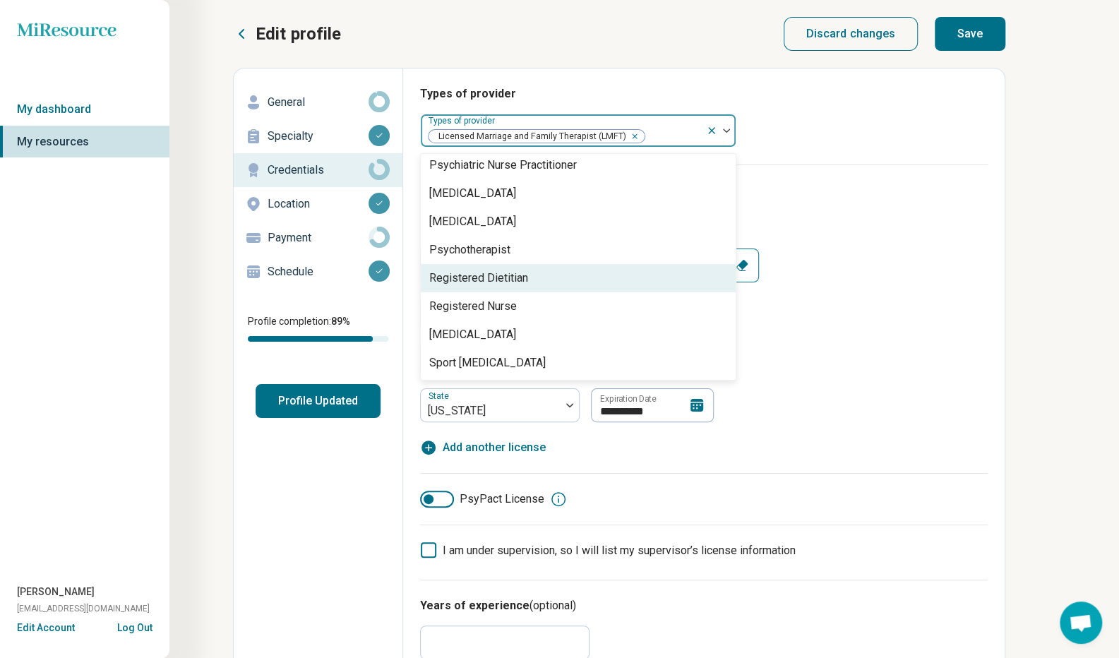
click at [896, 227] on div "**********" at bounding box center [704, 344] width 568 height 257
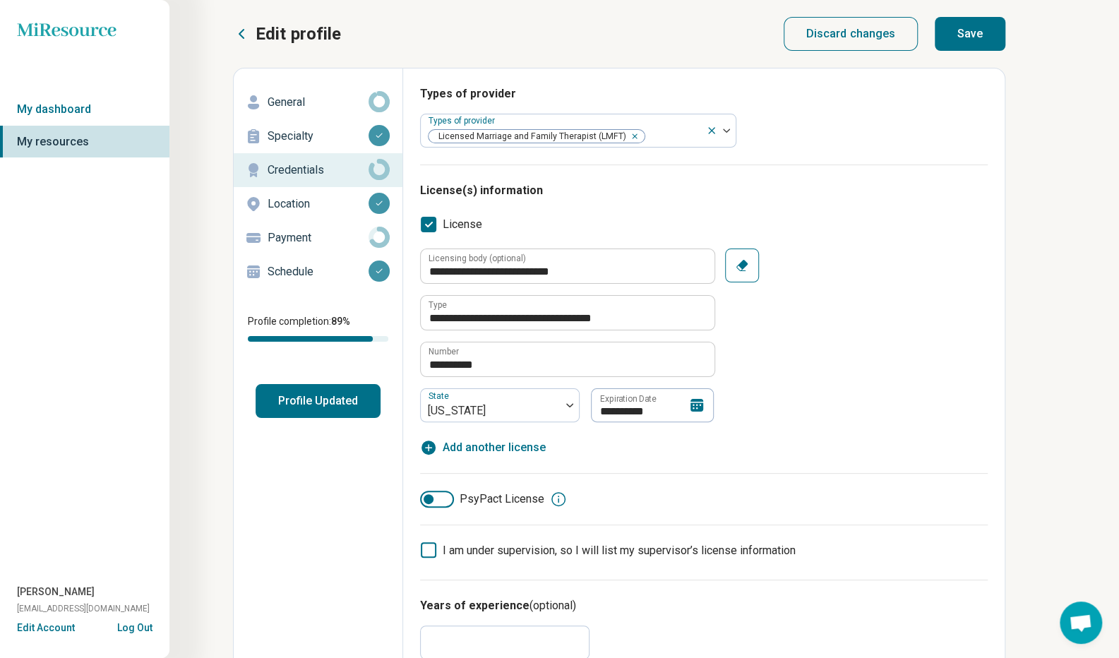
click at [994, 35] on button "Save" at bounding box center [970, 34] width 71 height 34
type textarea "*"
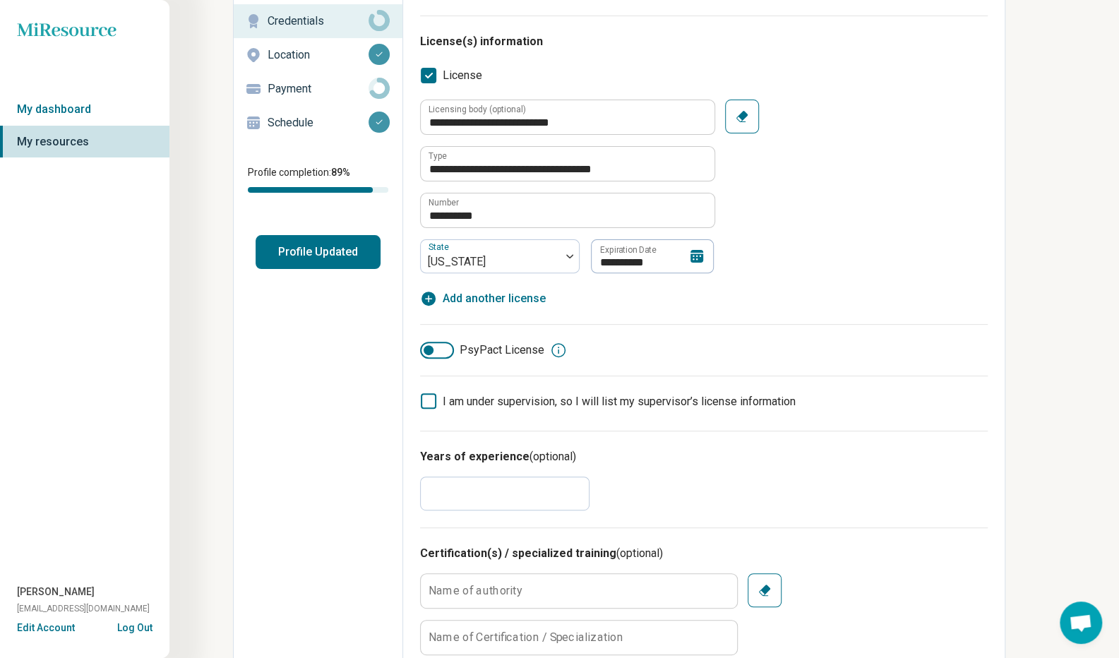
scroll to position [0, 0]
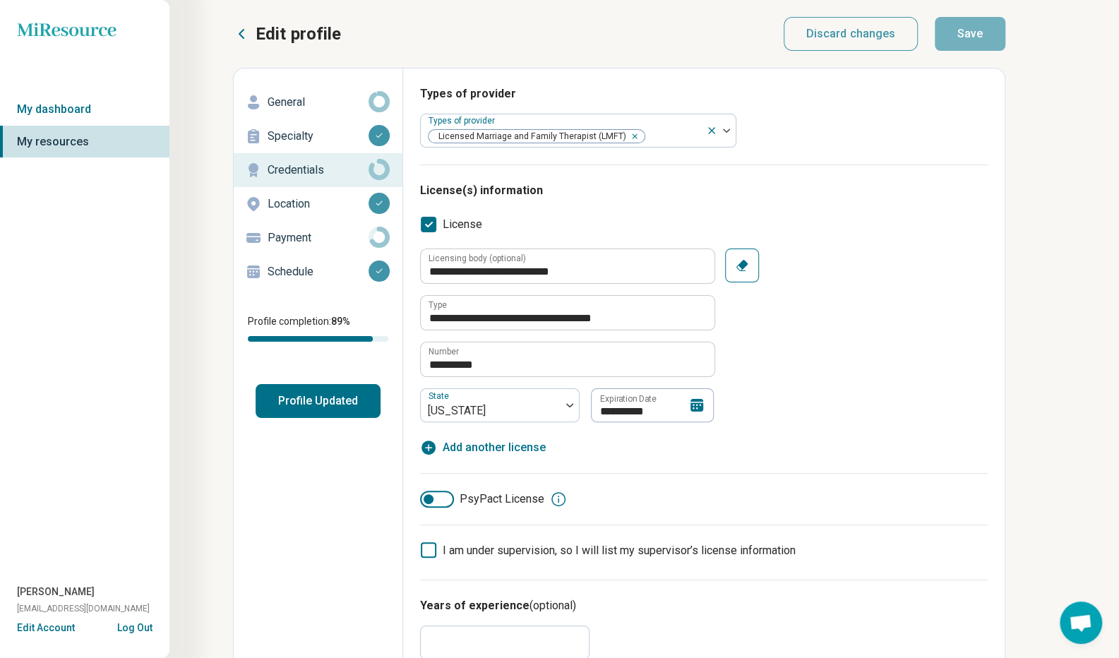
click at [323, 244] on p "Payment" at bounding box center [318, 237] width 101 height 17
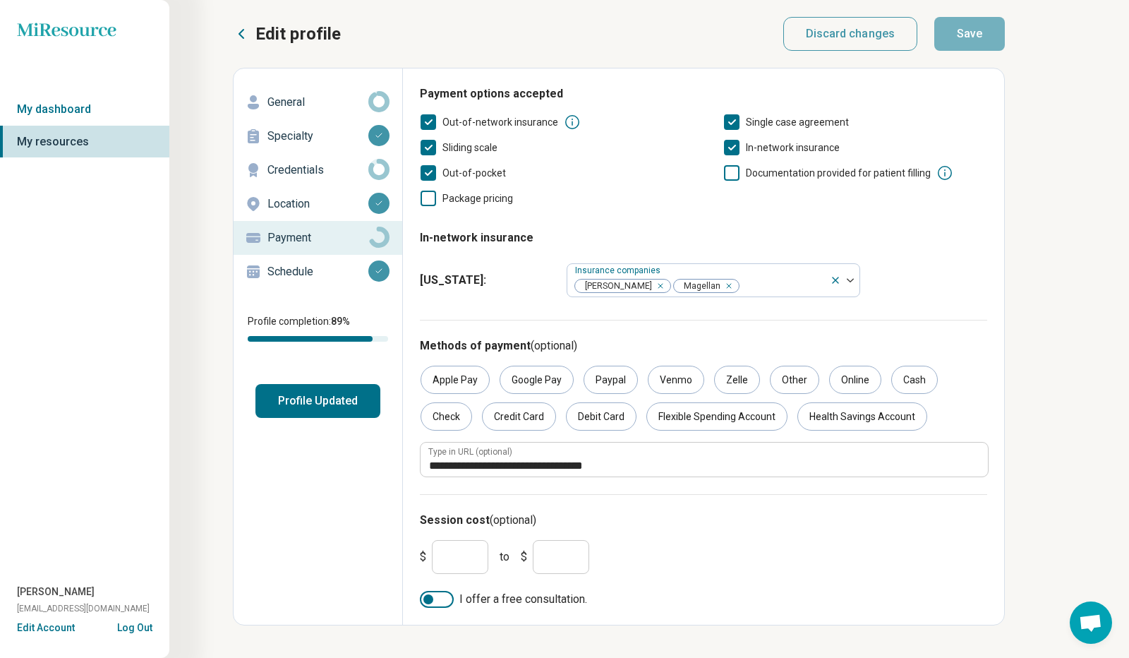
click at [448, 557] on input "*" at bounding box center [460, 557] width 56 height 34
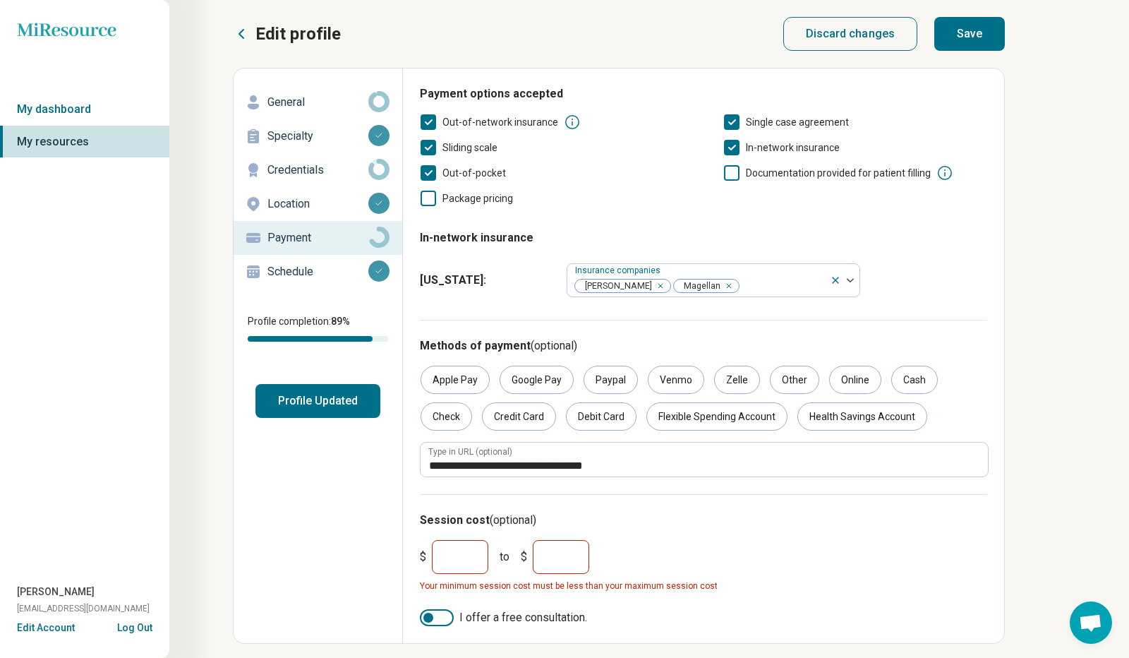
type input "***"
click at [563, 557] on input "*" at bounding box center [561, 557] width 56 height 34
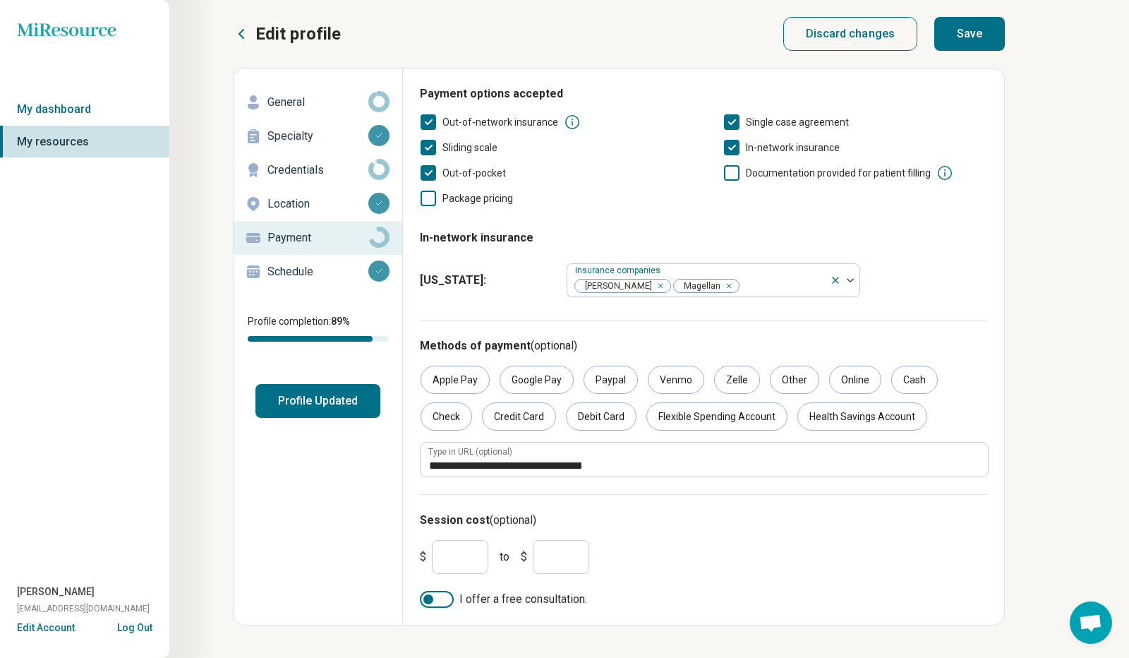
type input "***"
click at [677, 520] on h3 "Session cost (optional)" at bounding box center [704, 520] width 568 height 17
click at [980, 37] on button "Save" at bounding box center [970, 34] width 71 height 34
click at [376, 172] on icon at bounding box center [378, 169] width 21 height 21
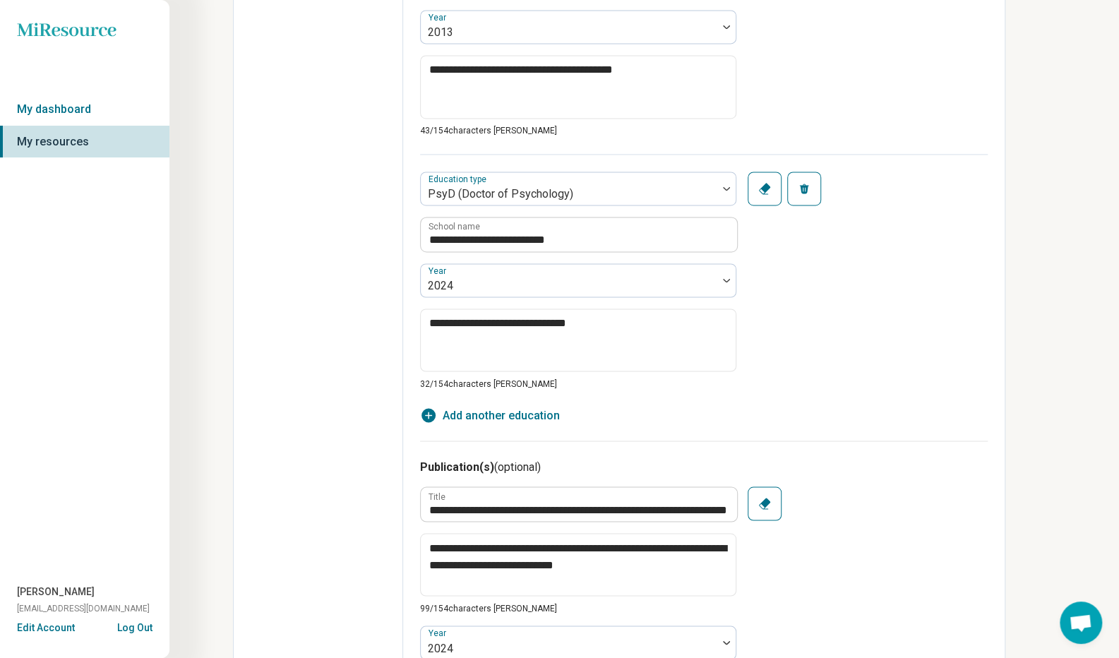
scroll to position [1323, 0]
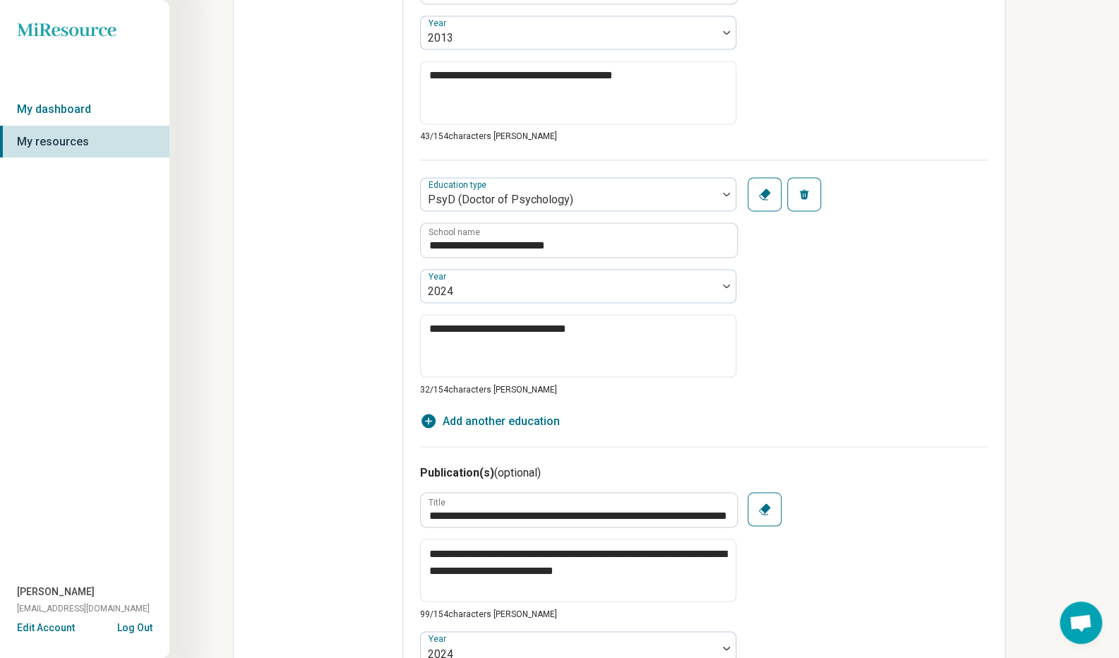
click at [505, 417] on span "Add another education" at bounding box center [501, 420] width 117 height 17
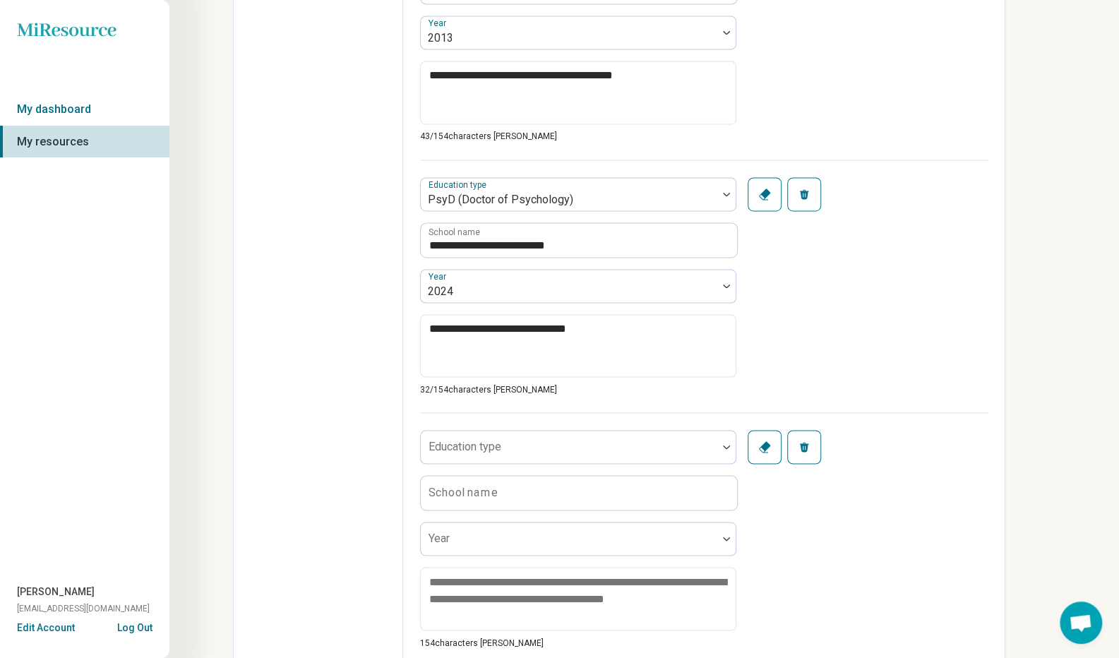
click at [720, 445] on div at bounding box center [726, 447] width 18 height 4
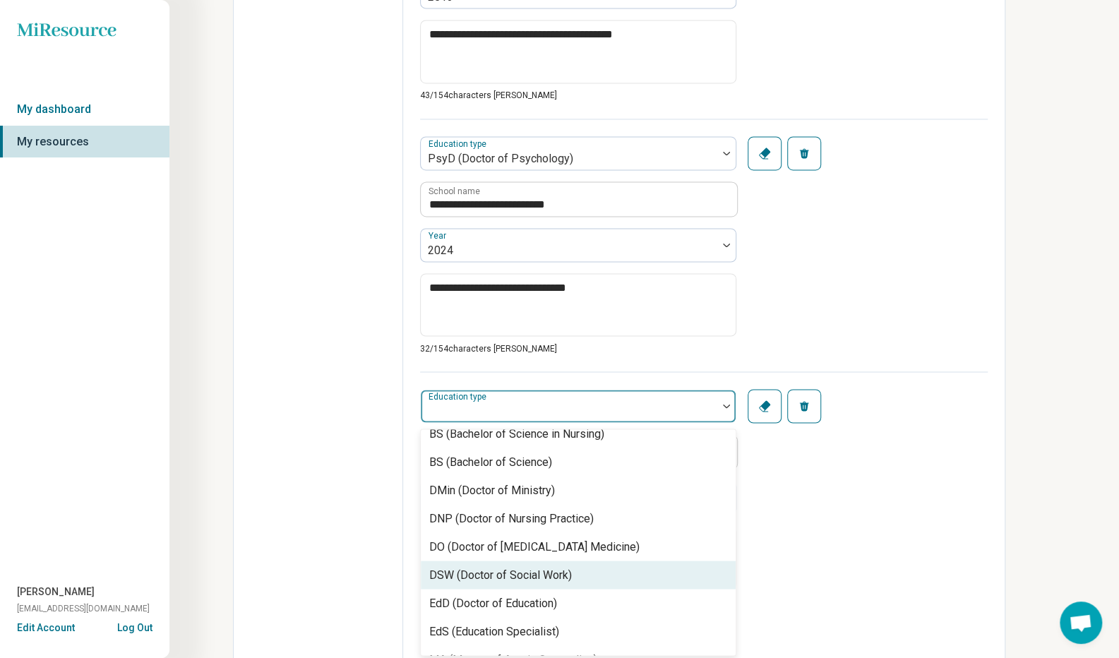
scroll to position [0, 0]
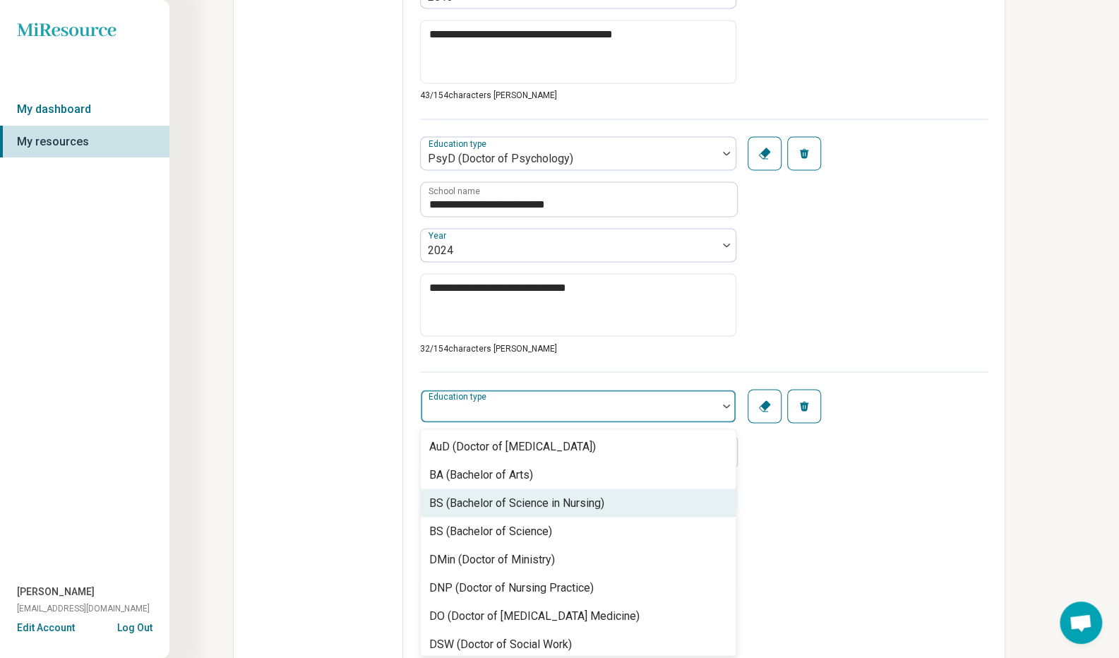
click at [817, 403] on button "Remove" at bounding box center [804, 406] width 34 height 34
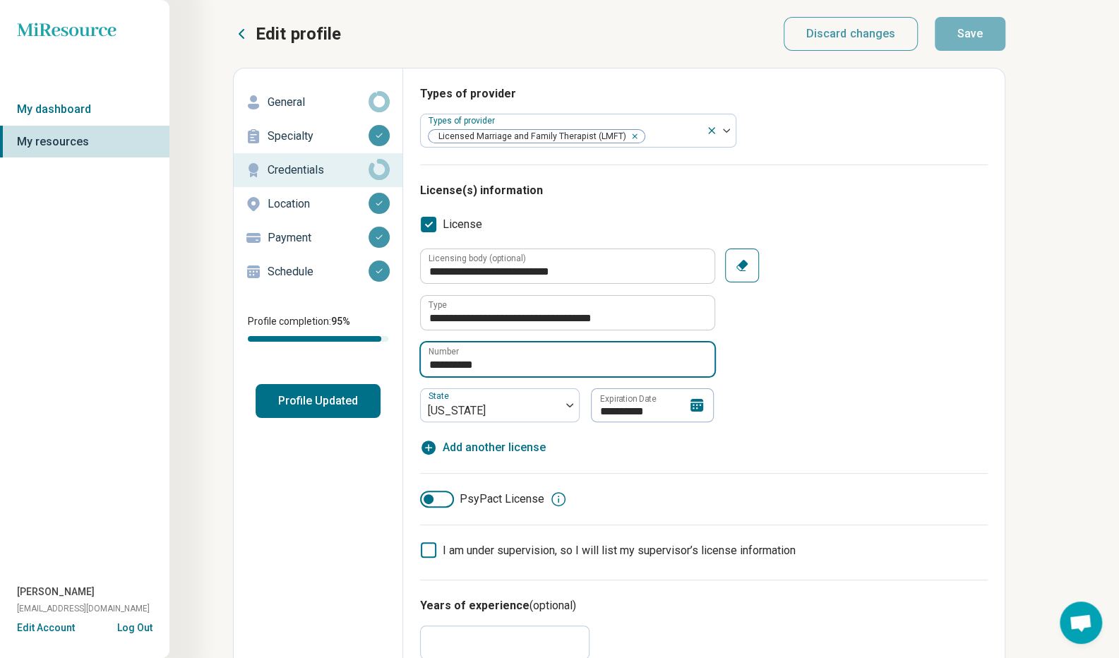
click at [457, 362] on input "**********" at bounding box center [568, 359] width 294 height 34
type textarea "*"
type input "**********"
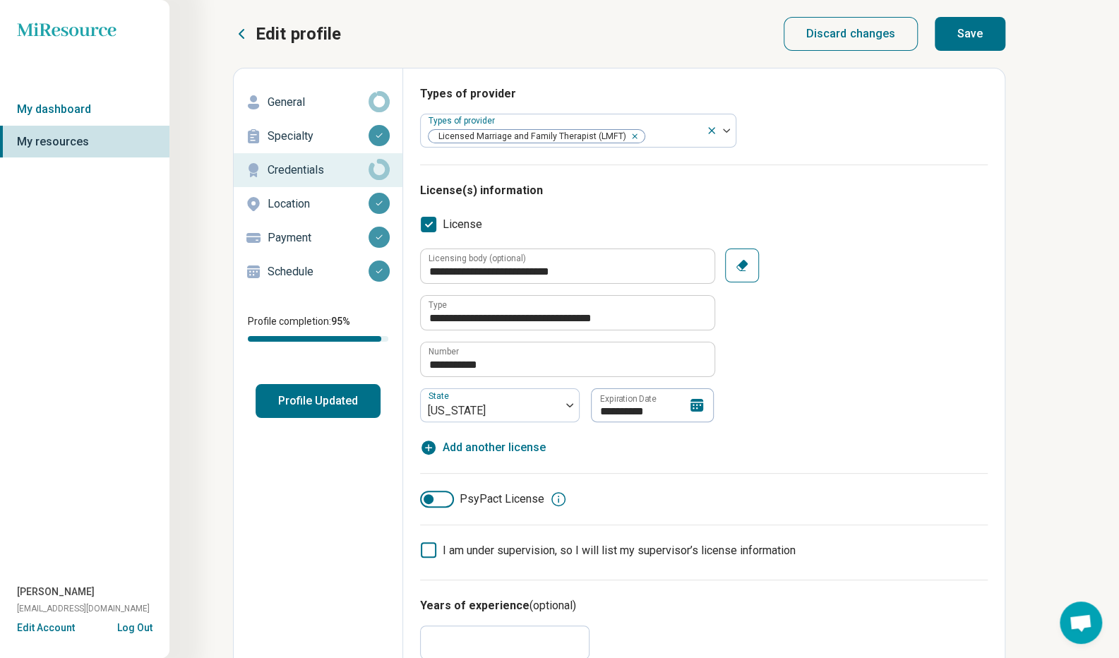
click at [961, 28] on button "Save" at bounding box center [970, 34] width 71 height 34
click at [325, 91] on div "General" at bounding box center [318, 102] width 146 height 23
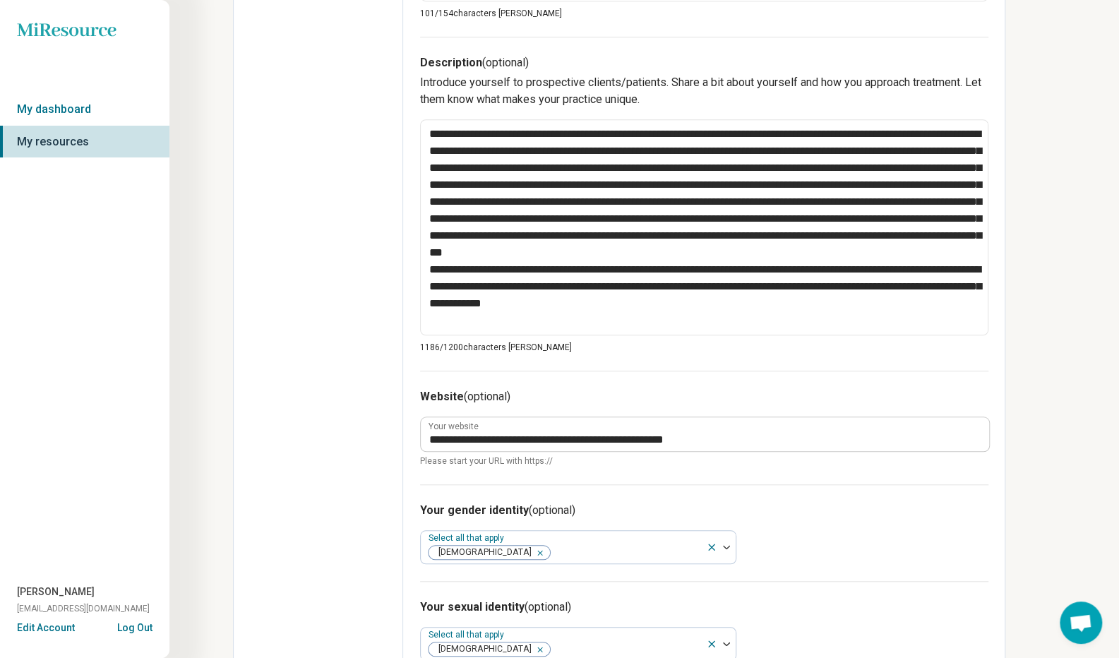
scroll to position [692, 0]
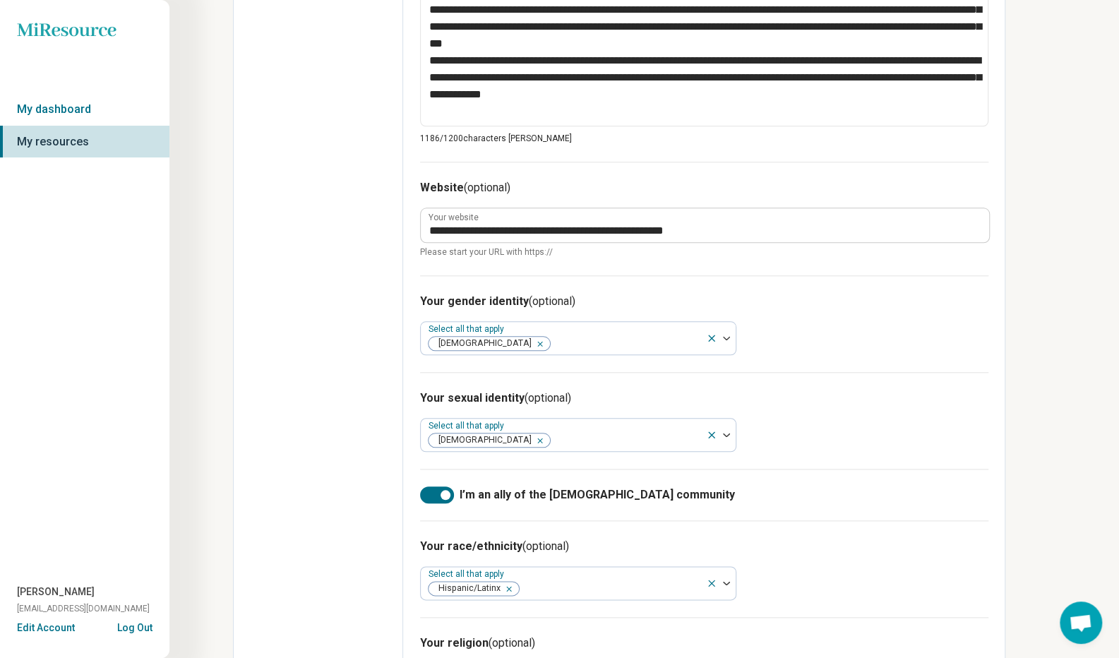
click at [728, 337] on img at bounding box center [726, 338] width 7 height 4
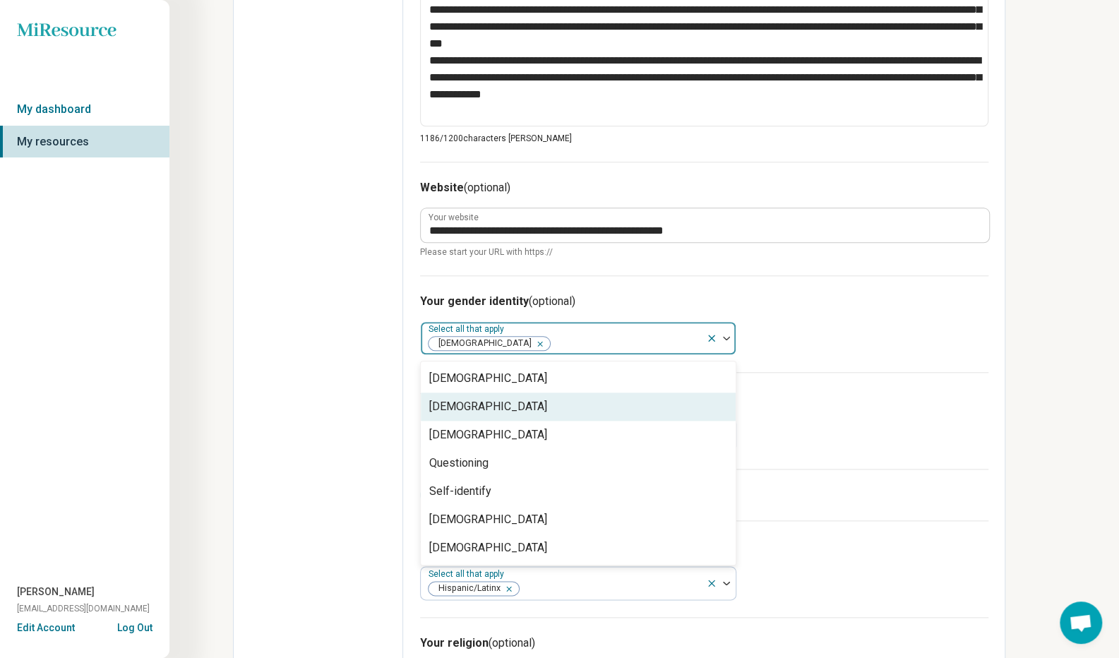
click at [675, 410] on div "[DEMOGRAPHIC_DATA]" at bounding box center [578, 406] width 315 height 28
click at [856, 399] on h3 "Your sexual identity (optional)" at bounding box center [704, 398] width 568 height 17
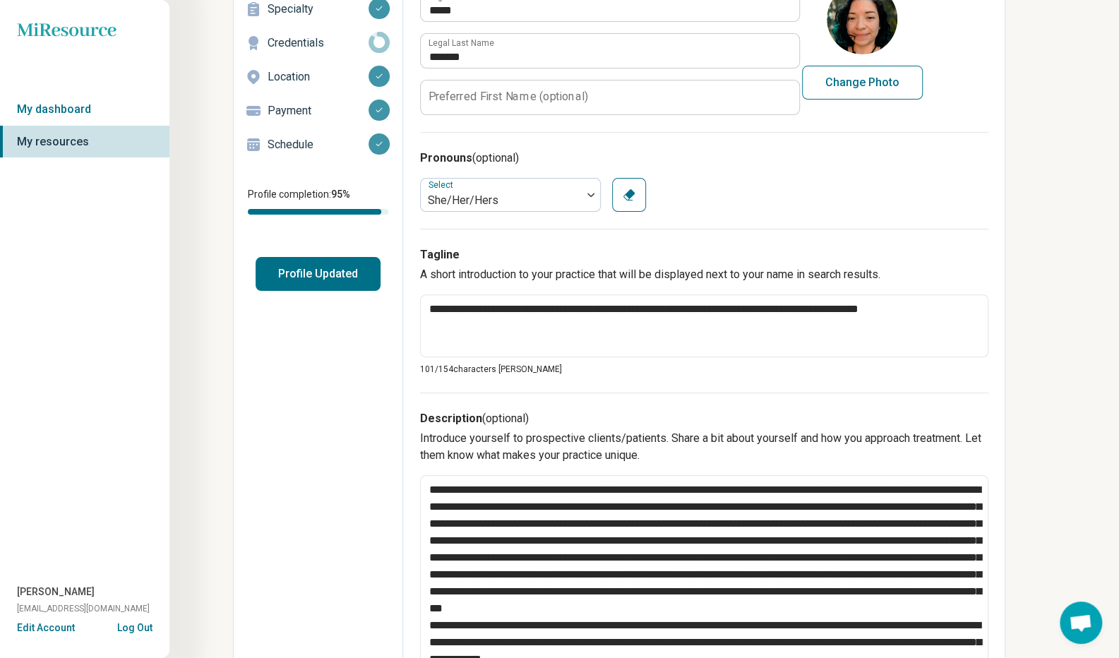
scroll to position [0, 0]
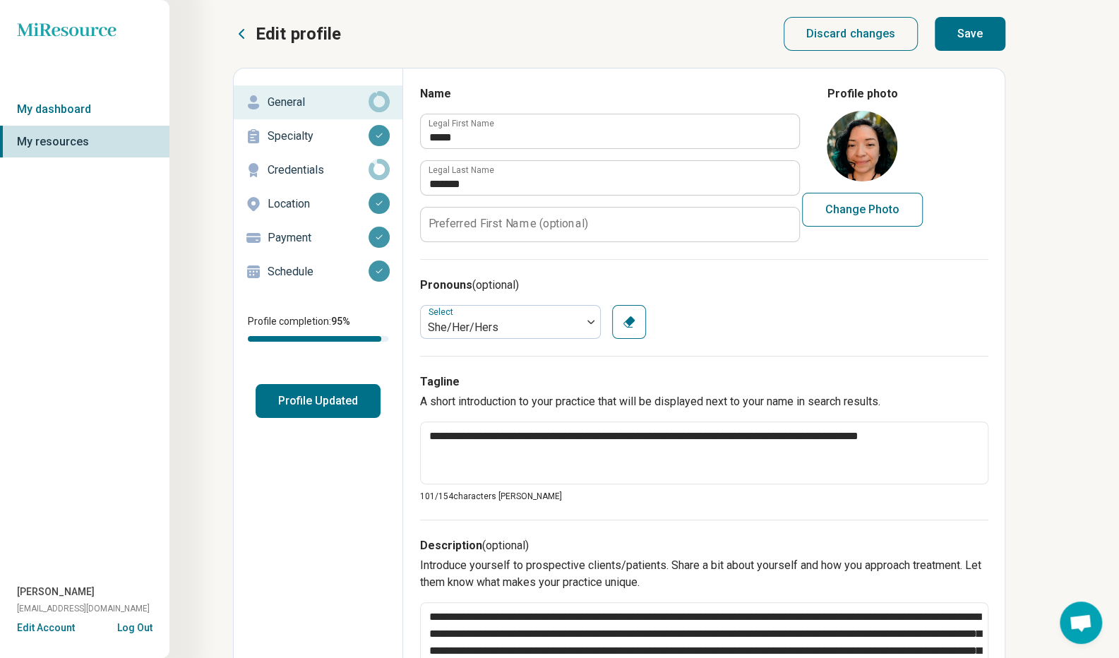
click at [980, 39] on button "Save" at bounding box center [970, 34] width 71 height 34
click at [325, 409] on button "Profile Updated" at bounding box center [318, 401] width 125 height 34
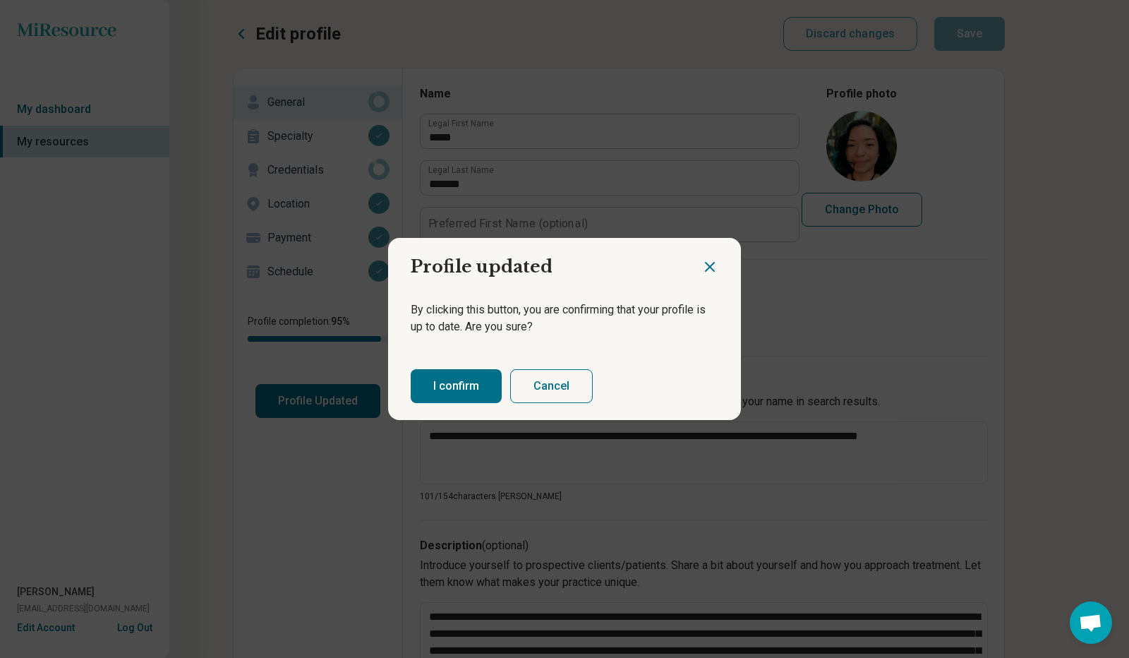
click at [472, 380] on button "I confirm" at bounding box center [456, 386] width 91 height 34
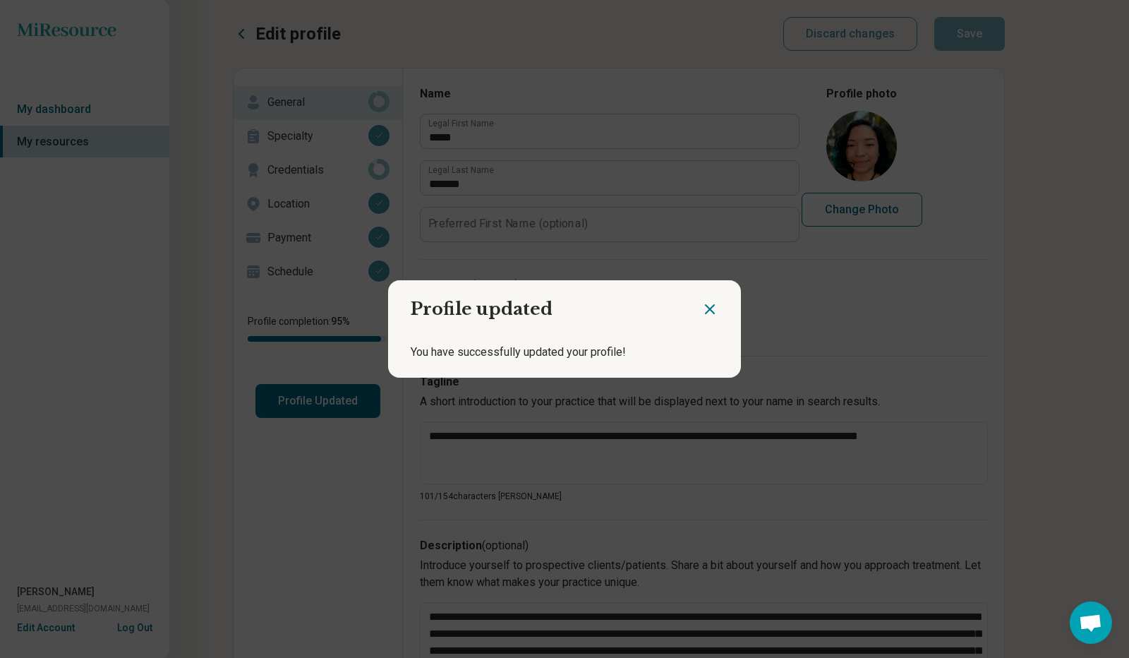
click at [709, 308] on icon "Close dialog" at bounding box center [710, 309] width 17 height 17
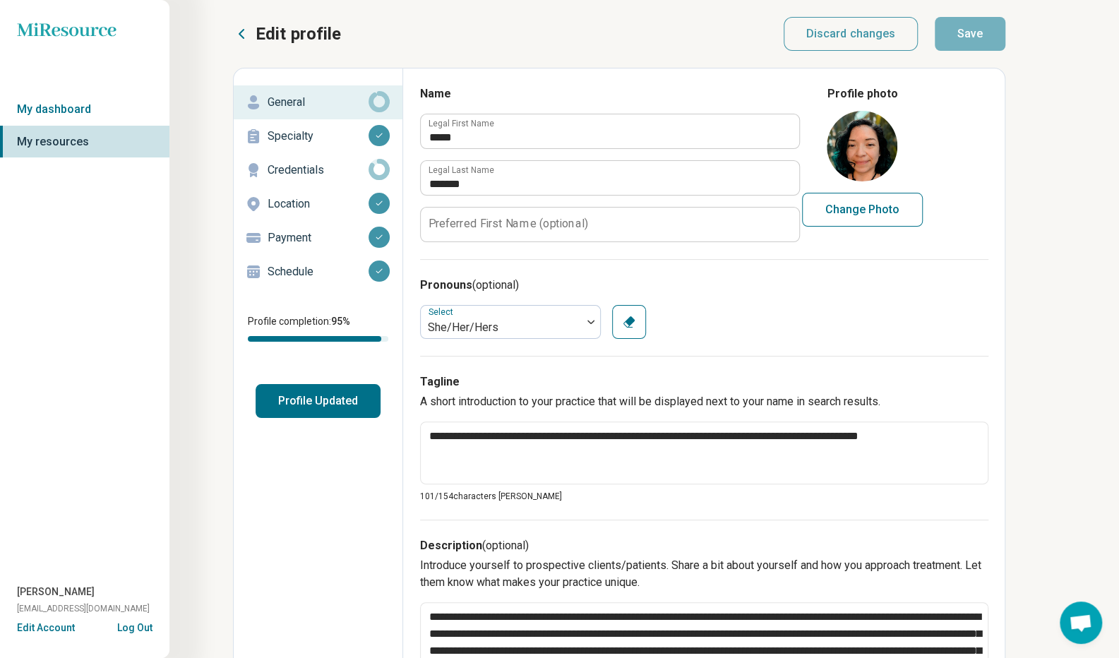
click at [90, 111] on link "My dashboard" at bounding box center [84, 109] width 169 height 32
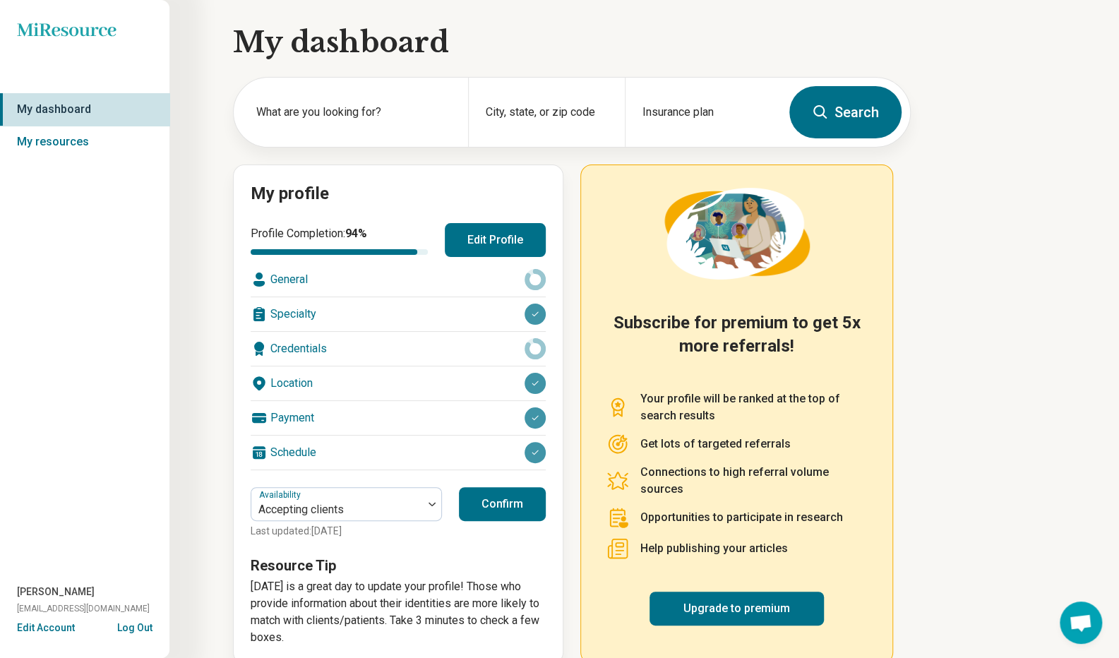
click at [458, 354] on div "Credentials" at bounding box center [398, 349] width 295 height 34
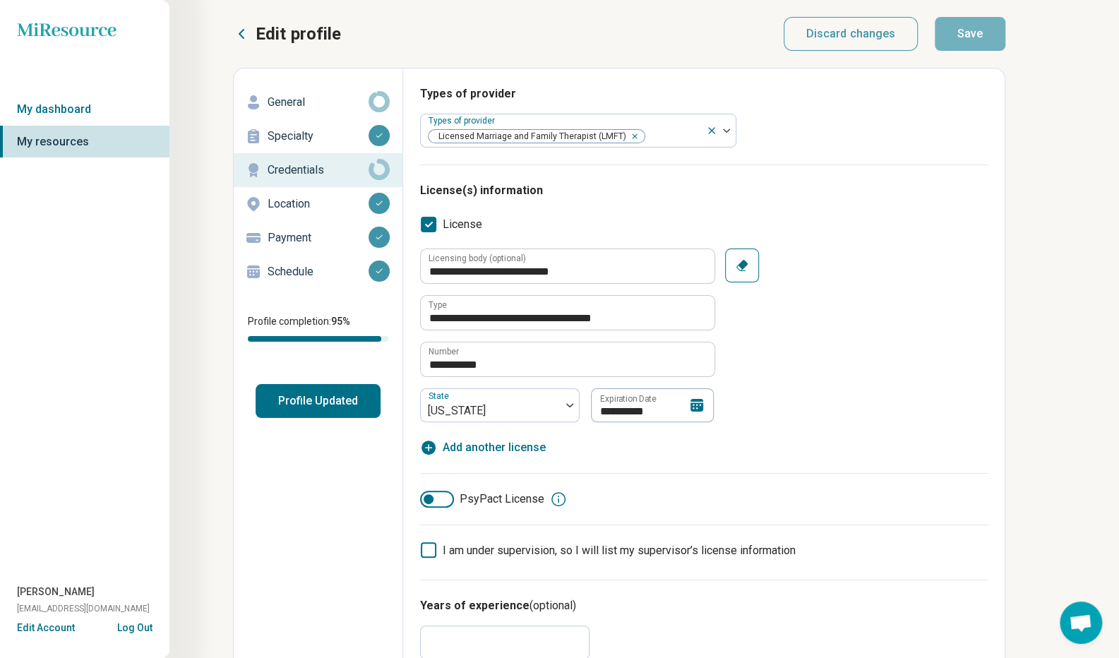
click at [511, 445] on span "Add another license" at bounding box center [494, 447] width 103 height 17
type textarea "*"
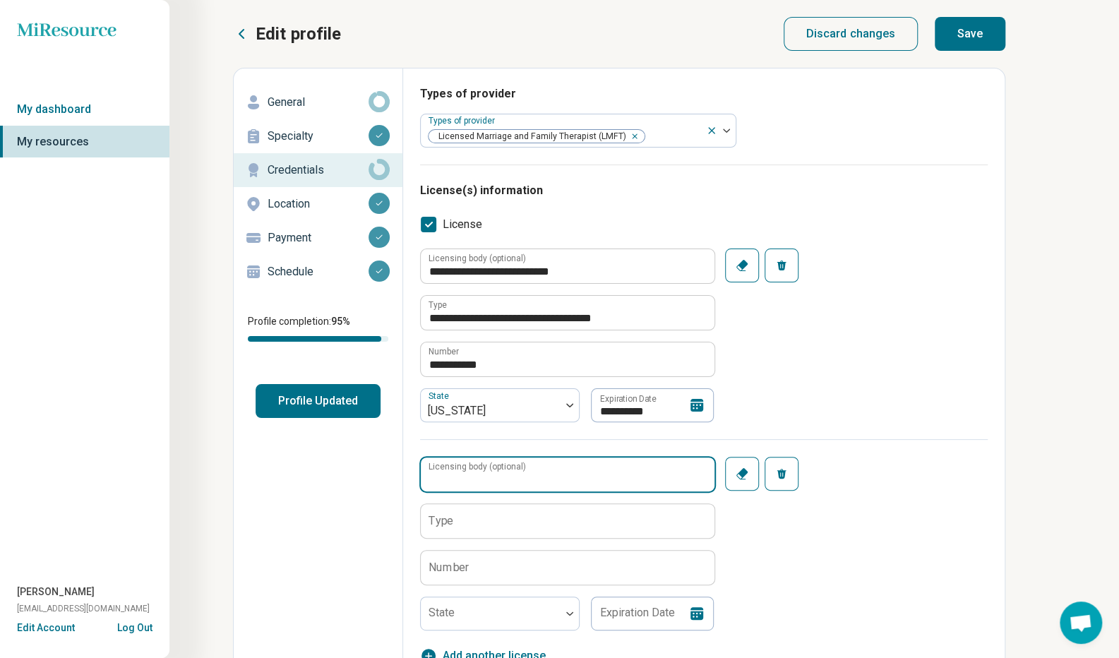
click at [706, 473] on input "Licensing body (optional)" at bounding box center [568, 474] width 294 height 34
type input "**********"
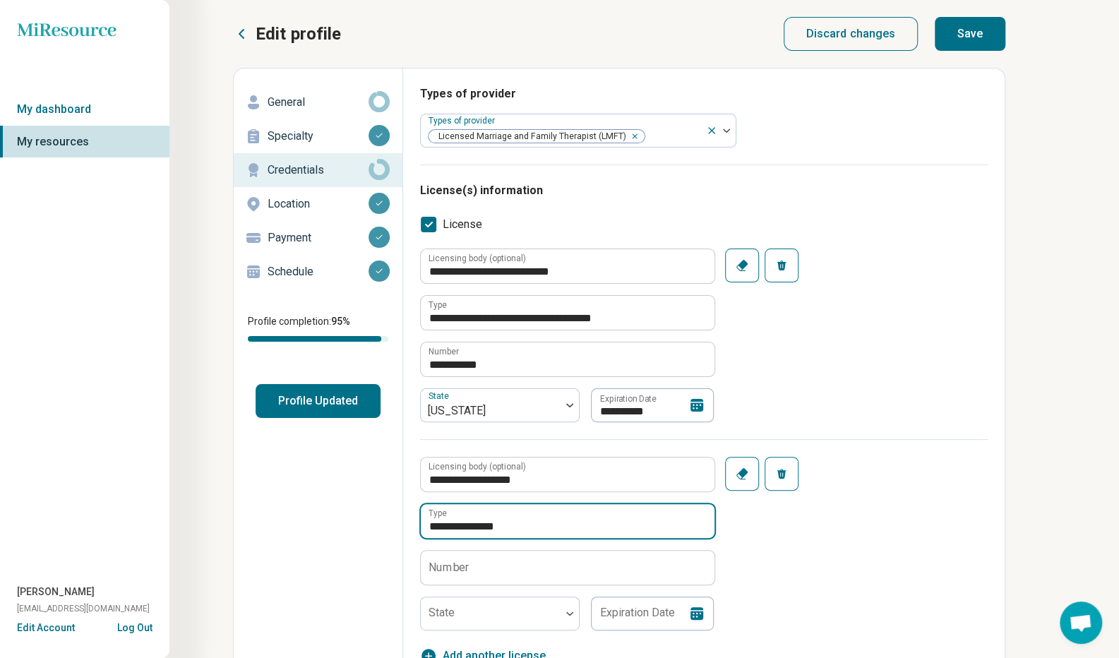
type input "**********"
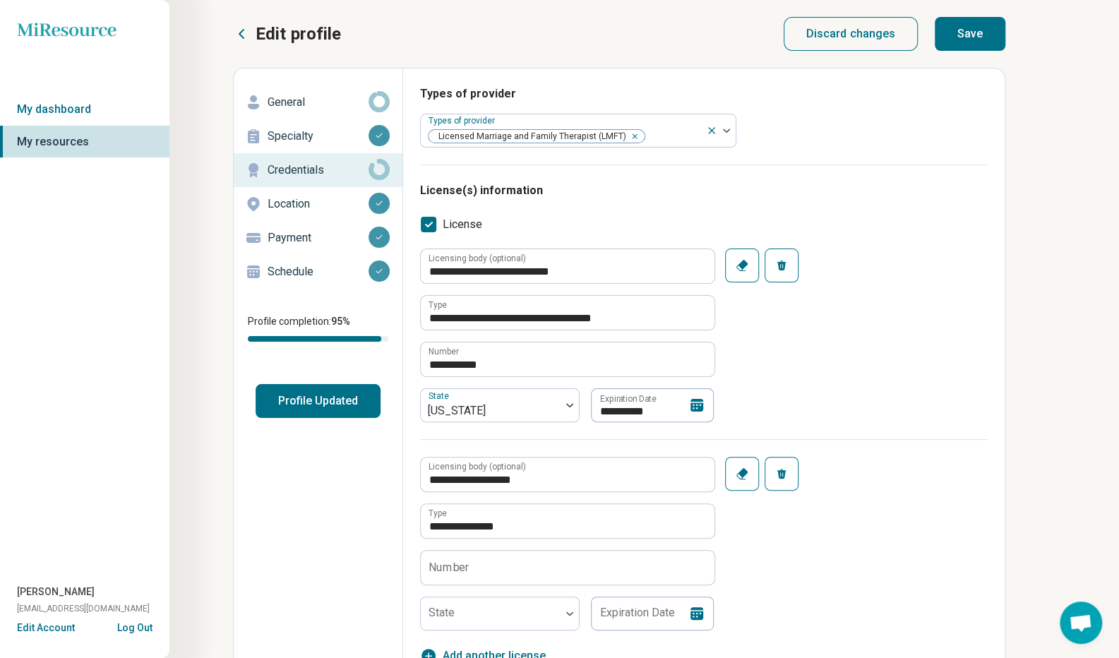
click at [730, 128] on div at bounding box center [721, 130] width 30 height 32
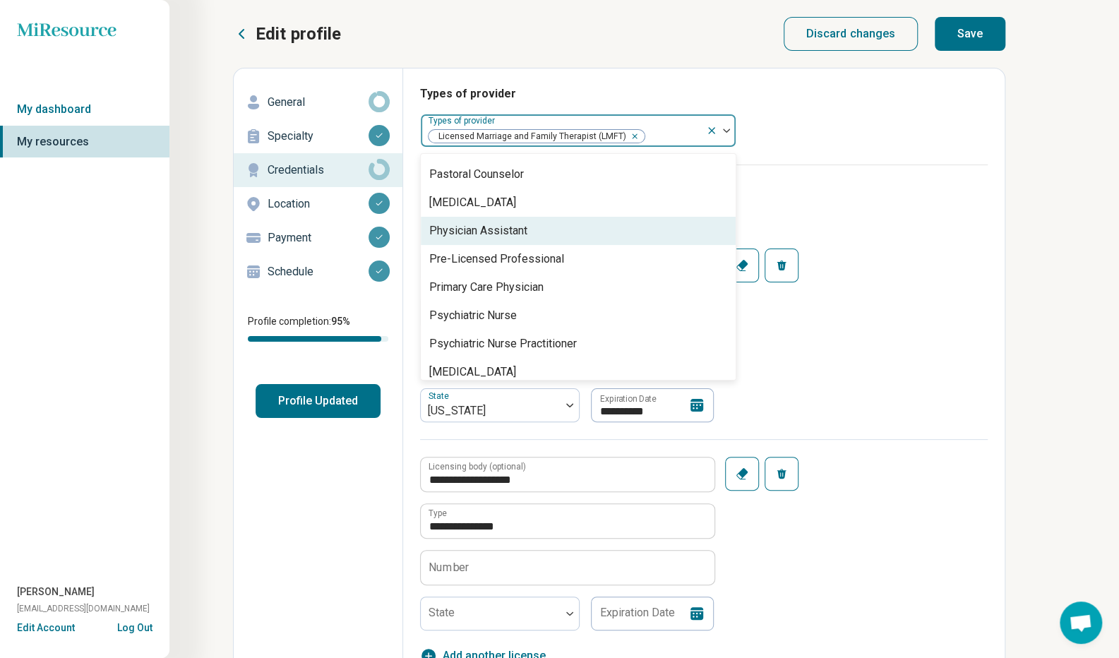
scroll to position [1553, 0]
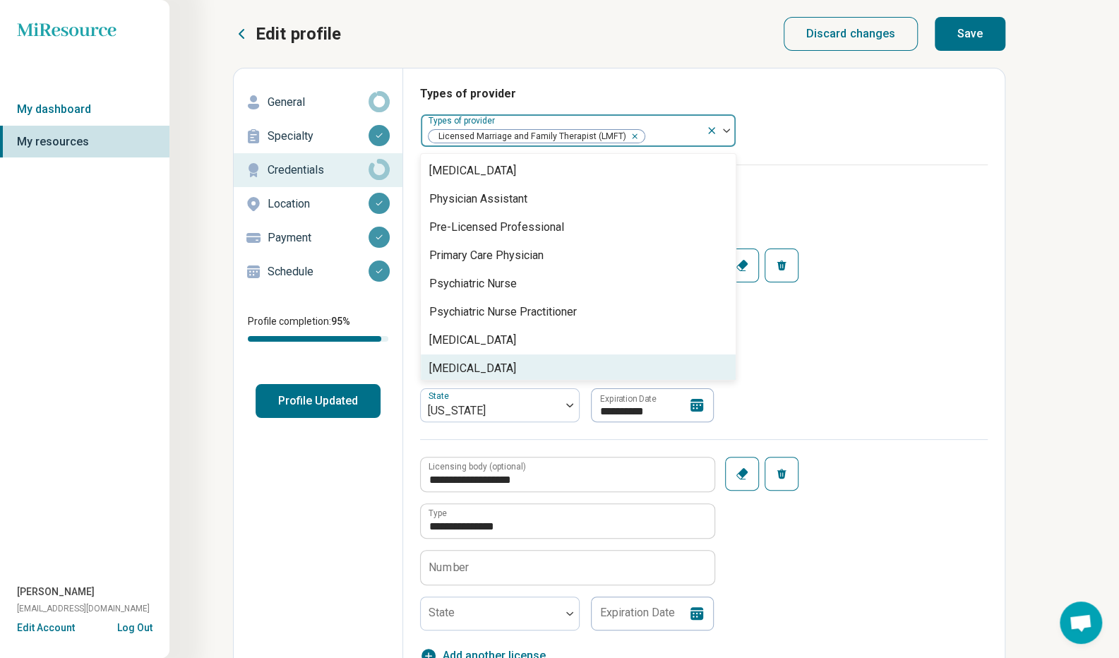
click at [781, 475] on icon "button" at bounding box center [781, 474] width 9 height 10
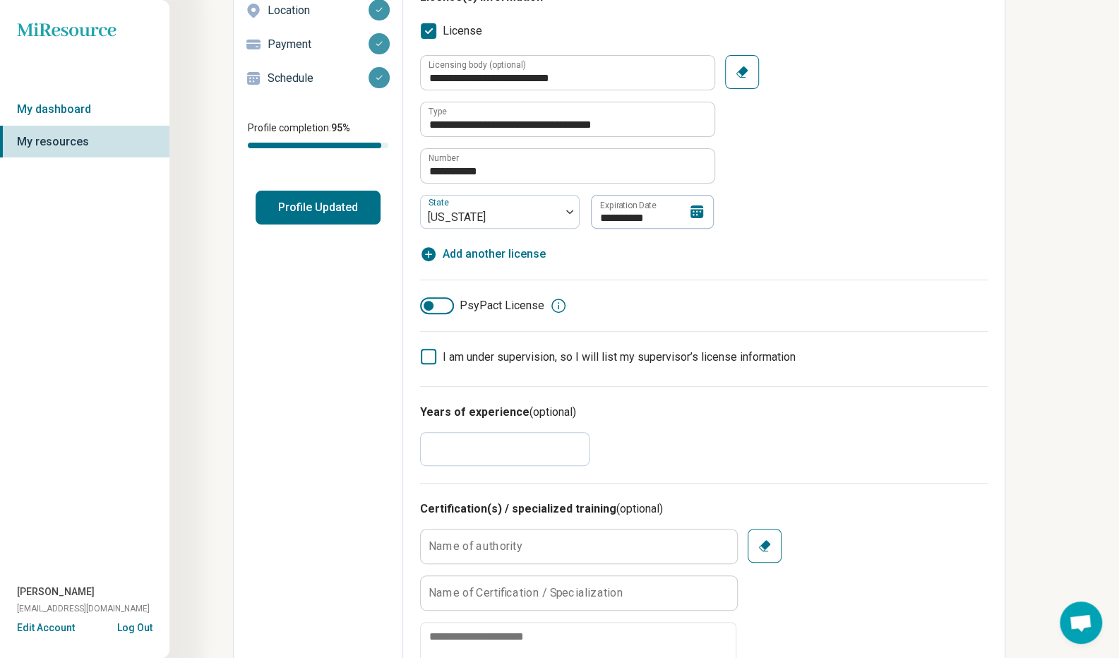
scroll to position [0, 0]
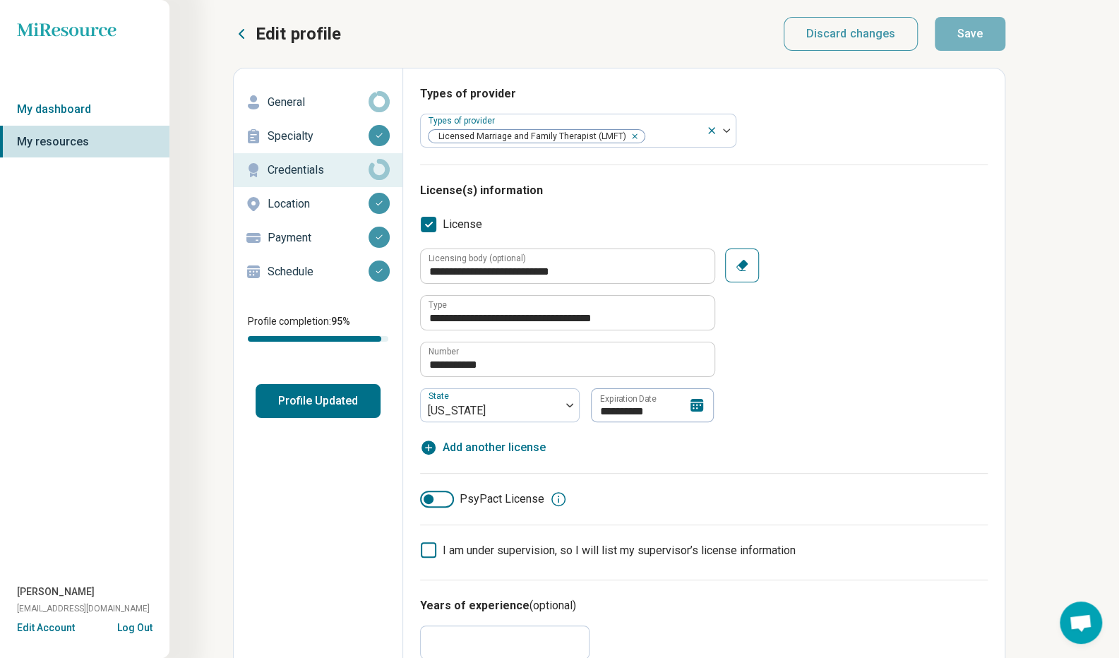
click at [518, 448] on span "Add another license" at bounding box center [494, 447] width 103 height 17
type textarea "*"
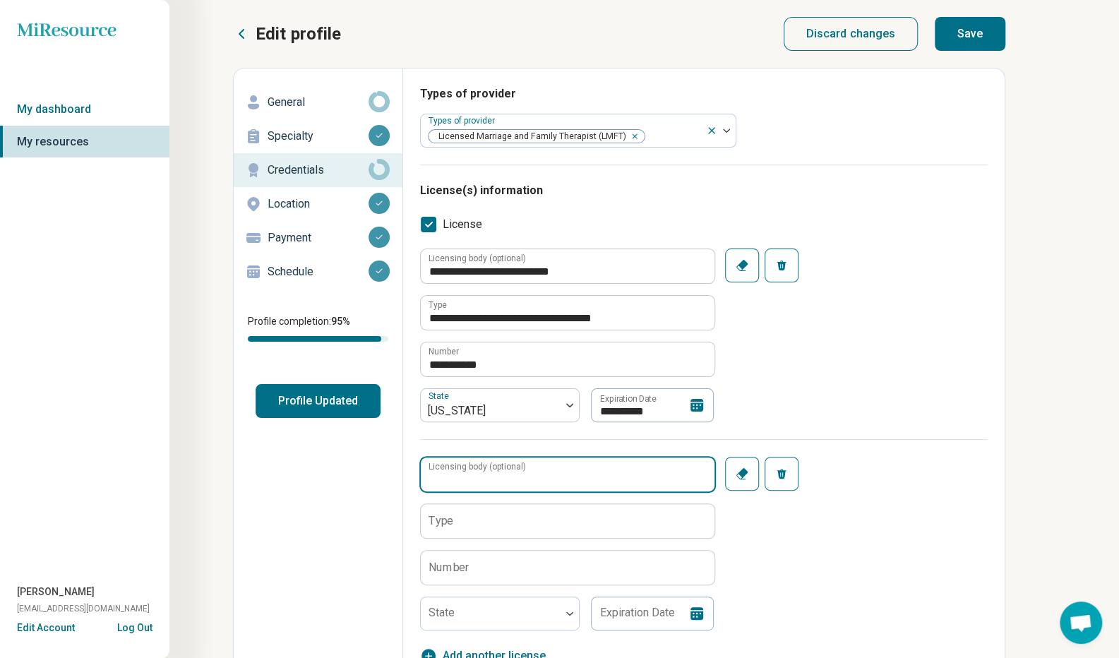
click at [673, 482] on input "Licensing body (optional)" at bounding box center [568, 474] width 294 height 34
type input "**********"
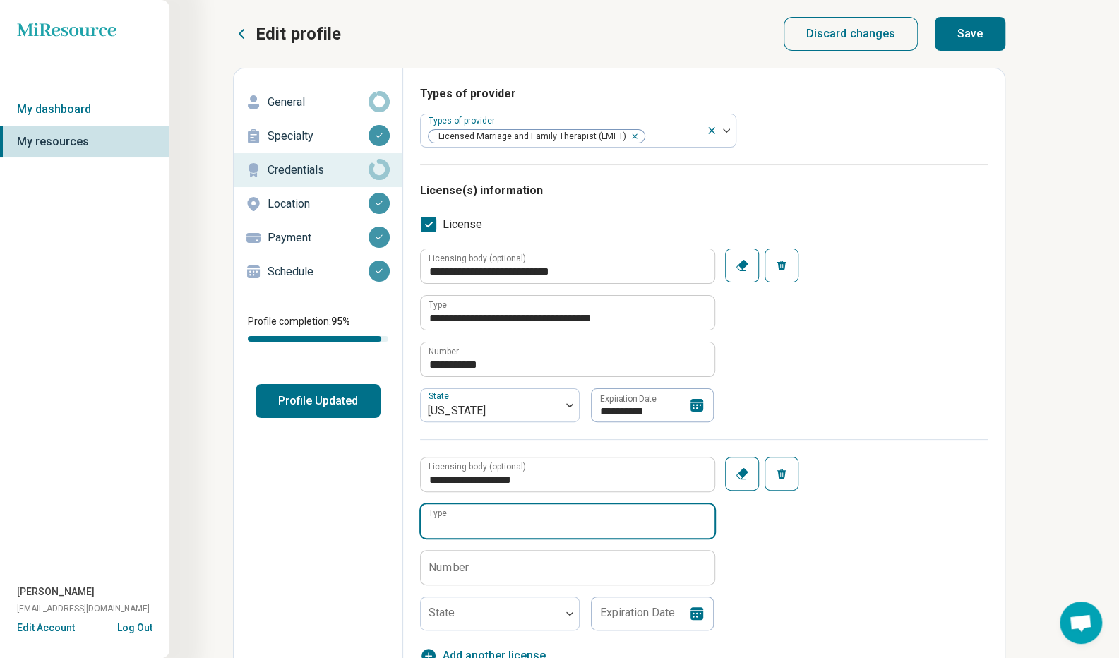
click at [498, 517] on input "Type" at bounding box center [568, 521] width 294 height 34
type input "**********"
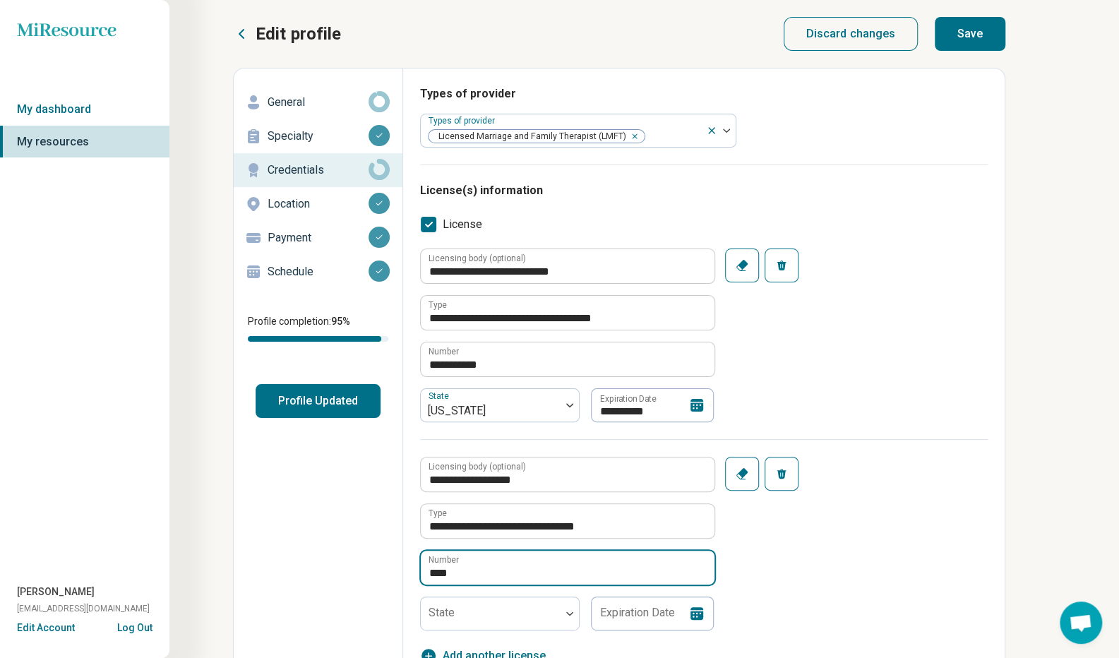
click at [524, 573] on input "****" at bounding box center [568, 568] width 294 height 34
type input "**********"
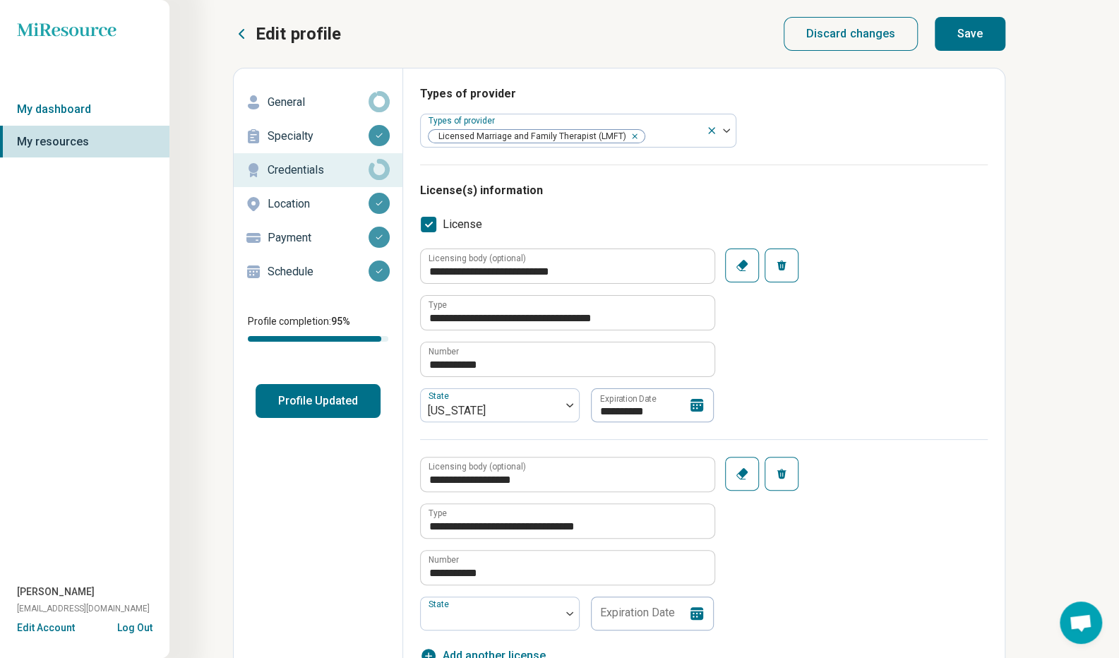
type input "*"
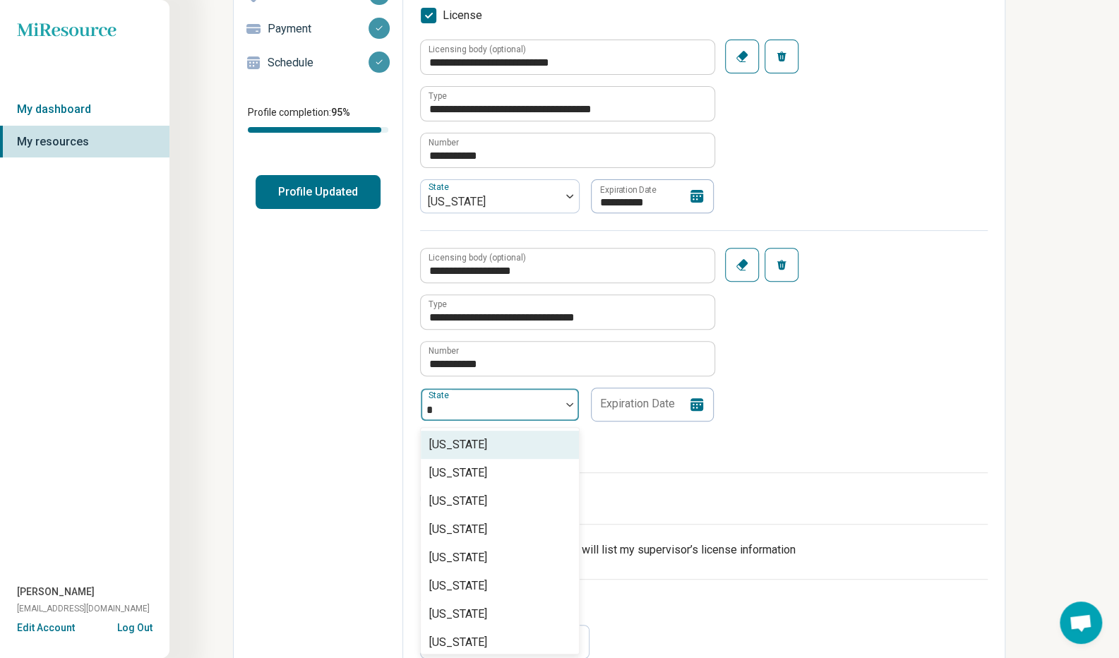
scroll to position [209, 0]
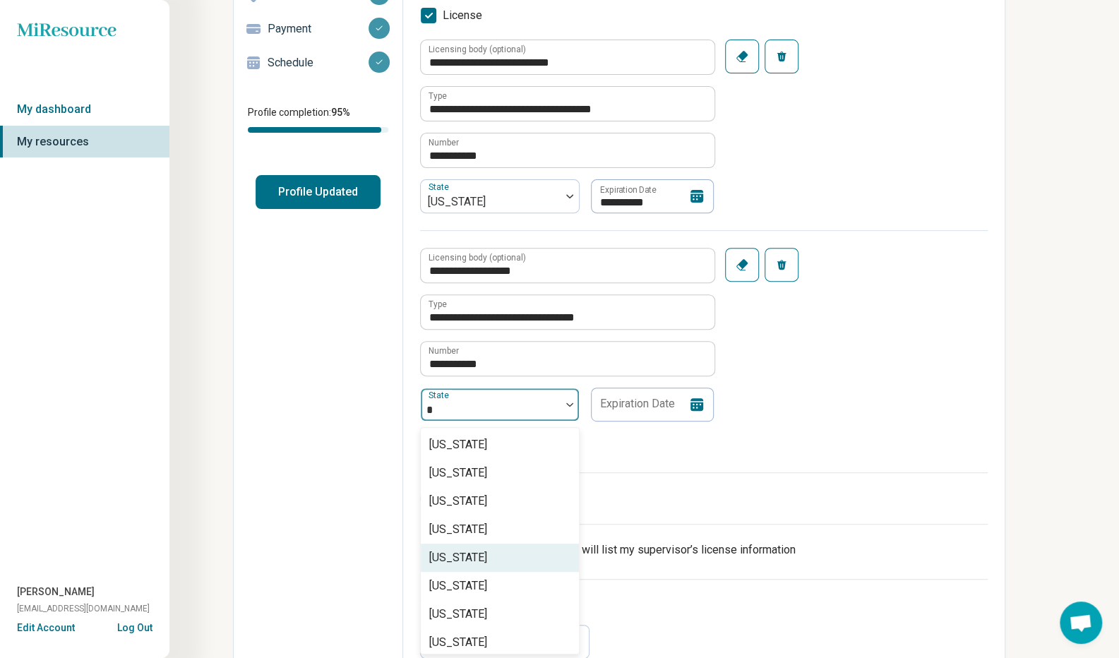
click at [483, 553] on div "[US_STATE]" at bounding box center [500, 558] width 158 height 28
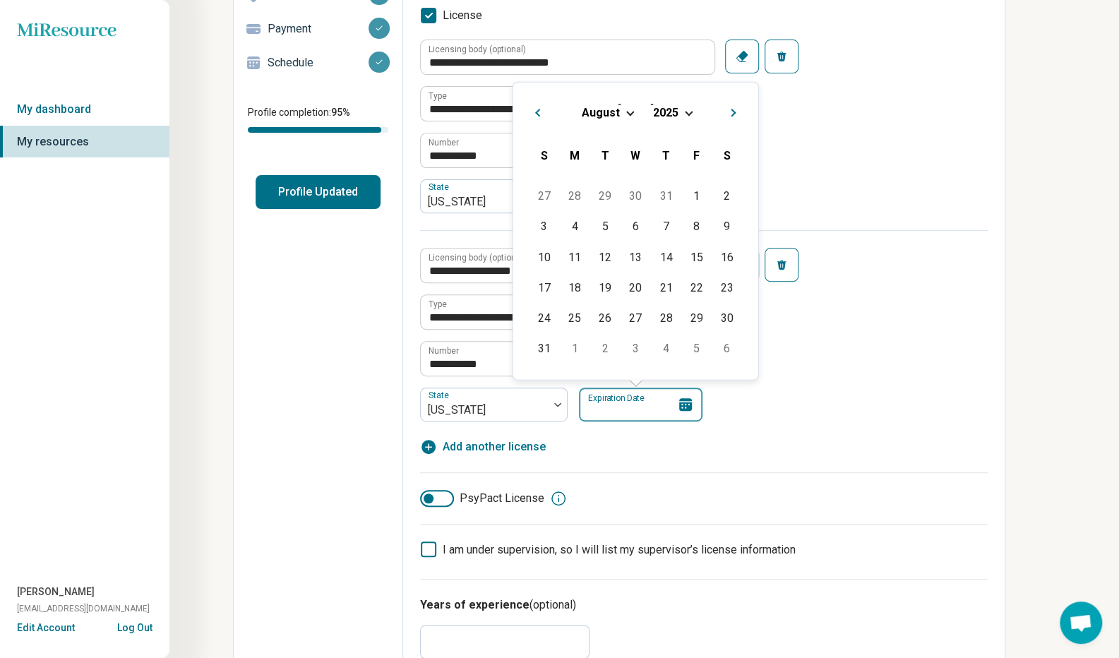
click at [651, 404] on input "Expiration Date" at bounding box center [641, 405] width 124 height 34
click at [686, 114] on div "[DATE]" at bounding box center [635, 111] width 222 height 15
click at [690, 114] on div "[DATE]" at bounding box center [636, 111] width 222 height 15
click at [683, 112] on div "[DATE]" at bounding box center [636, 111] width 222 height 15
click at [623, 111] on div "[DATE]" at bounding box center [636, 111] width 222 height 15
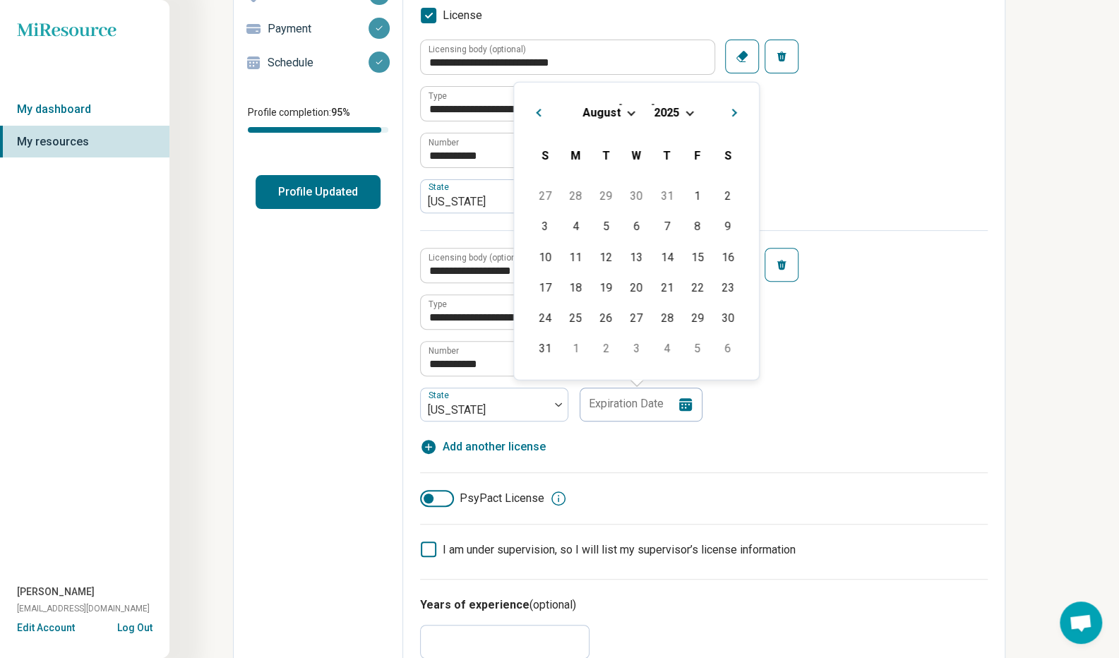
click at [735, 113] on span "Next Month" at bounding box center [735, 114] width 0 height 17
click at [734, 113] on div "[DATE] Previous Month Next Month [DATE] [DATE] S M T W T F S 31 1 2 3 4 5 6 7 8…" at bounding box center [636, 246] width 246 height 268
click at [736, 140] on button "Next Month" at bounding box center [736, 140] width 23 height 23
click at [671, 142] on span "2025" at bounding box center [669, 142] width 25 height 13
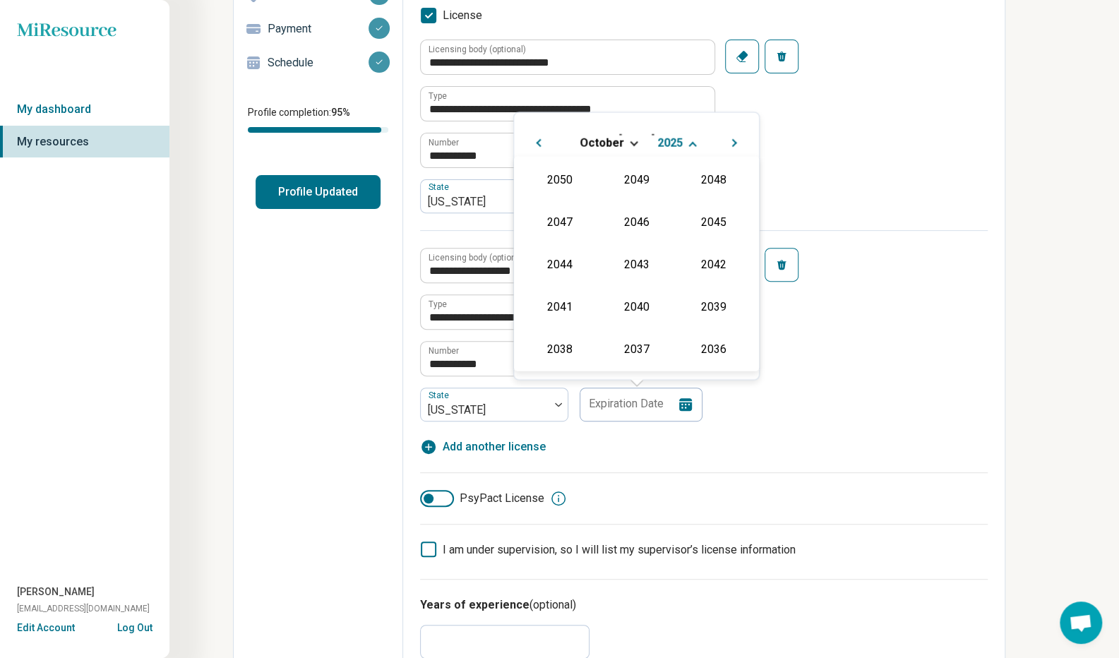
scroll to position [256, 0]
click at [563, 270] on div "2026" at bounding box center [559, 263] width 68 height 25
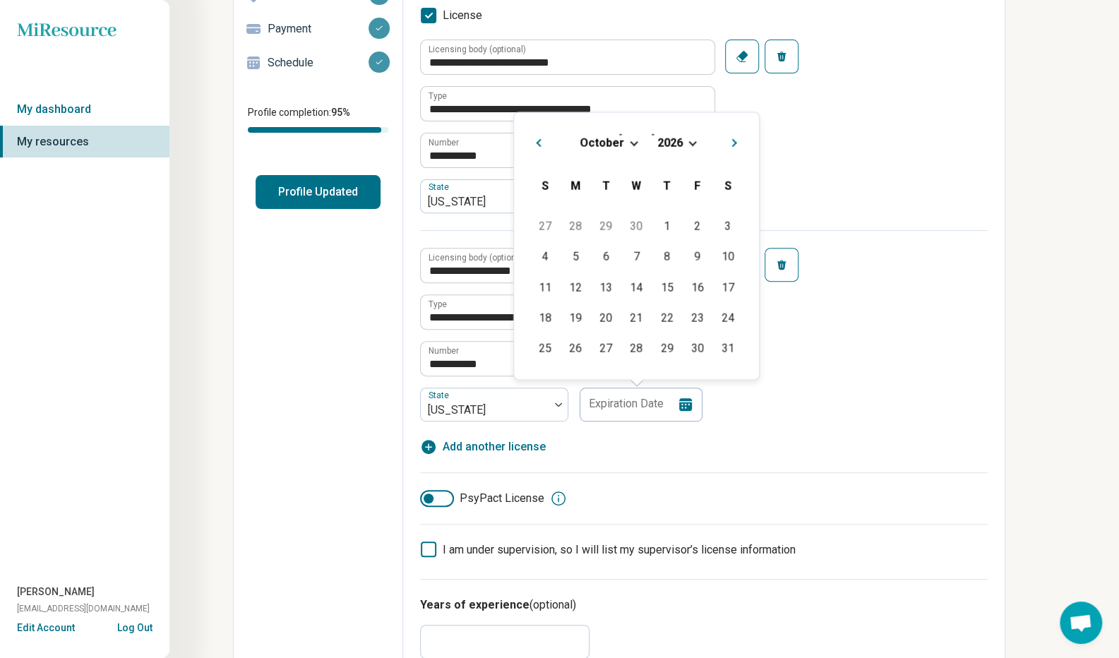
click at [610, 139] on span "October" at bounding box center [602, 142] width 44 height 13
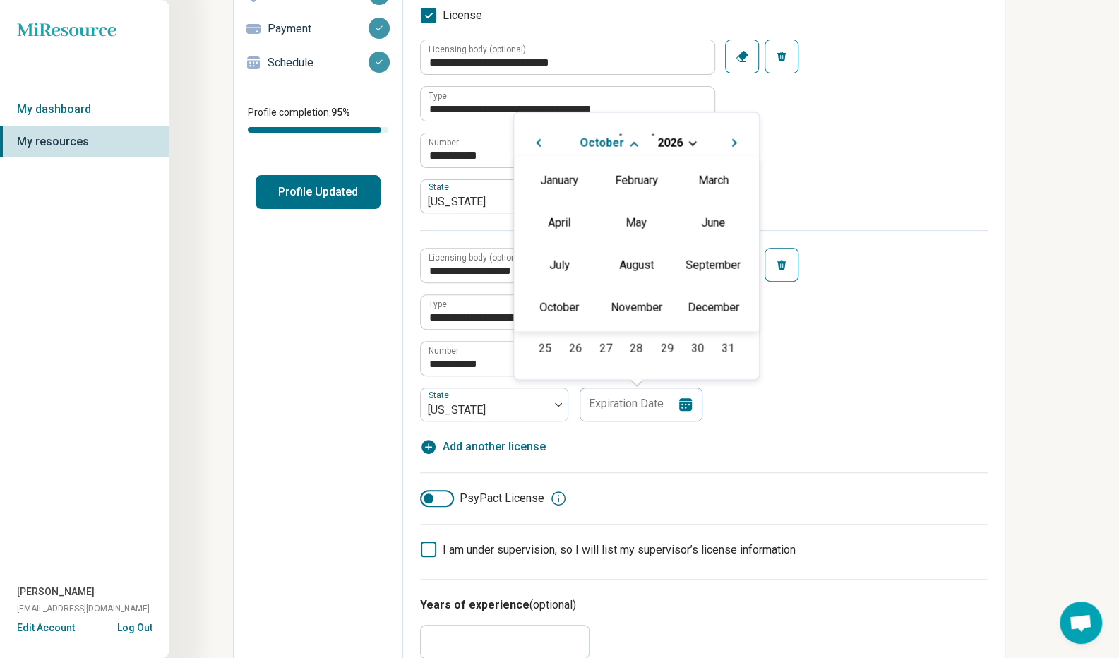
click at [570, 224] on div "April" at bounding box center [559, 222] width 68 height 25
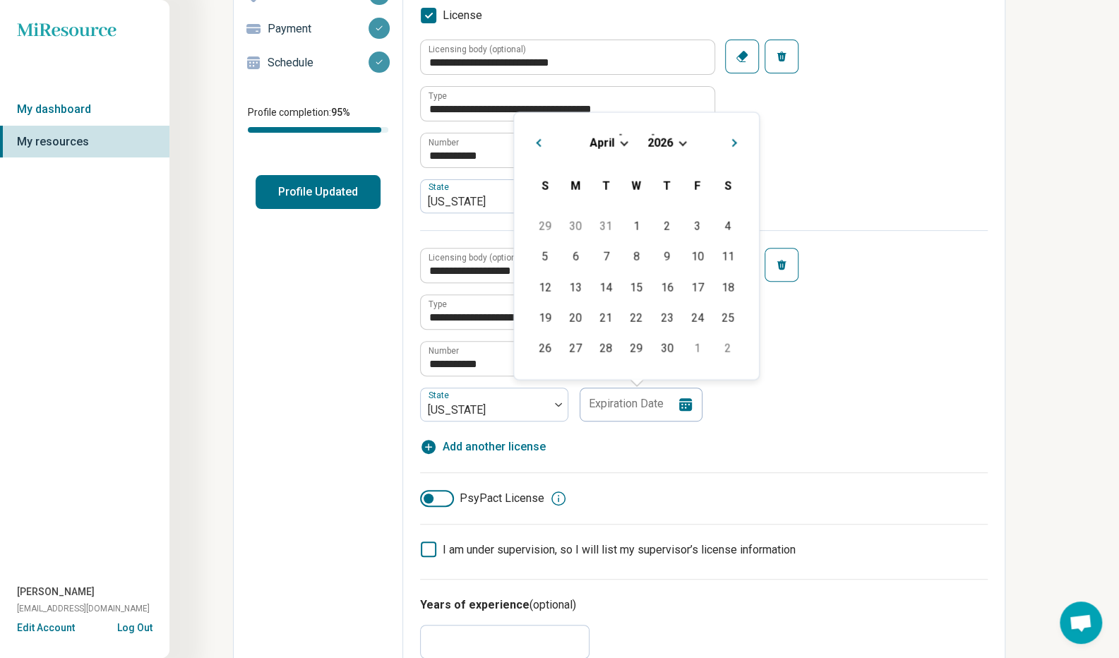
click at [584, 319] on div "20" at bounding box center [575, 317] width 30 height 30
type input "**********"
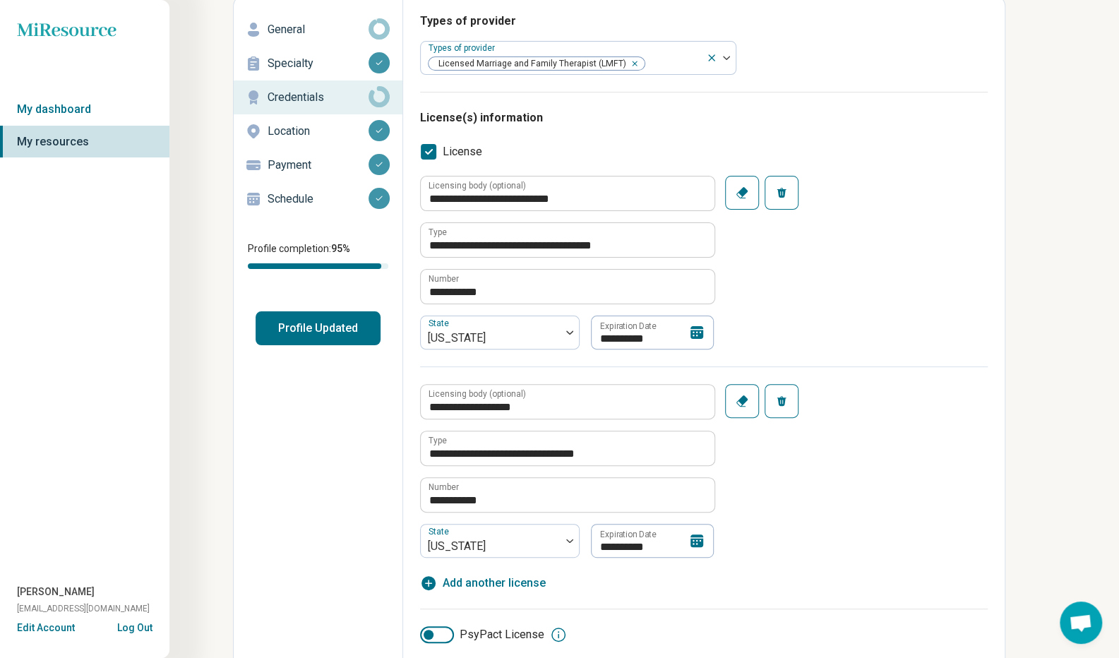
scroll to position [0, 0]
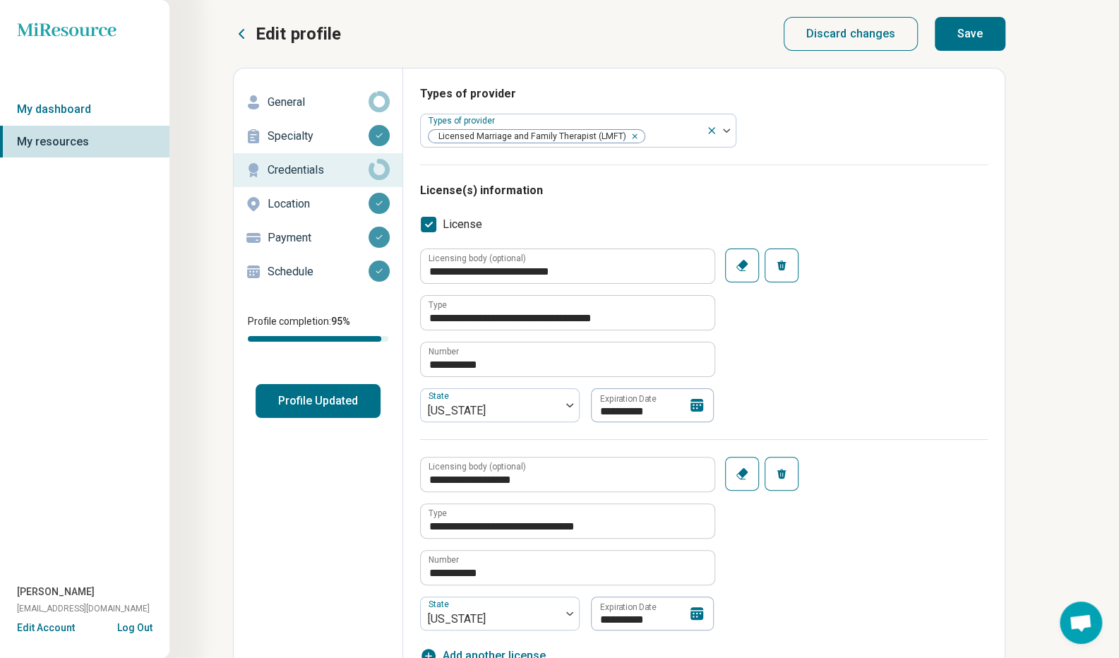
click at [985, 40] on button "Save" at bounding box center [970, 34] width 71 height 34
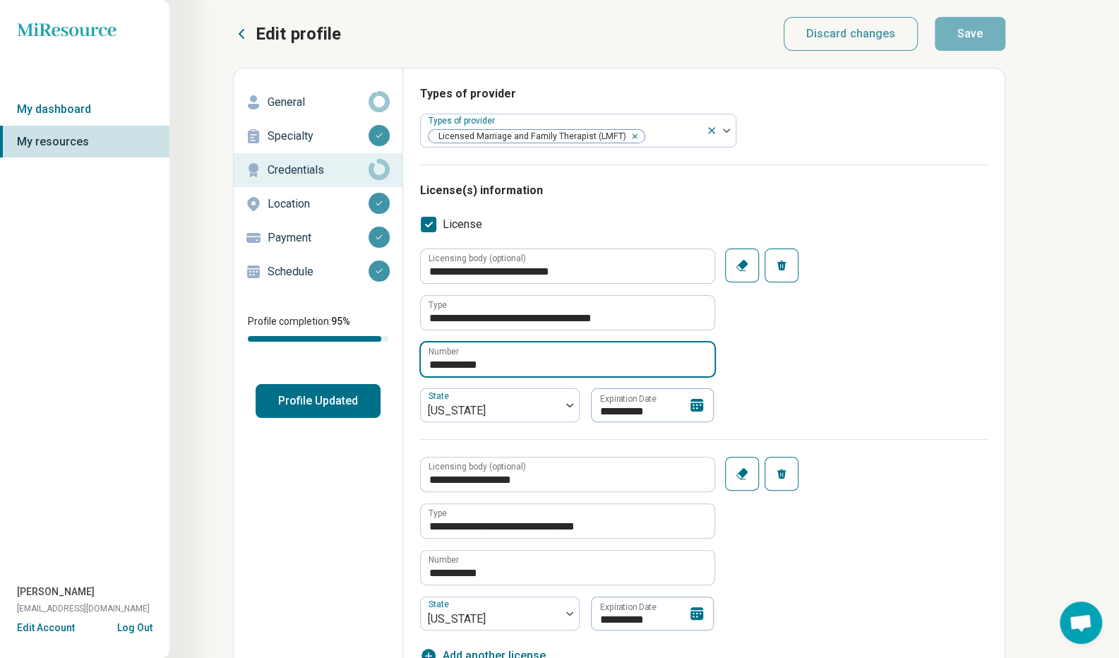
drag, startPoint x: 448, startPoint y: 363, endPoint x: 396, endPoint y: 361, distance: 51.6
type textarea "*"
type input "******"
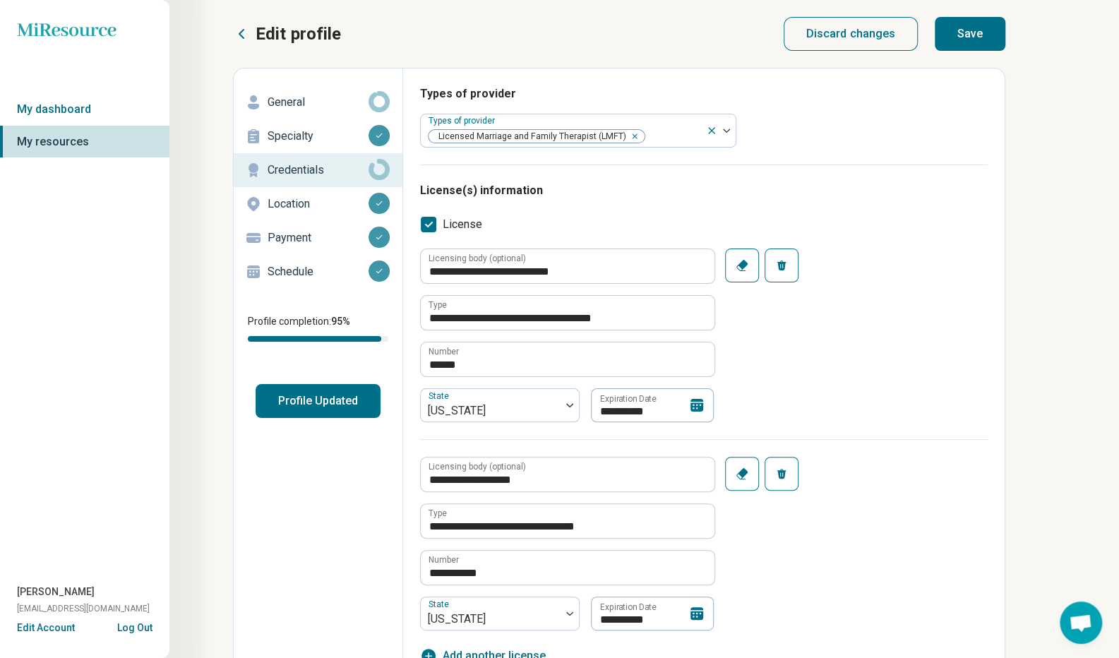
click at [985, 33] on button "Save" at bounding box center [970, 34] width 71 height 34
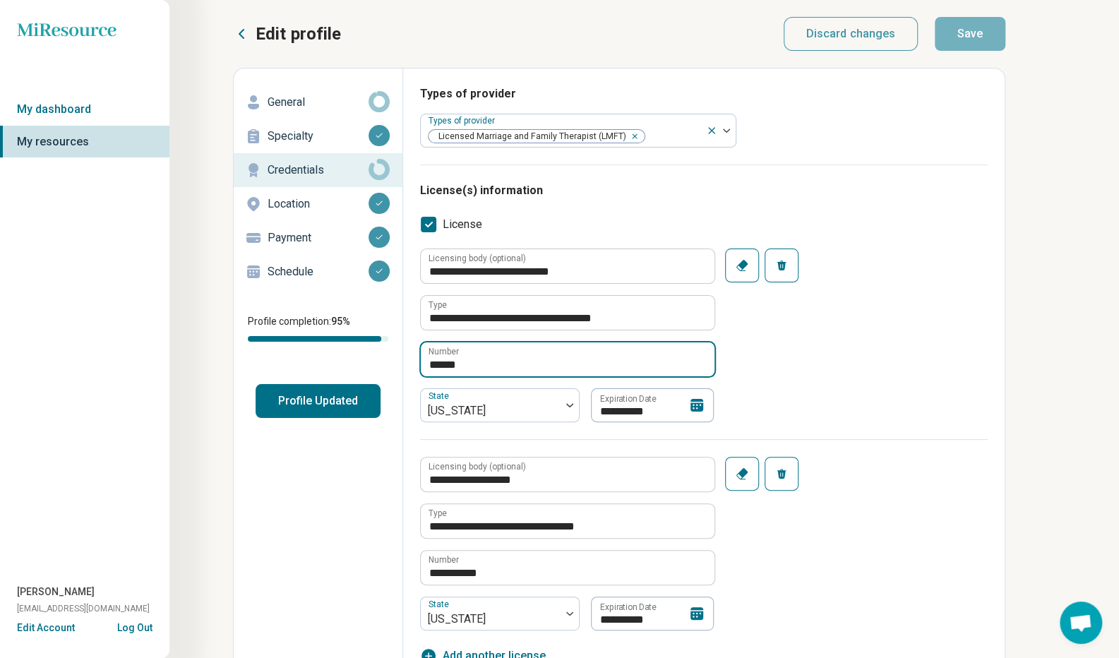
click at [424, 361] on input "******" at bounding box center [568, 359] width 294 height 34
type textarea "*"
type input "**********"
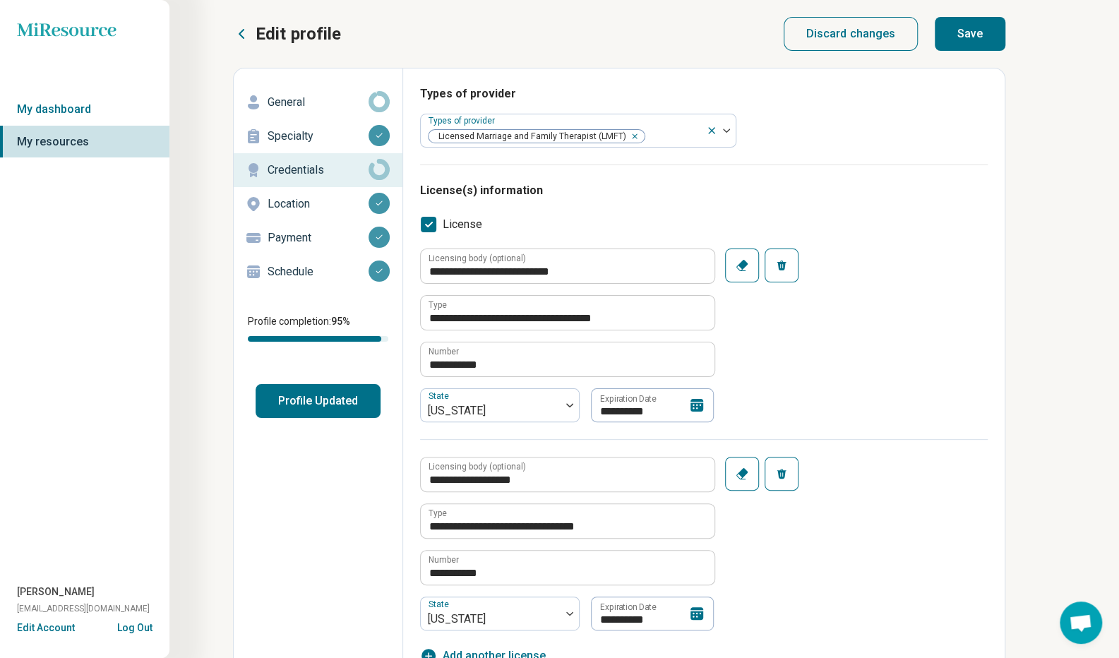
click at [983, 34] on button "Save" at bounding box center [970, 34] width 71 height 34
type textarea "*"
